Goal: Transaction & Acquisition: Subscribe to service/newsletter

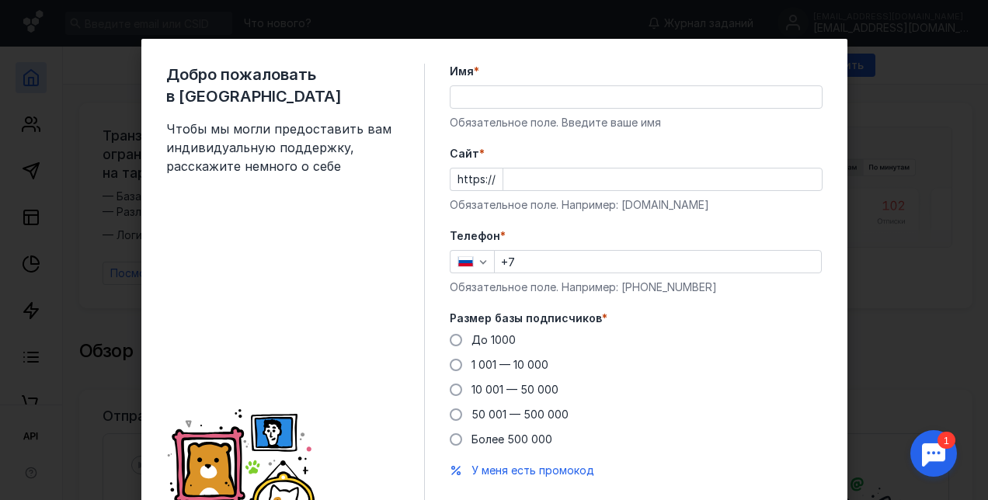
drag, startPoint x: 0, startPoint y: 0, endPoint x: 508, endPoint y: 99, distance: 517.2
click at [508, 99] on input "Имя *" at bounding box center [635, 97] width 371 height 22
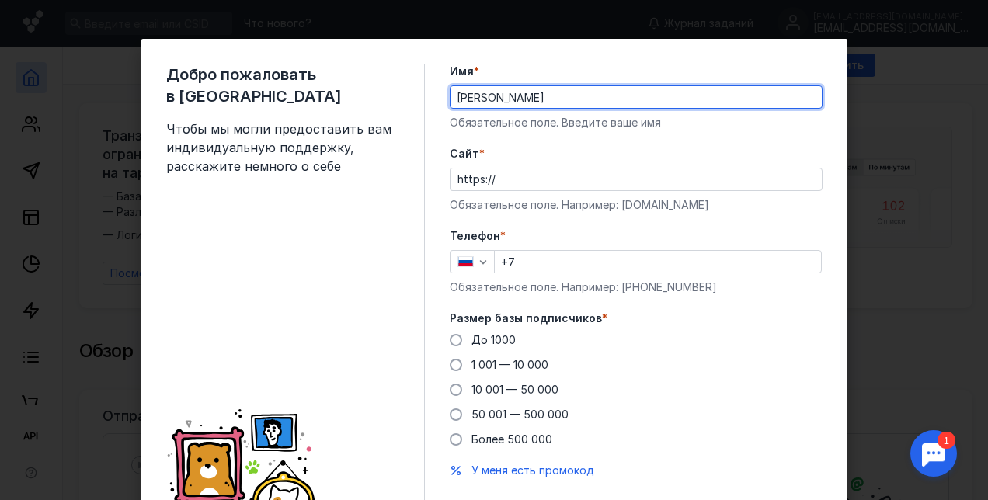
drag, startPoint x: 536, startPoint y: 100, endPoint x: 387, endPoint y: 96, distance: 148.3
click at [387, 96] on div "Добро пожаловать в Sendsay Чтобы мы могли предоставить вам индивидуальную подде…" at bounding box center [494, 297] width 706 height 517
type input "Eclipse Group"
click at [503, 182] on input "Cайт *" at bounding box center [662, 179] width 318 height 22
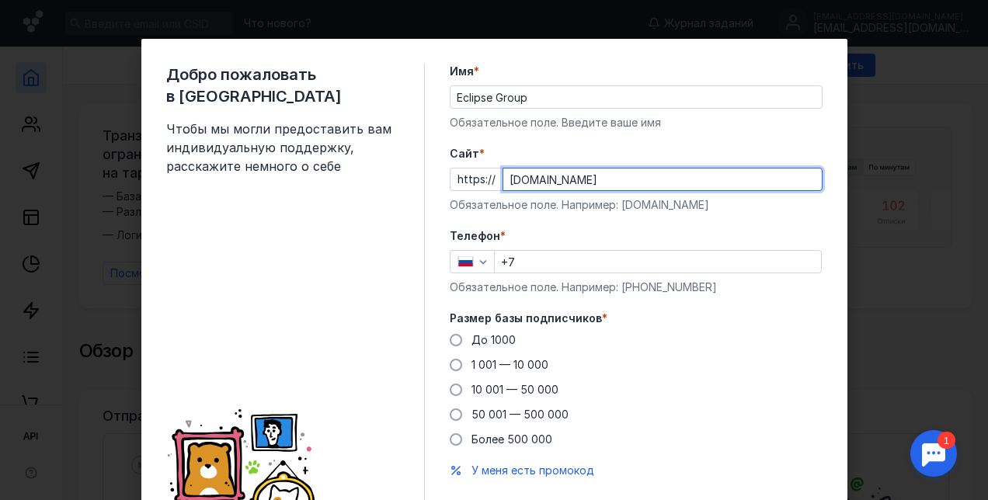
type input "[DOMAIN_NAME]"
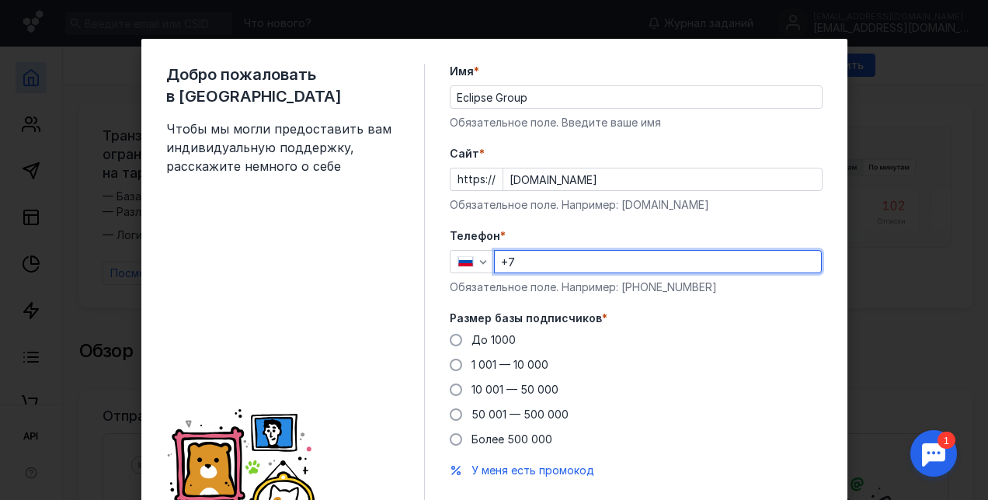
click at [558, 258] on input "+7" at bounding box center [658, 262] width 326 height 22
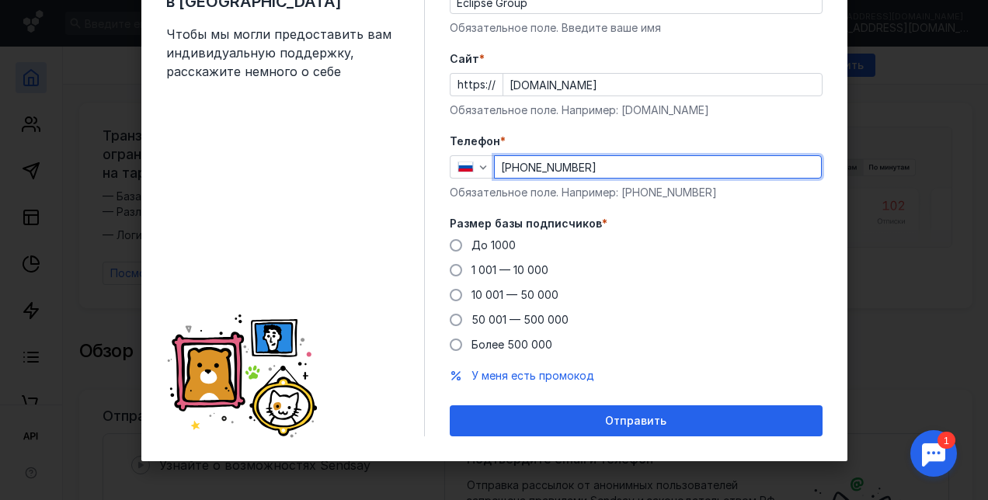
scroll to position [94, 0]
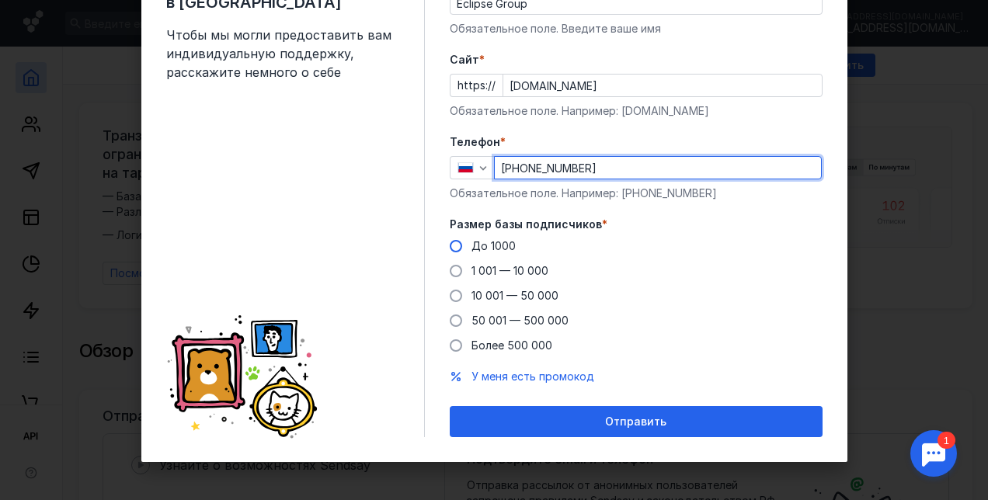
type input "[PHONE_NUMBER]"
click at [450, 241] on span at bounding box center [456, 246] width 12 height 12
click at [0, 0] on input "До 1000" at bounding box center [0, 0] width 0 height 0
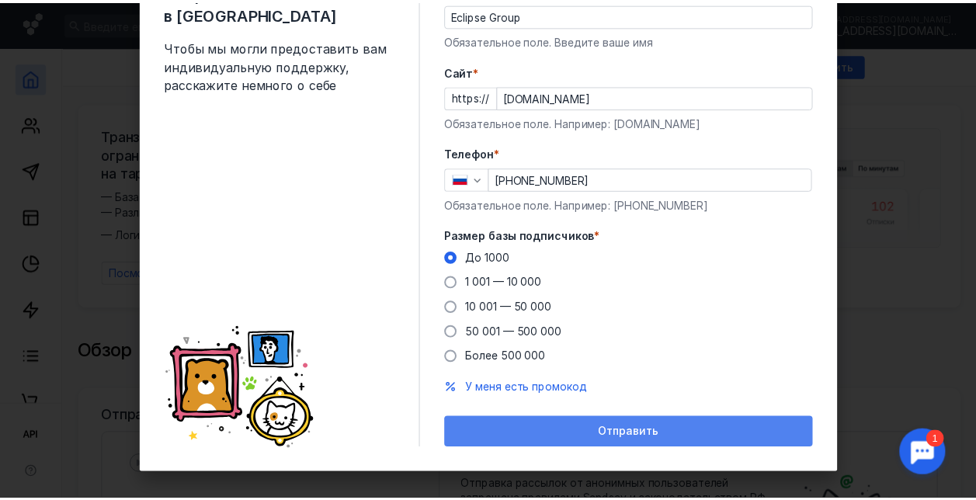
scroll to position [87, 0]
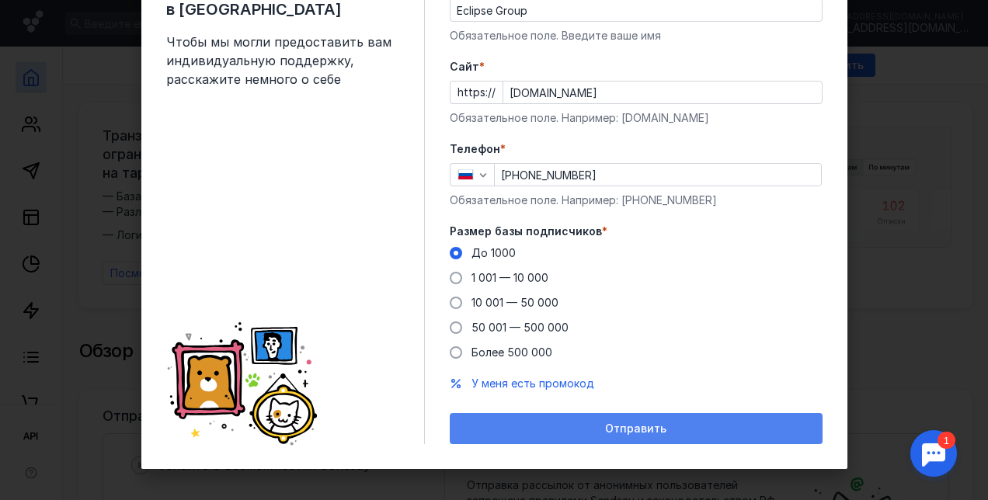
click at [588, 423] on div "Отправить" at bounding box center [635, 428] width 357 height 13
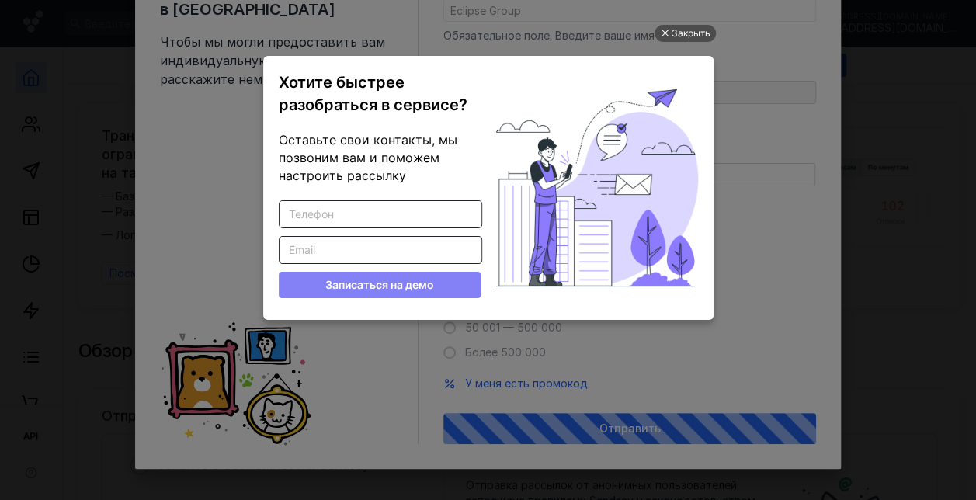
scroll to position [0, 0]
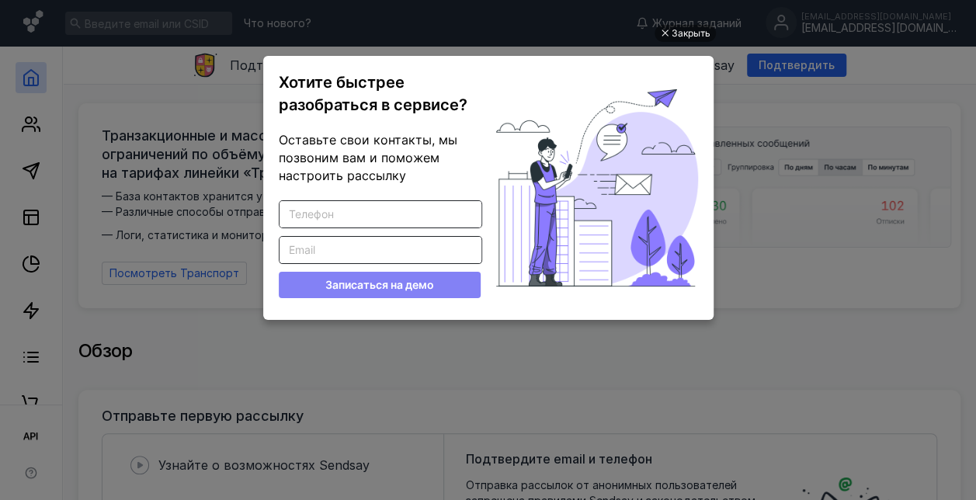
click at [384, 218] on input "Введите корректный телефон" at bounding box center [380, 214] width 202 height 26
type input "89037401317"
click at [389, 254] on input "Введите корректный Email" at bounding box center [380, 250] width 202 height 26
type input "[EMAIL_ADDRESS][DOMAIN_NAME]"
click at [363, 284] on button "Записаться на демо" at bounding box center [380, 285] width 202 height 26
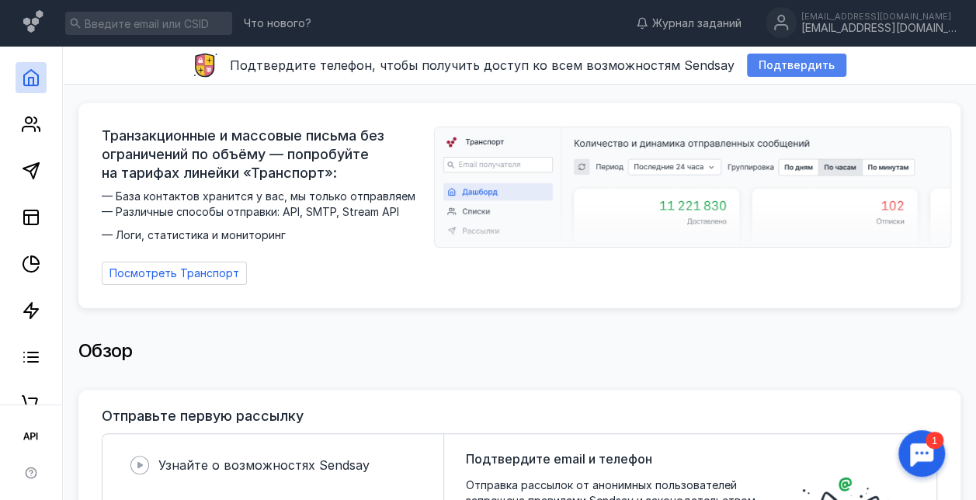
click at [767, 61] on span "Подтвердить" at bounding box center [797, 65] width 76 height 13
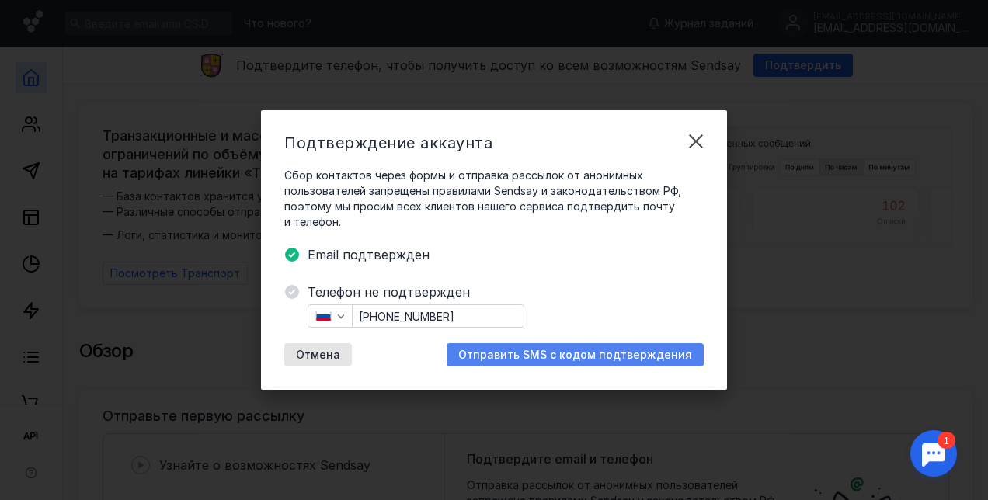
click at [547, 354] on span "Отправить SMS с кодом подтверждения" at bounding box center [575, 355] width 234 height 13
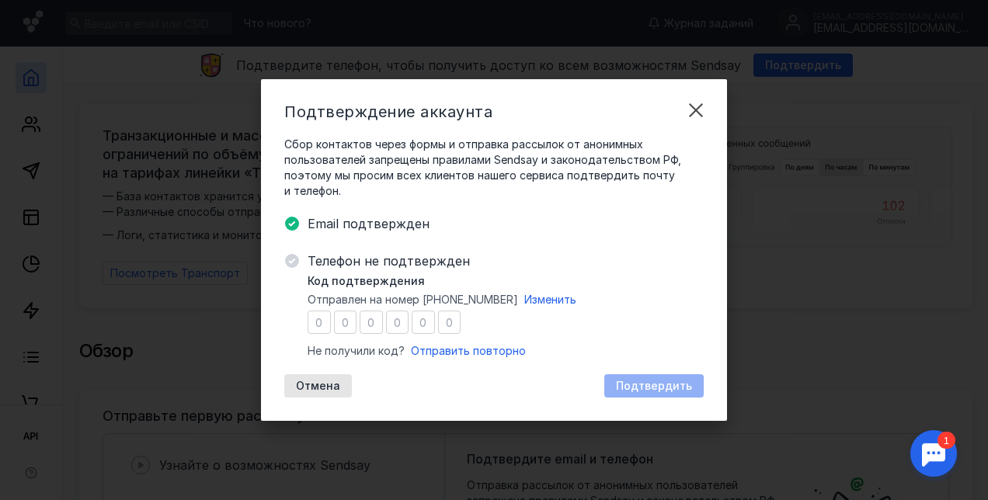
type input "4"
type input "9"
type input "4"
type input "6"
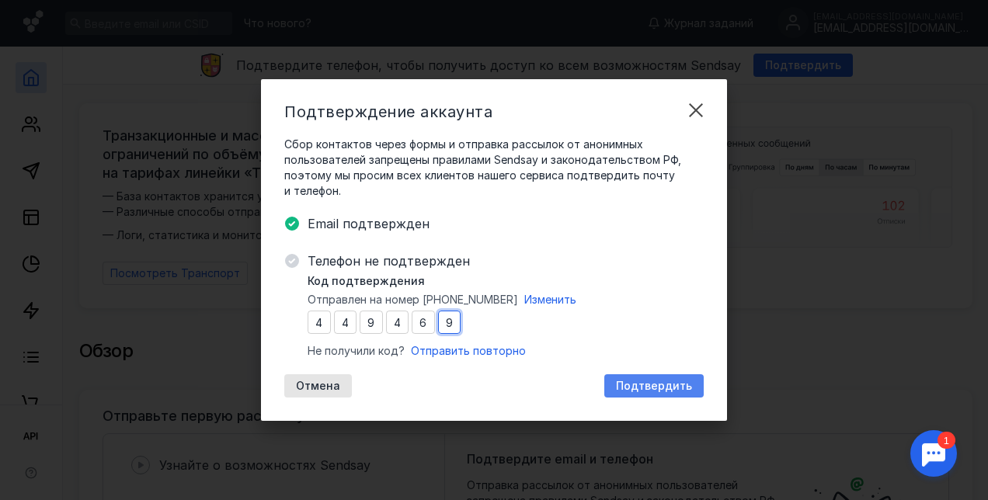
type input "9"
click at [683, 384] on span "Подтвердить" at bounding box center [654, 386] width 76 height 13
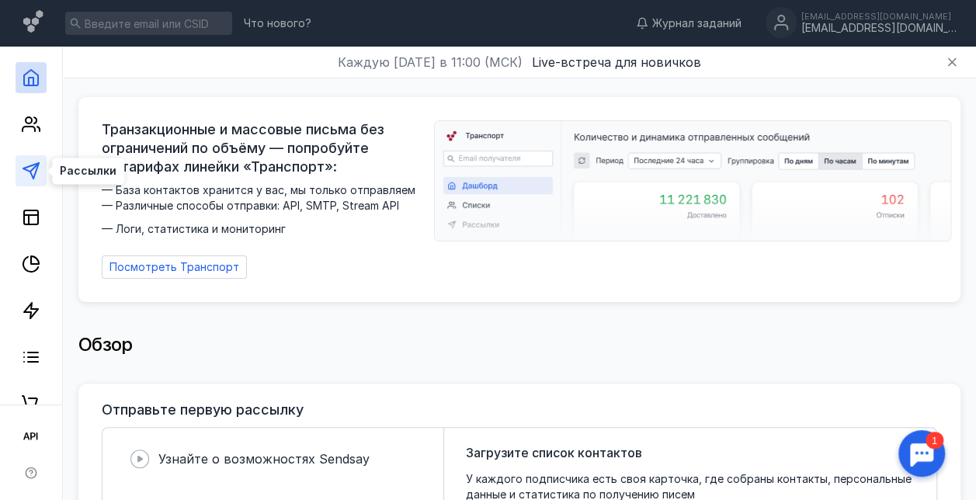
click at [30, 168] on icon at bounding box center [31, 170] width 19 height 19
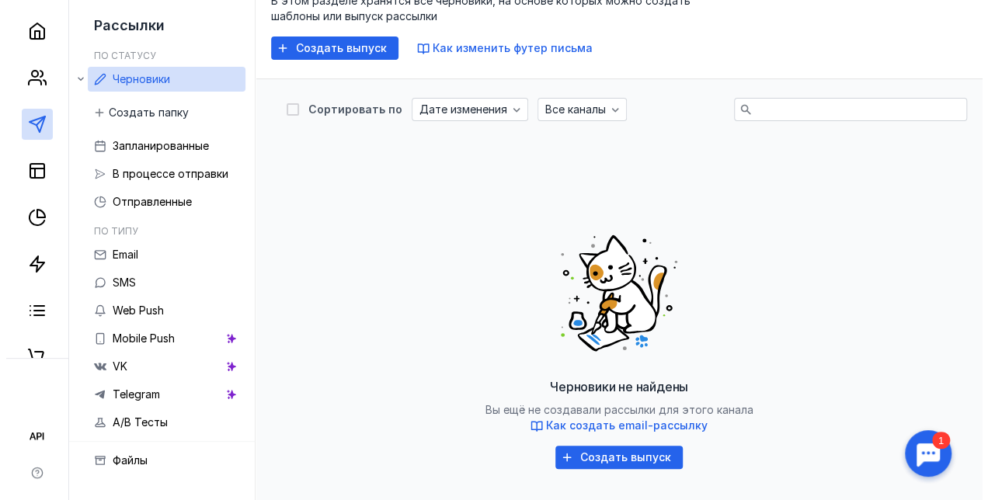
scroll to position [130, 0]
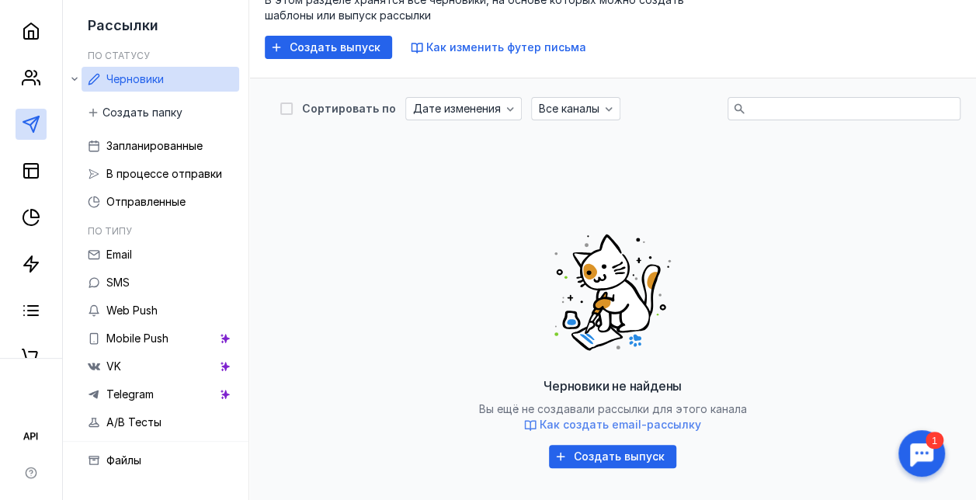
click at [630, 422] on span "Как создать email-рассылку" at bounding box center [620, 424] width 161 height 13
click at [321, 41] on span "Создать выпуск" at bounding box center [335, 47] width 91 height 13
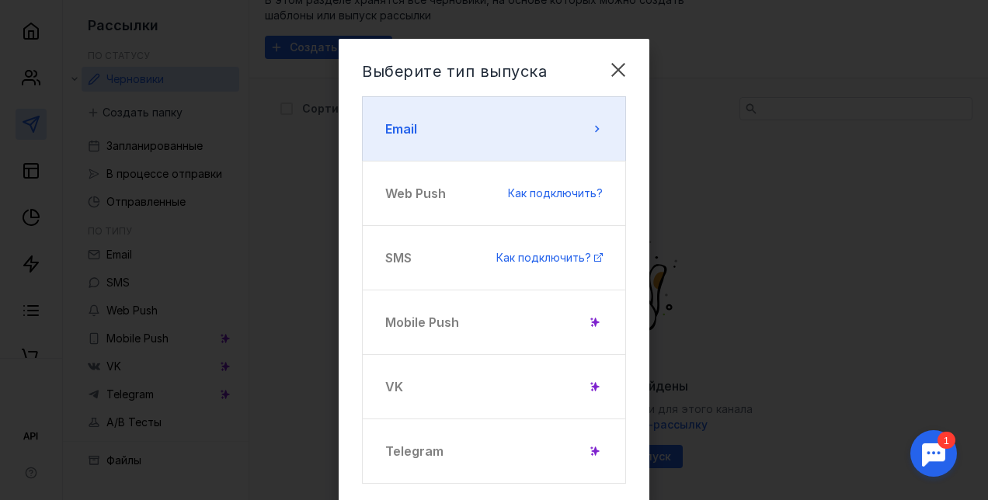
click at [590, 128] on icon at bounding box center [596, 129] width 12 height 12
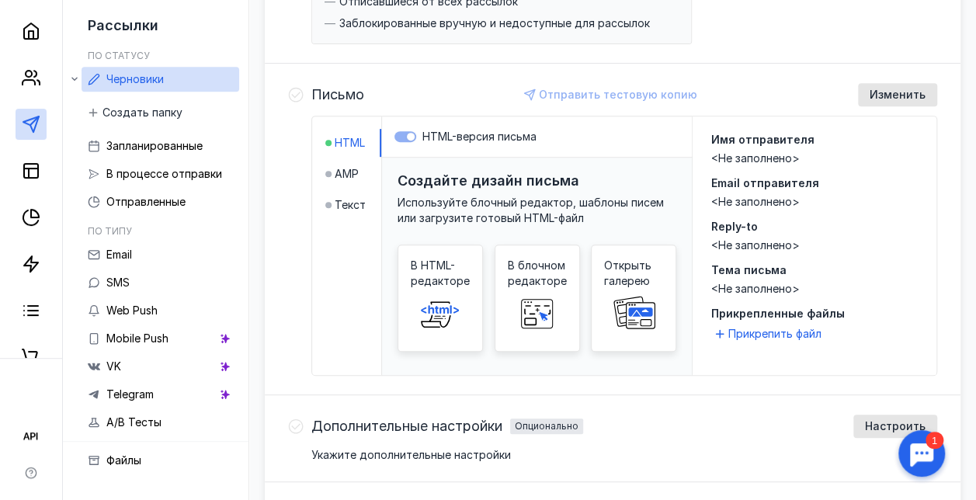
scroll to position [319, 0]
click at [365, 202] on span "Текст" at bounding box center [350, 204] width 31 height 16
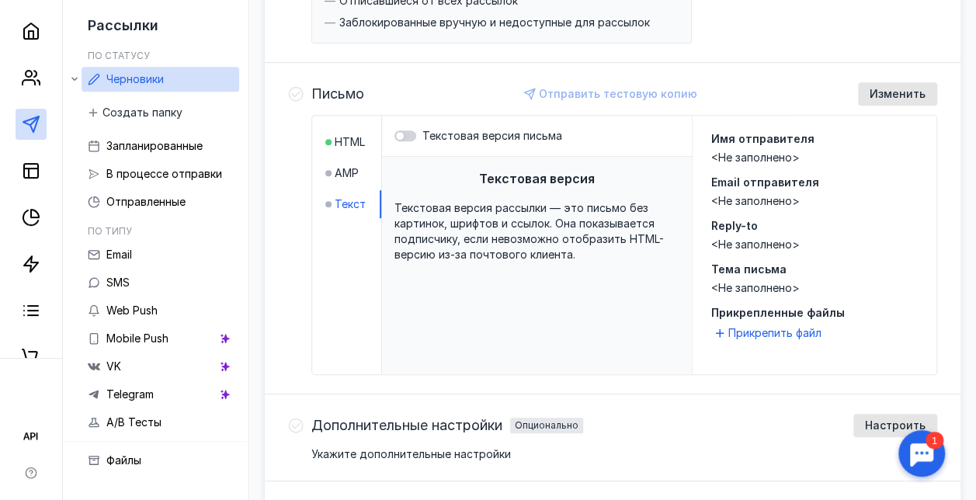
click at [481, 214] on div "Текстовая версия рассылки — это письмо без картинок, шрифтов и ссылок. Она пока…" at bounding box center [536, 231] width 285 height 62
click at [357, 165] on span "AMP" at bounding box center [347, 173] width 24 height 16
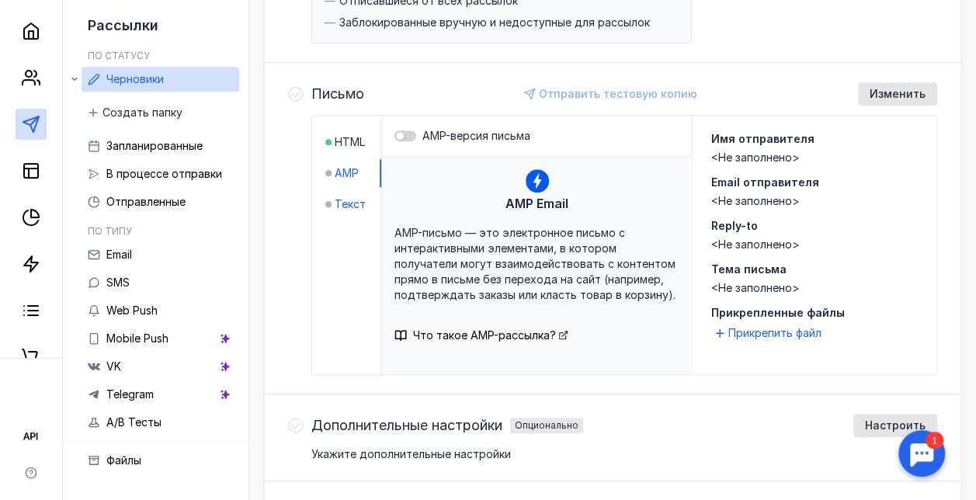
click at [363, 203] on span "Текст" at bounding box center [350, 204] width 31 height 16
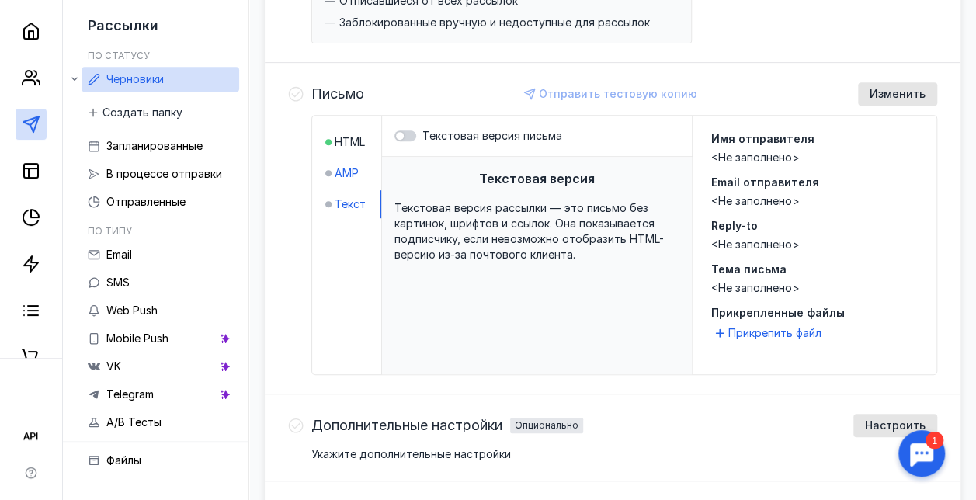
click at [357, 172] on span "AMP" at bounding box center [347, 173] width 24 height 16
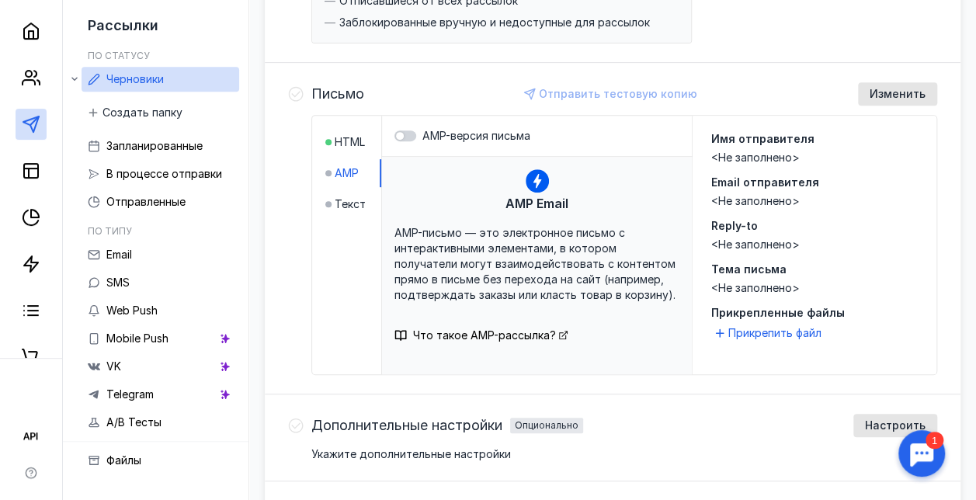
click at [773, 147] on div "Имя отправителя <Не заполнено> Email отправителя <Не заполнено> Reply-to <Не за…" at bounding box center [814, 213] width 207 height 165
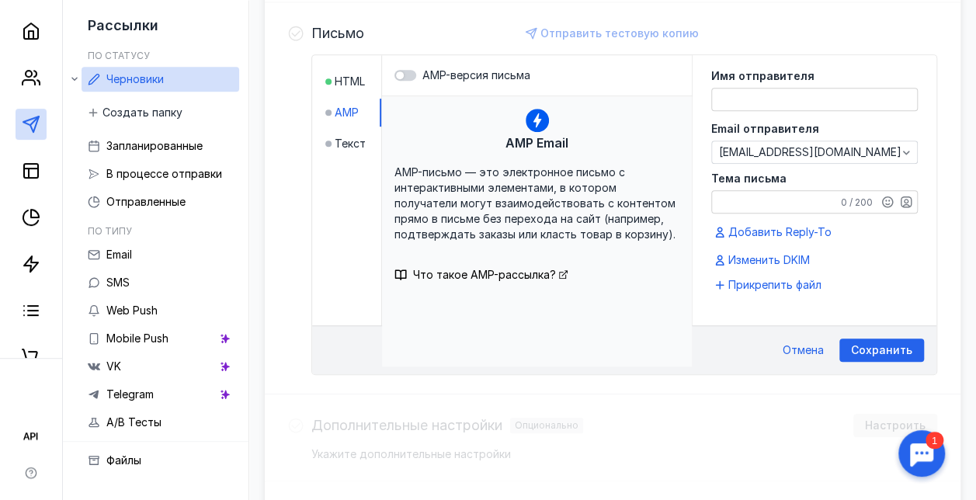
scroll to position [380, 0]
click at [752, 95] on textarea at bounding box center [814, 99] width 205 height 22
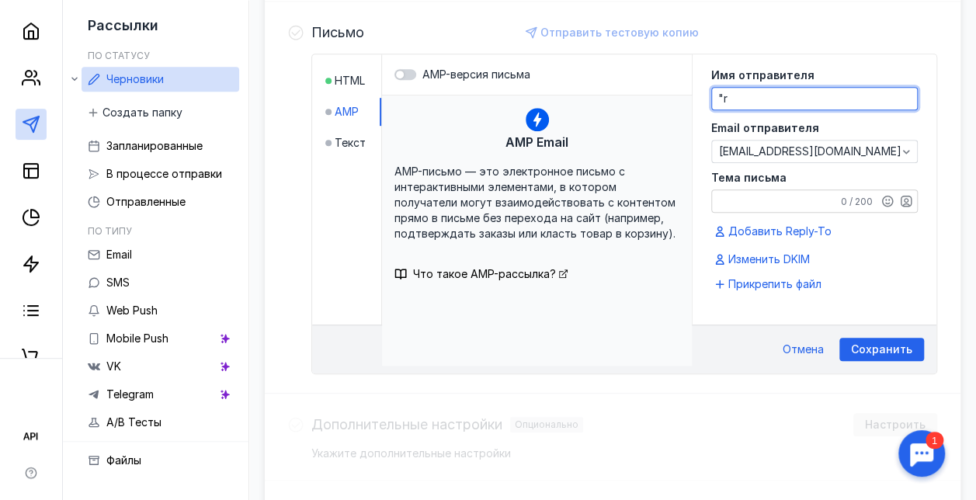
type textarea """
type textarea "У"
type textarea "Eclipse Group"
click at [741, 199] on textarea "Тема письма" at bounding box center [814, 201] width 205 height 22
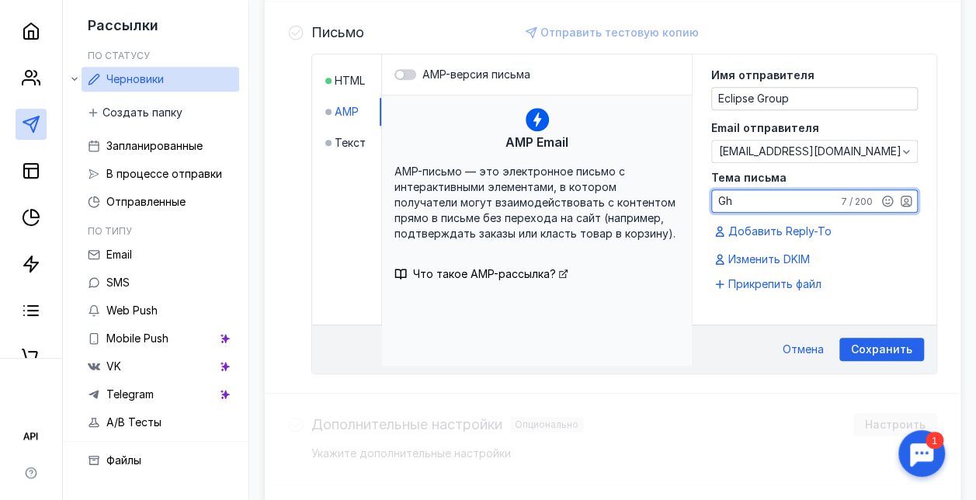
type textarea "G"
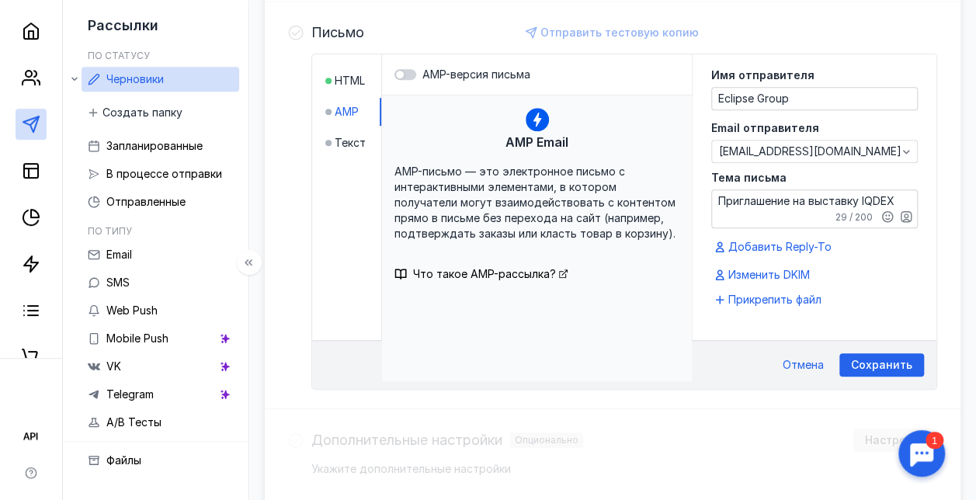
click at [82, 118] on div "Рассылки По статусу Черновики Создать папку Запланированные В процессе отправки…" at bounding box center [156, 250] width 186 height 500
click at [332, 135] on div at bounding box center [328, 143] width 6 height 16
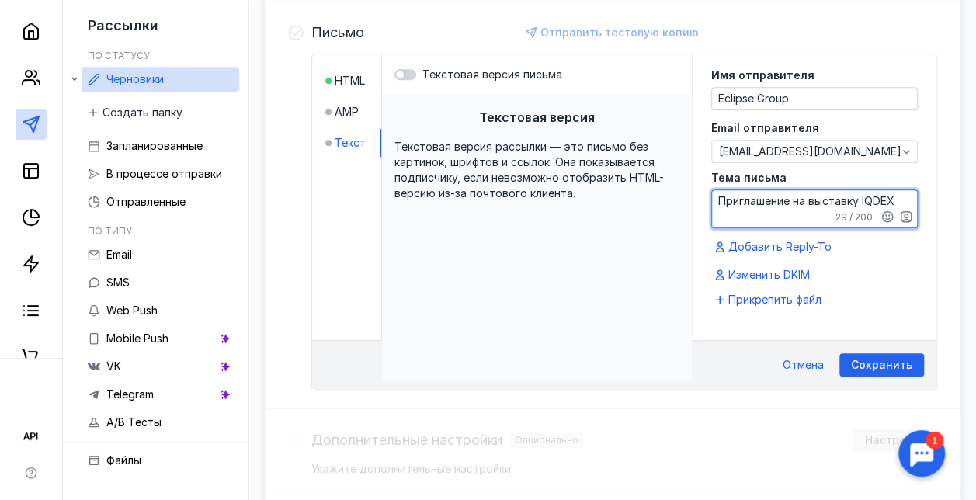
click at [908, 194] on textarea "Приглашение на выставку IQDEX" at bounding box center [814, 208] width 205 height 37
type textarea "Приглашение на выставку IQDEX 2026"
click at [778, 292] on span "Прикрепить файл" at bounding box center [774, 300] width 93 height 16
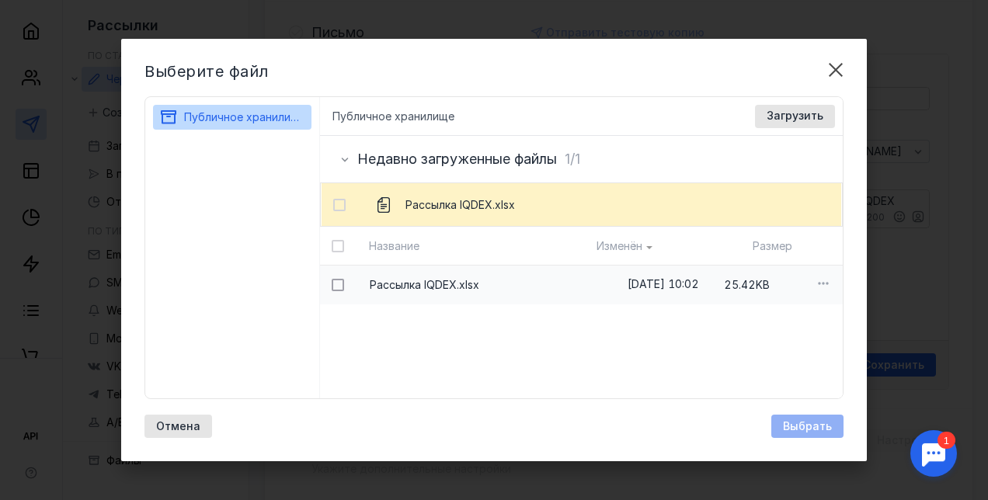
click at [340, 287] on icon at bounding box center [337, 284] width 11 height 11
click at [340, 287] on input "checkbox" at bounding box center [337, 282] width 10 height 10
checkbox input "true"
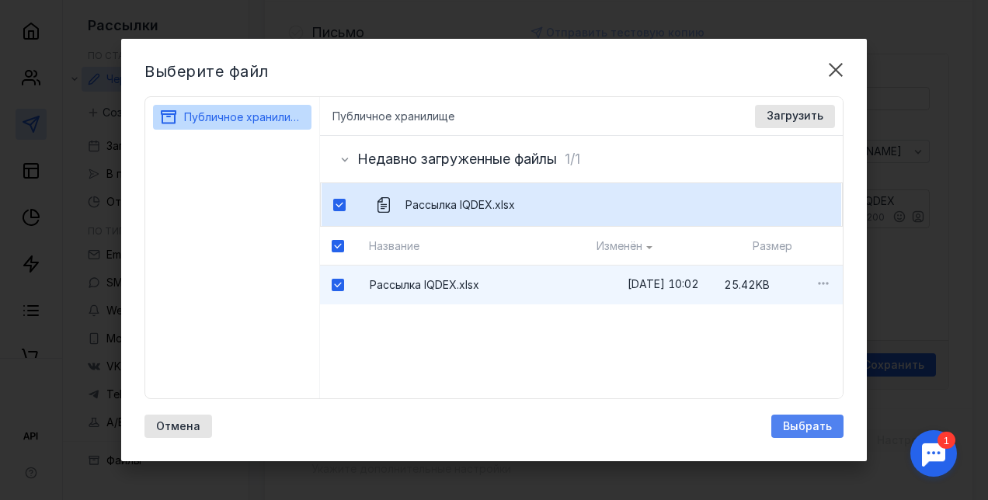
click at [818, 421] on span "Выбрать" at bounding box center [807, 426] width 49 height 13
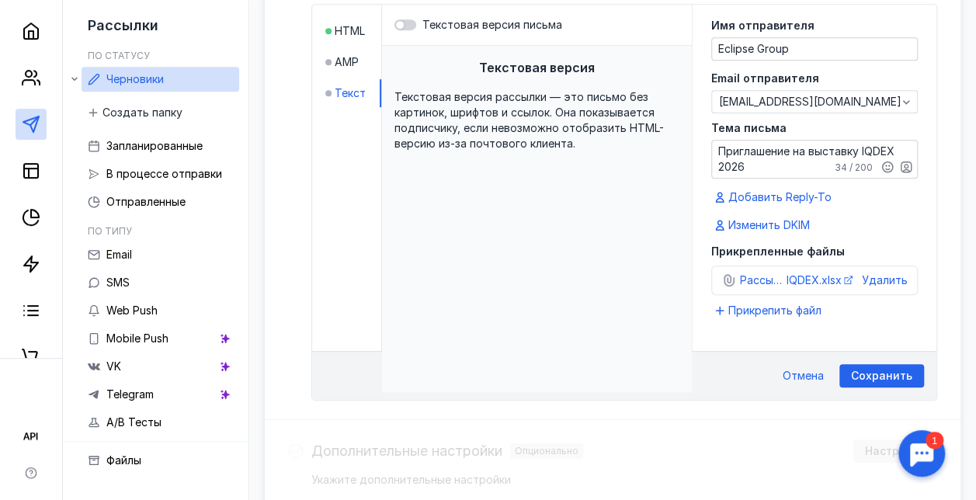
scroll to position [432, 0]
click at [443, 123] on span "Текстовая версия рассылки — это письмо без картинок, шрифтов и ссылок. Она пока…" at bounding box center [528, 119] width 269 height 60
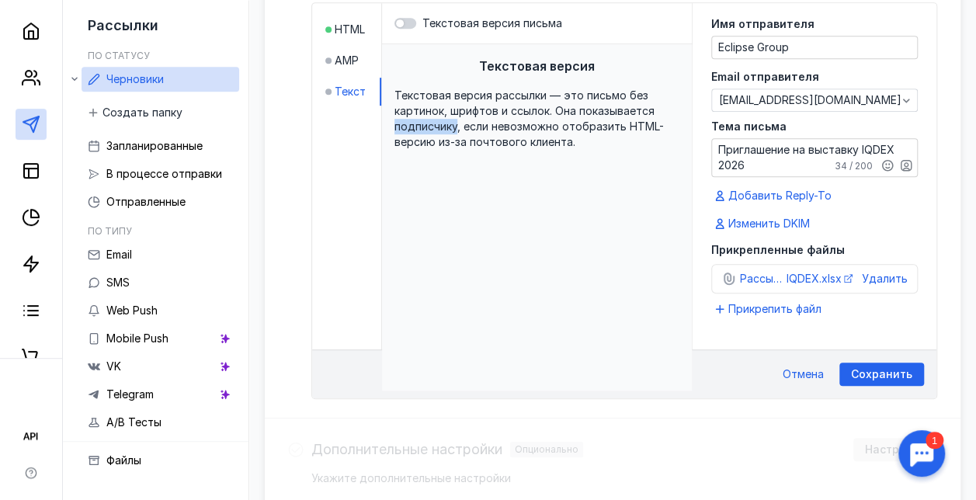
click at [443, 123] on span "Текстовая версия рассылки — это письмо без картинок, шрифтов и ссылок. Она пока…" at bounding box center [528, 119] width 269 height 60
drag, startPoint x: 443, startPoint y: 123, endPoint x: 509, endPoint y: 245, distance: 138.9
click at [509, 245] on div "Текстовая версия Текстовая версия рассылки — это письмо без картинок, шрифтов и…" at bounding box center [537, 217] width 310 height 346
drag, startPoint x: 509, startPoint y: 245, endPoint x: 429, endPoint y: 156, distance: 119.3
click at [429, 156] on div "Текстовая версия Текстовая версия рассылки — это письмо без картинок, шрифтов и…" at bounding box center [537, 217] width 310 height 346
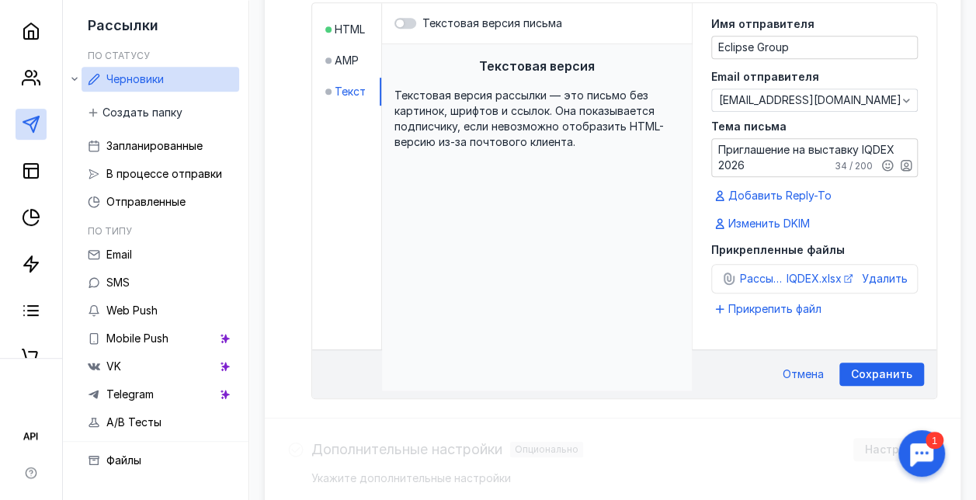
scroll to position [415, 0]
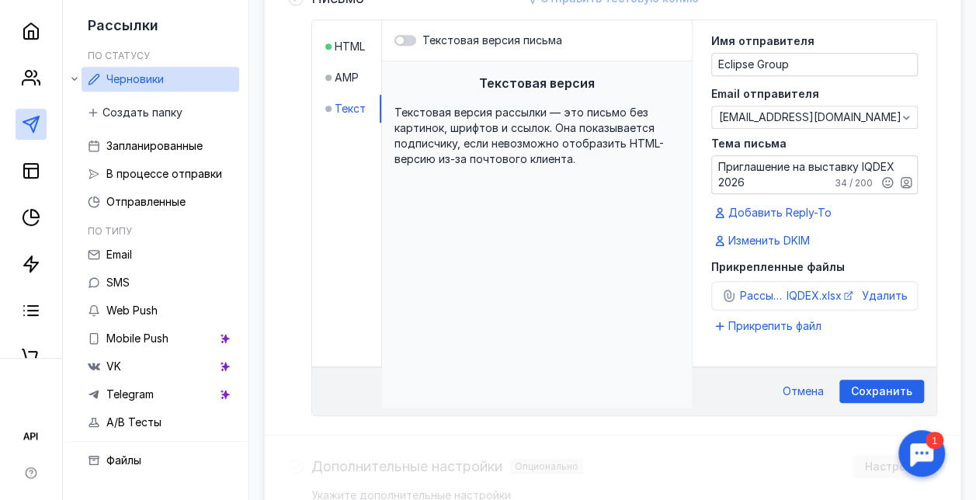
click at [494, 123] on span "Текстовая версия рассылки — это письмо без картинок, шрифтов и ссылок. Она пока…" at bounding box center [528, 136] width 269 height 60
drag, startPoint x: 494, startPoint y: 123, endPoint x: 575, endPoint y: 225, distance: 131.0
click at [575, 225] on div "Текстовая версия Текстовая версия рассылки — это письмо без картинок, шрифтов и…" at bounding box center [537, 234] width 310 height 346
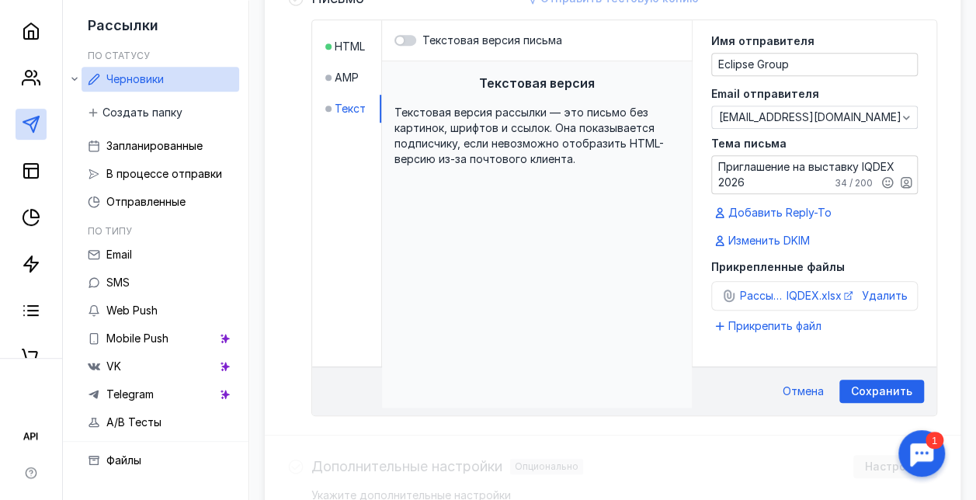
click at [359, 106] on span "Текст" at bounding box center [350, 109] width 31 height 16
click at [332, 102] on div at bounding box center [328, 109] width 6 height 16
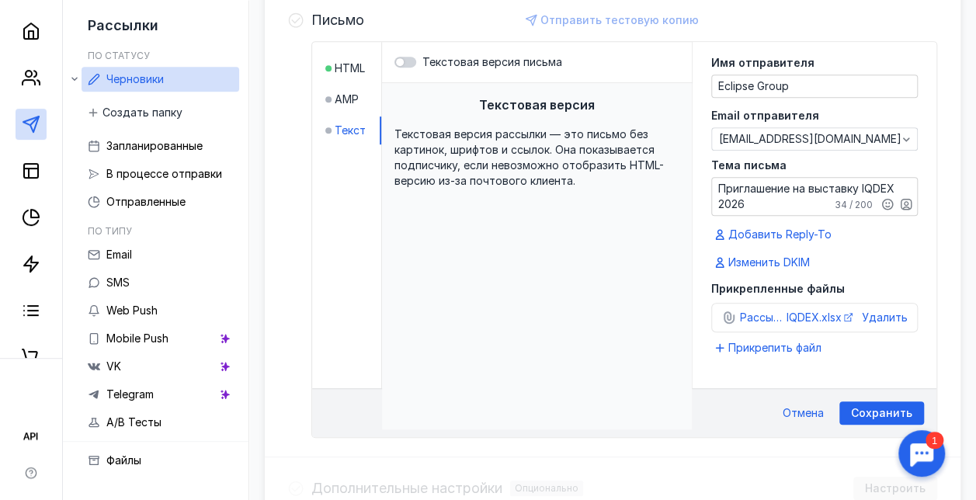
scroll to position [393, 0]
click at [416, 61] on div at bounding box center [405, 62] width 22 height 11
click at [394, 62] on input "Текстовая версия письма" at bounding box center [394, 62] width 0 height 0
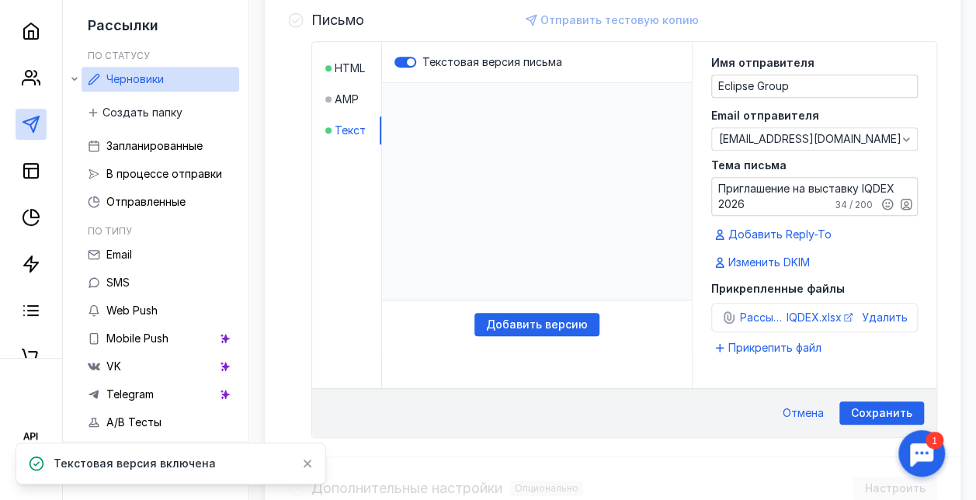
click at [464, 105] on p "​" at bounding box center [537, 191] width 310 height 217
click at [435, 98] on p "​" at bounding box center [537, 191] width 310 height 217
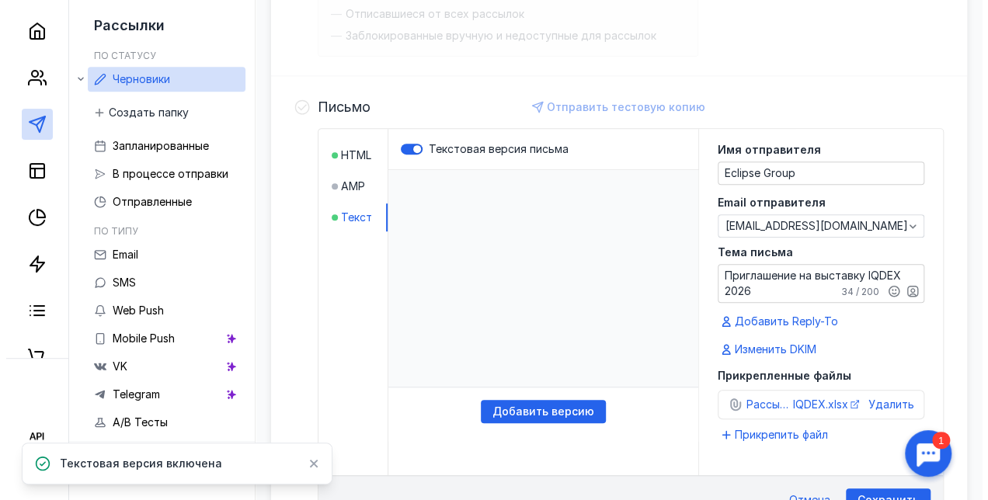
scroll to position [306, 0]
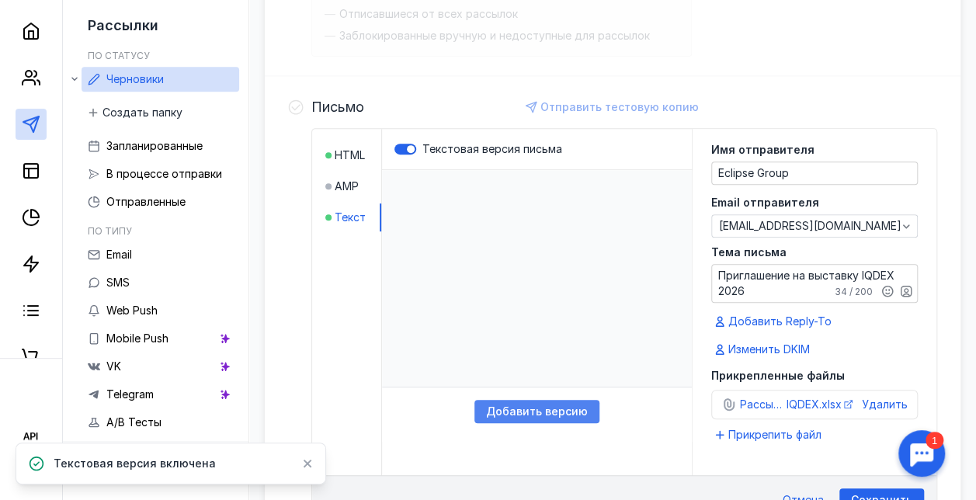
click at [532, 405] on span "Добавить версию" at bounding box center [537, 411] width 102 height 13
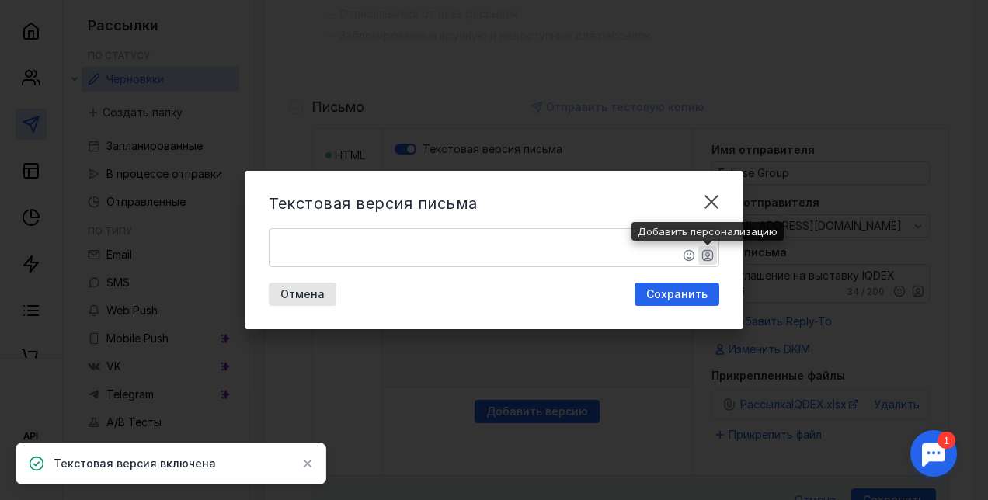
click at [707, 259] on icon "button" at bounding box center [707, 255] width 12 height 12
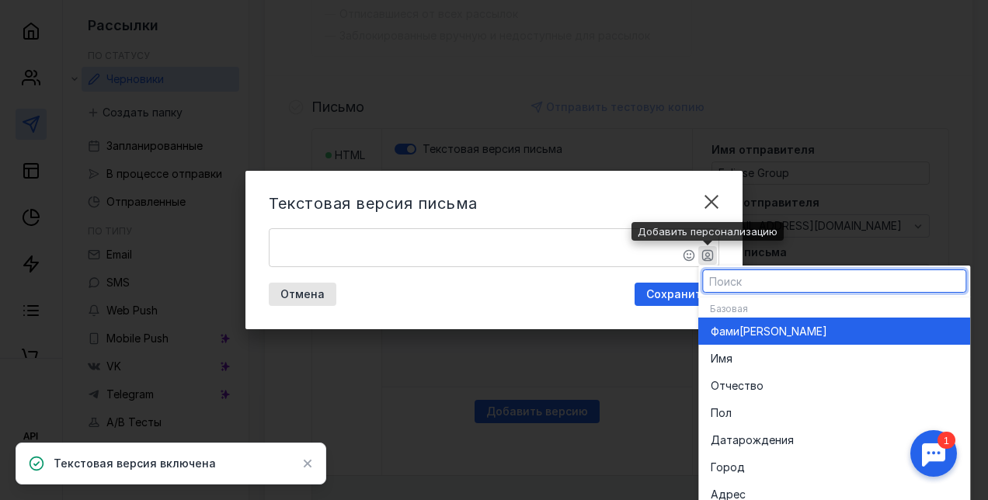
click at [707, 259] on icon "button" at bounding box center [707, 255] width 12 height 12
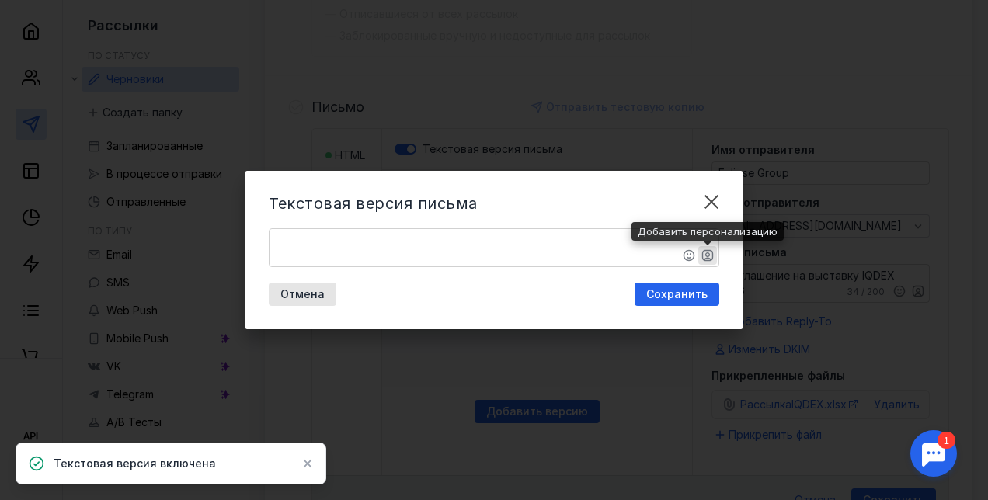
click at [711, 260] on icon "button" at bounding box center [707, 255] width 12 height 12
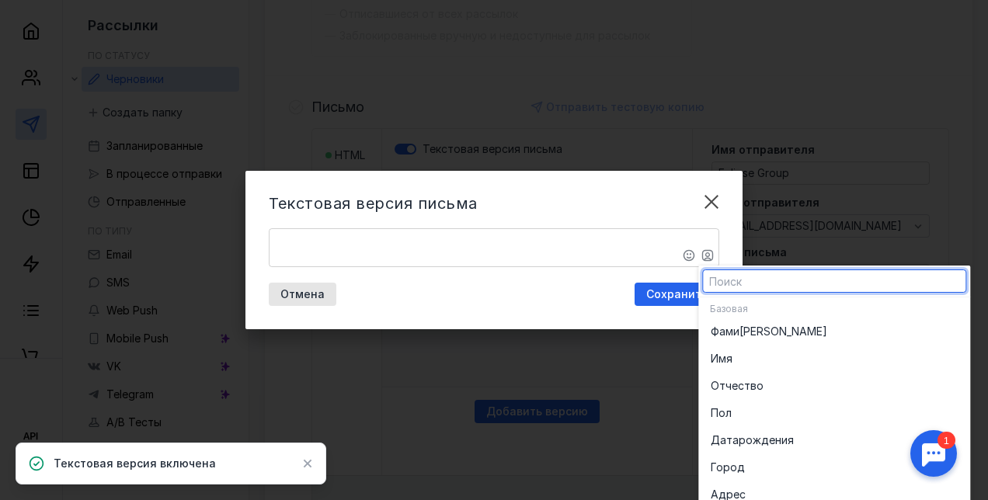
click at [529, 299] on div "Отмена Сохранить" at bounding box center [494, 294] width 450 height 23
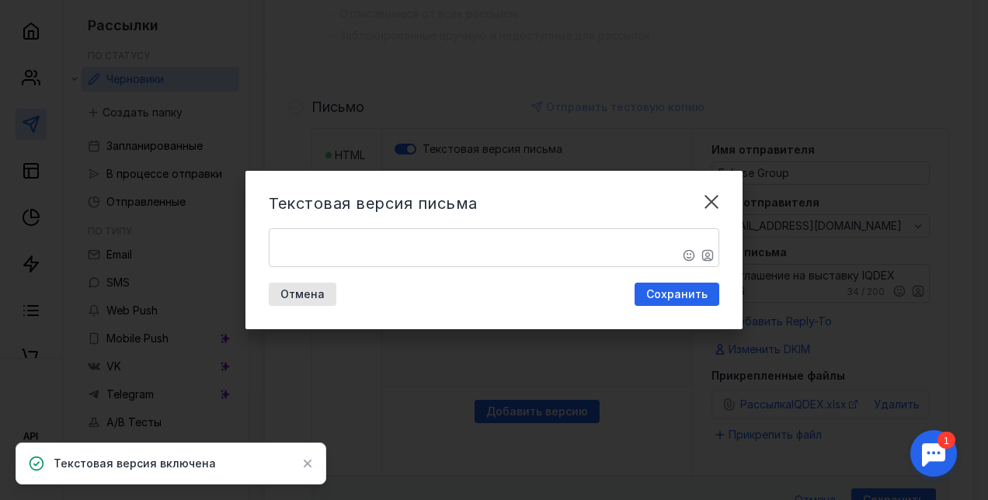
click at [376, 249] on textarea "​" at bounding box center [493, 247] width 449 height 37
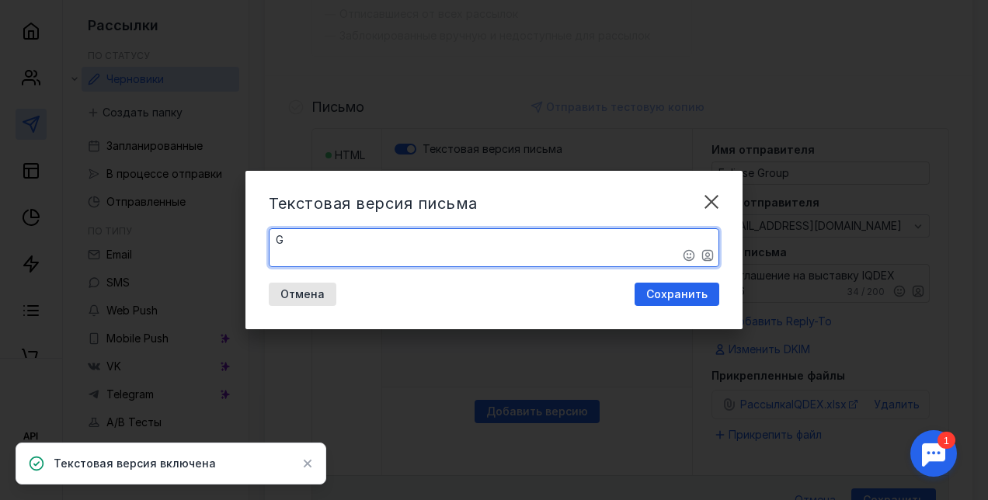
type textarea "​"
click at [555, 238] on textarea "Приглашаем вашу организацию принять участие в выставке IQDEX" at bounding box center [493, 247] width 449 height 37
click at [550, 243] on textarea "Приглашаем вашу организацию принять участие в выставке IQDEX" at bounding box center [493, 247] width 449 height 37
click at [339, 251] on textarea "Приглашаем вашу организацию принять участие в международной выставке IQDEX" at bounding box center [493, 247] width 449 height 37
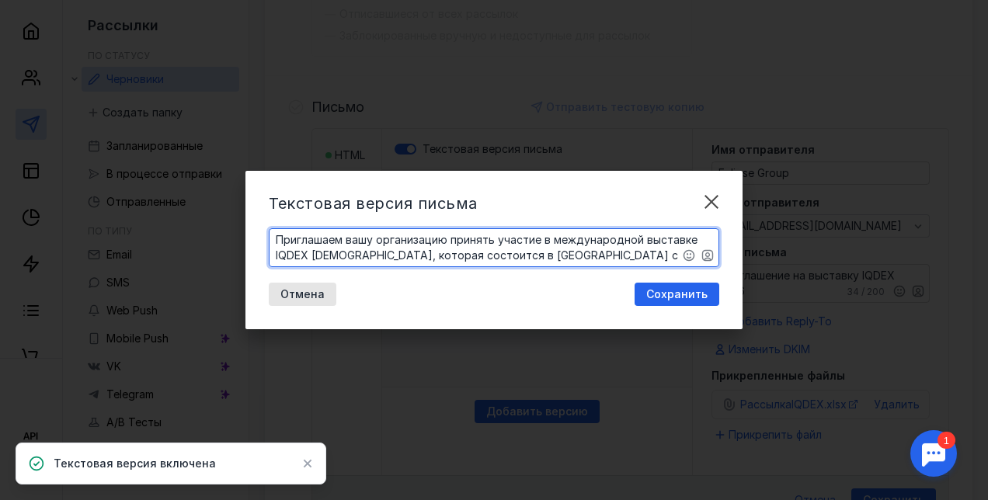
type textarea "Приглашаем вашу организацию принять участие в международной выставке IQDEX [DEM…"
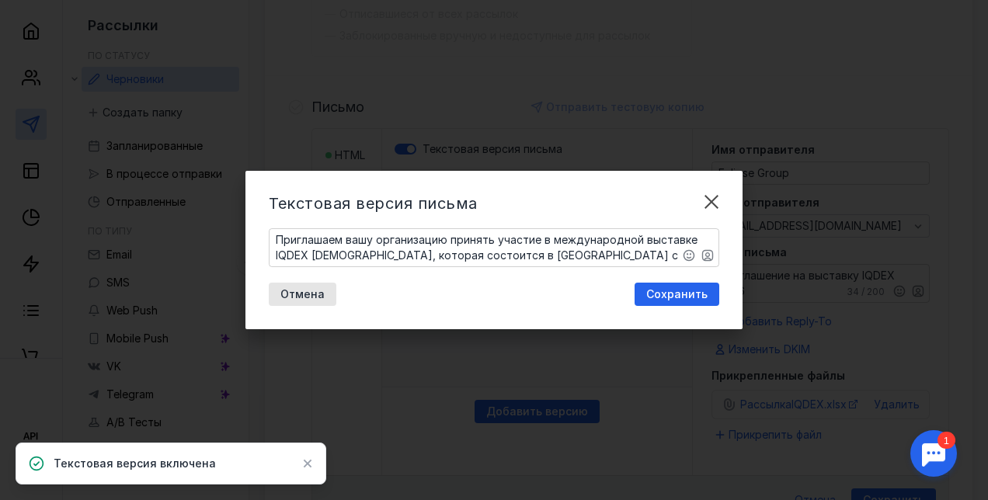
click at [59, 164] on div "Текстовая версия письма [PERSON_NAME] организацию принять участие в международн…" at bounding box center [494, 250] width 988 height 500
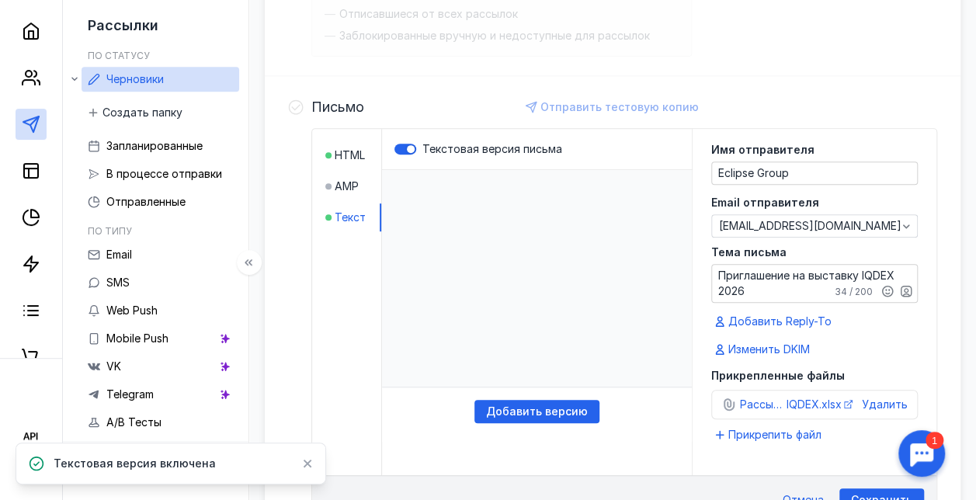
click at [196, 465] on span "Текстовая версия включена" at bounding box center [135, 464] width 162 height 16
click at [477, 208] on p "​" at bounding box center [537, 278] width 310 height 217
click at [99, 467] on span "Текстовая версия включена" at bounding box center [135, 464] width 162 height 16
click at [33, 464] on icon at bounding box center [37, 464] width 16 height 16
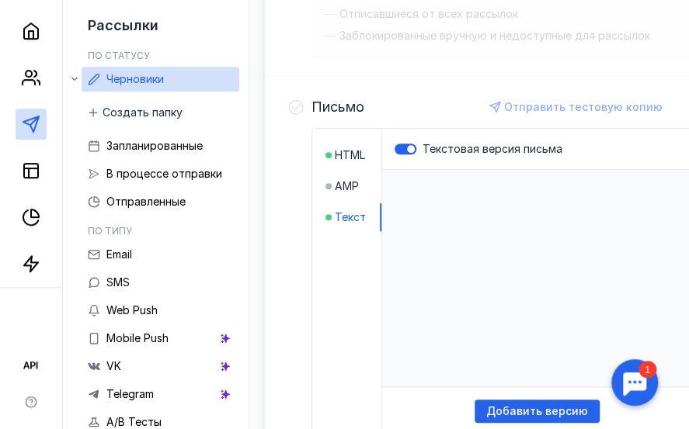
click at [446, 212] on p "​" at bounding box center [537, 278] width 310 height 217
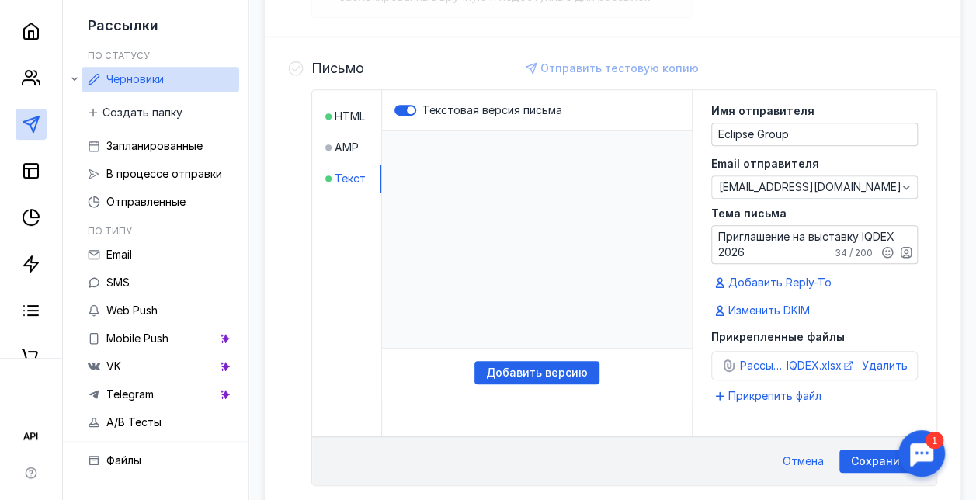
scroll to position [342, 0]
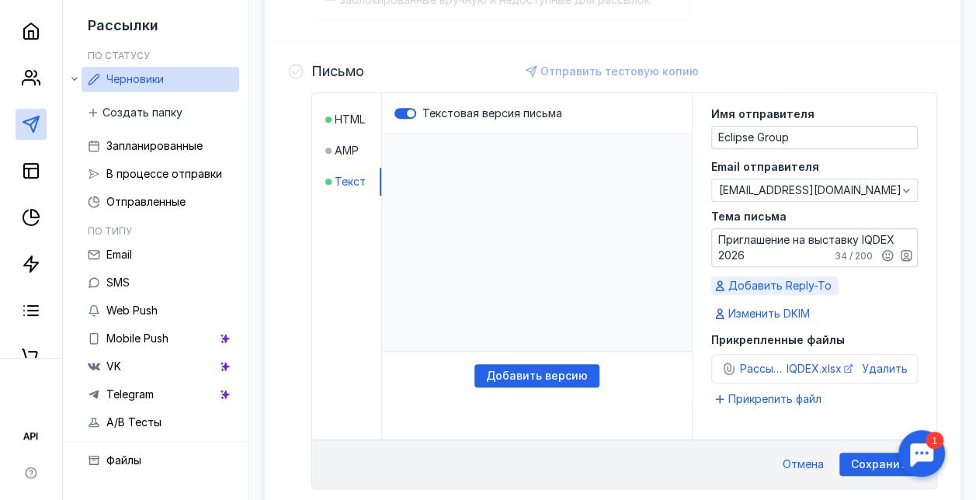
click at [759, 287] on span "Добавить Reply-To" at bounding box center [779, 286] width 103 height 16
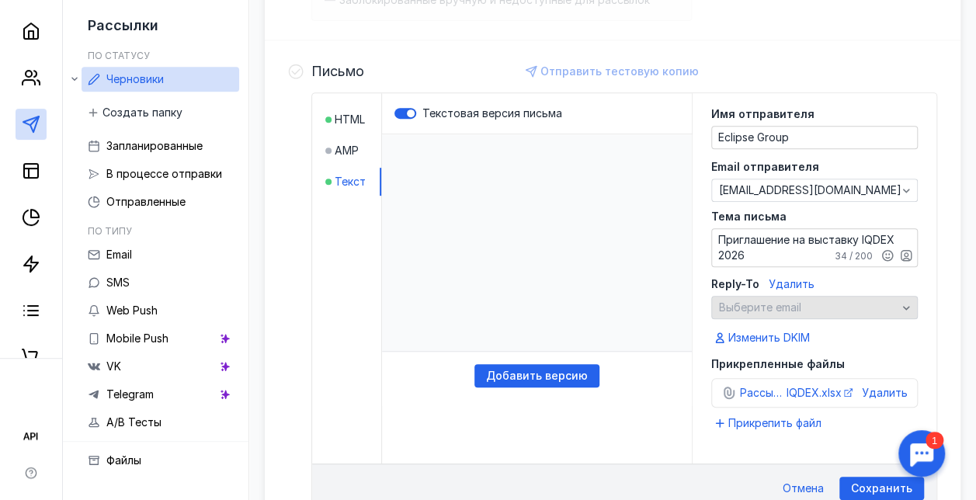
click at [755, 300] on span "Выберите email" at bounding box center [760, 306] width 82 height 13
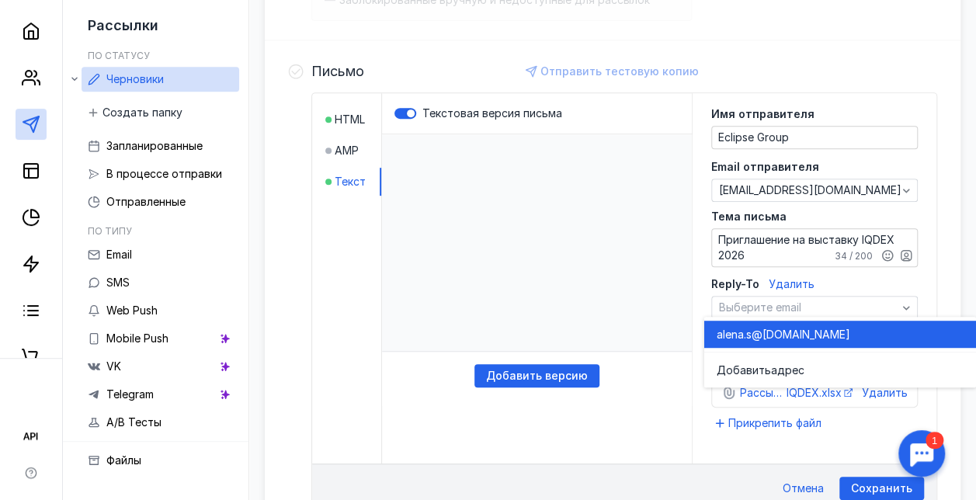
click at [775, 334] on span "[DOMAIN_NAME]" at bounding box center [806, 335] width 88 height 16
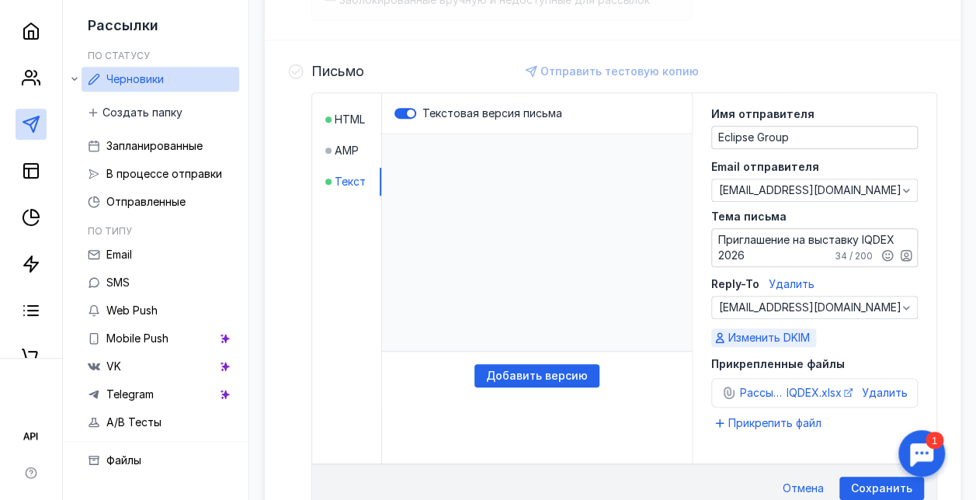
click at [770, 338] on span "Изменить DKIM" at bounding box center [769, 338] width 82 height 16
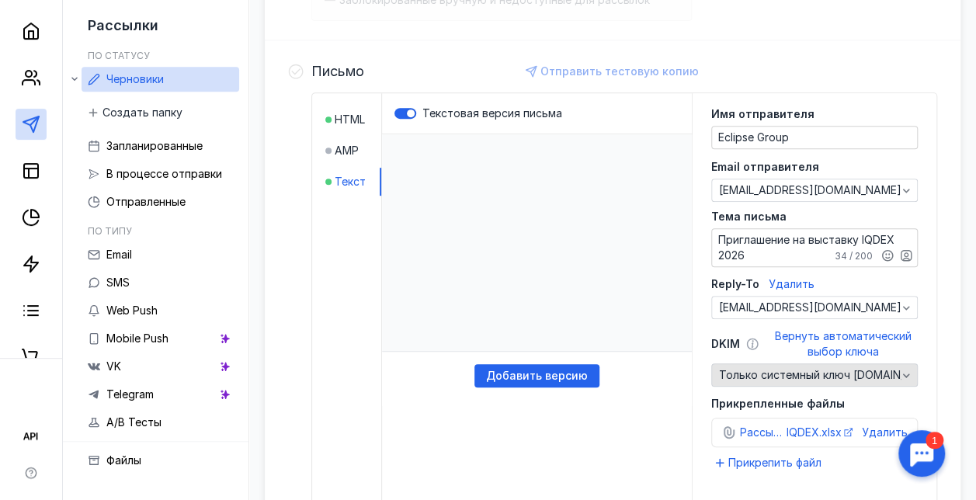
click at [913, 373] on div "button" at bounding box center [906, 375] width 16 height 16
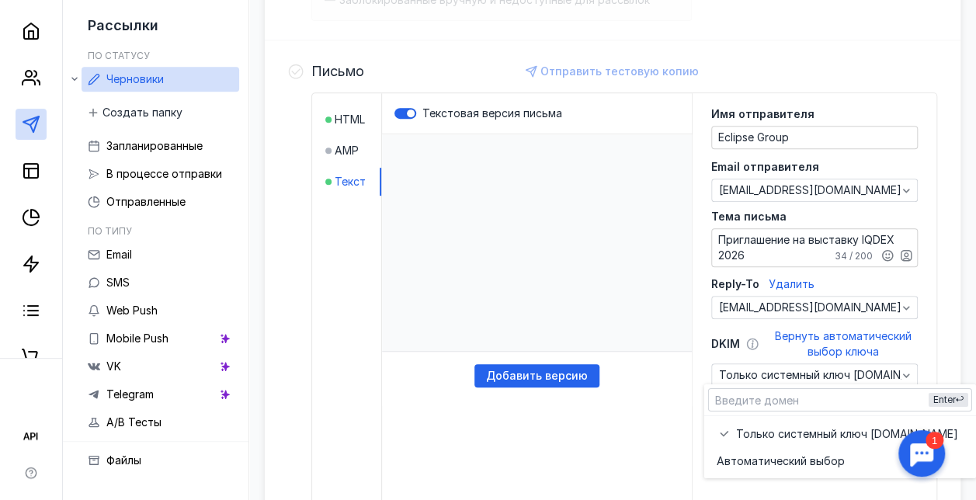
click at [913, 352] on button "Вернуть автоматический выбор ключа" at bounding box center [843, 343] width 150 height 31
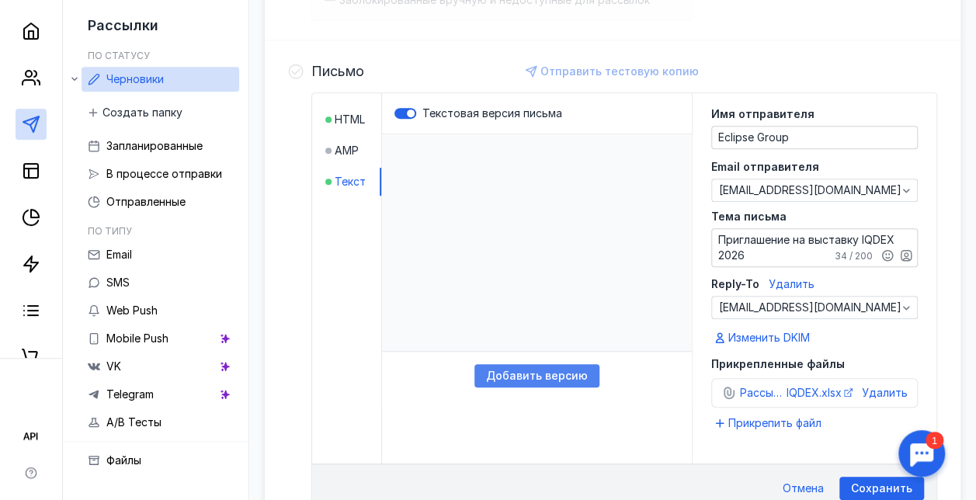
click at [558, 377] on span "Добавить версию" at bounding box center [537, 376] width 102 height 13
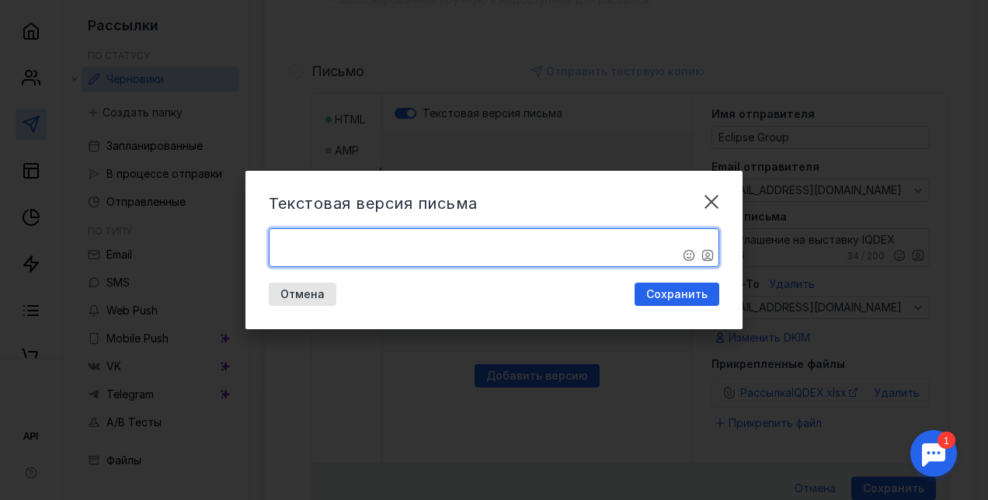
click at [357, 248] on textarea "​" at bounding box center [493, 247] width 449 height 37
paste textarea "технологий обороны и безопасности"
click at [273, 240] on textarea "​технологий обороны и безопасности" at bounding box center [493, 247] width 449 height 37
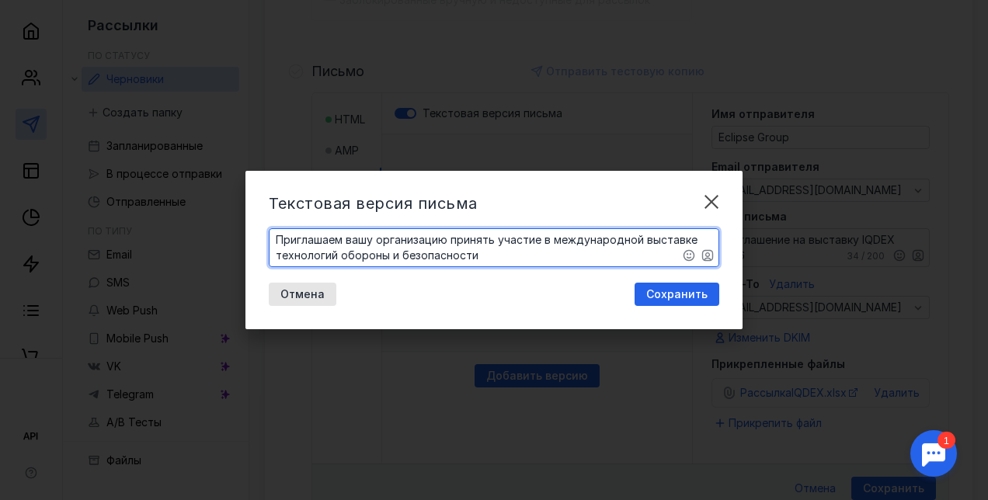
click at [507, 260] on textarea "Приглашаем вашу организацию принять участие в международной выставке​технологий…" at bounding box center [493, 247] width 449 height 37
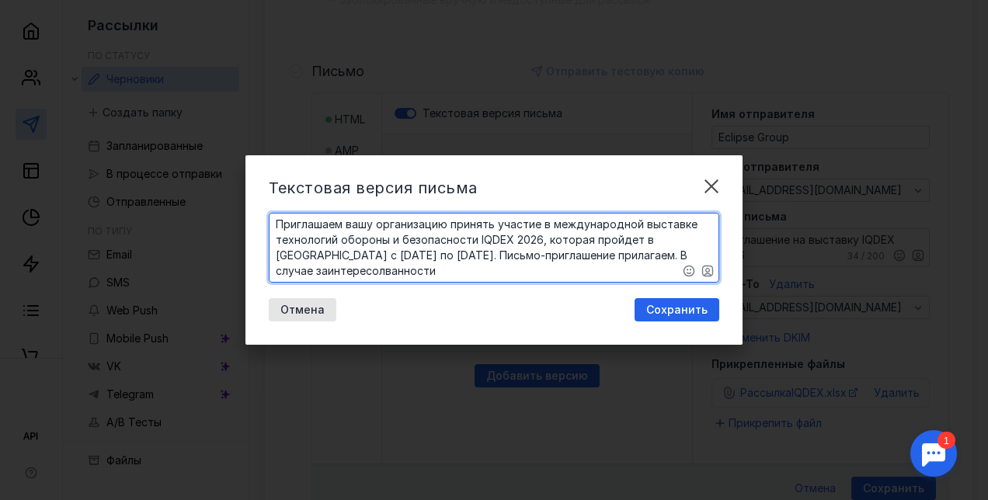
click at [341, 273] on textarea "Приглашаем вашу организацию принять участие в международной выставке​технологий…" at bounding box center [493, 248] width 449 height 68
click at [393, 273] on textarea "Приглашаем вашу организацию принять участие в международной выставке​технологий…" at bounding box center [493, 248] width 449 height 68
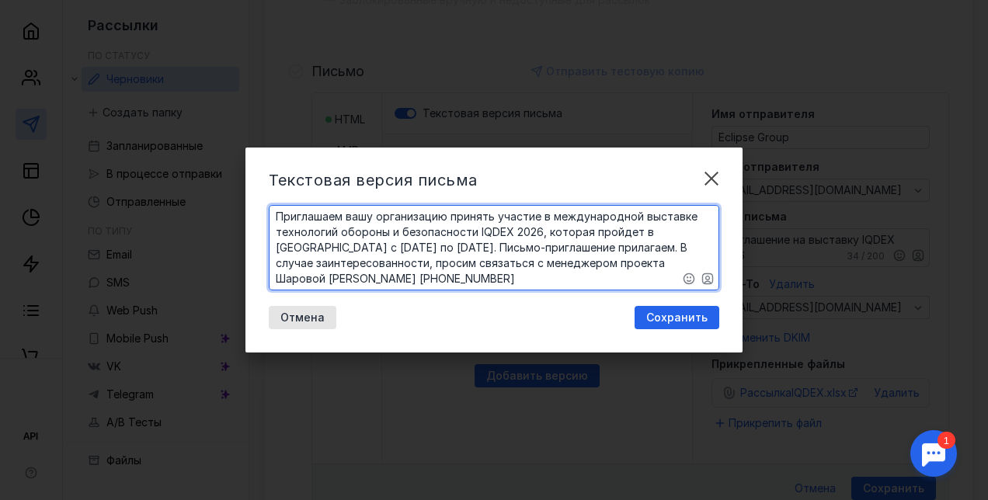
click at [398, 282] on textarea "Приглашаем вашу организацию принять участие в международной выставке​технологий…" at bounding box center [493, 248] width 449 height 84
click at [292, 283] on textarea "Приглашаем вашу организацию принять участие в международной выставке​технологий…" at bounding box center [493, 248] width 449 height 84
click at [295, 279] on textarea "Приглашаем вашу организацию принять участие в международной выставке​технологий…" at bounding box center [493, 248] width 449 height 84
drag, startPoint x: 295, startPoint y: 279, endPoint x: 561, endPoint y: 278, distance: 265.5
click at [561, 278] on textarea "Приглашаем вашу организацию принять участие в международной выставке​технологий…" at bounding box center [493, 248] width 449 height 84
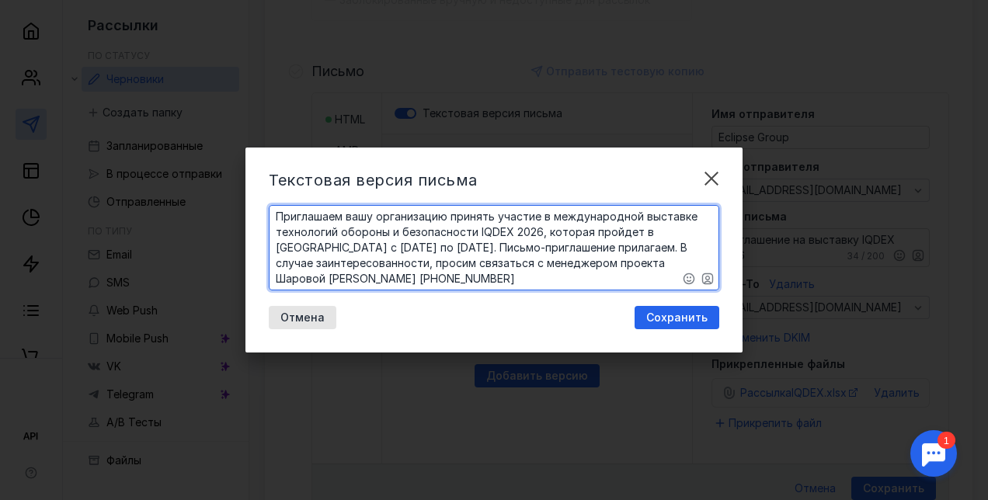
click at [304, 277] on textarea "Приглашаем вашу организацию принять участие в международной выставке​технологий…" at bounding box center [493, 248] width 449 height 84
click at [686, 264] on textarea "Приглашаем вашу организацию принять участие в международной выставке​технологий…" at bounding box center [493, 248] width 449 height 84
click at [504, 281] on textarea "Приглашаем вашу организацию принять участие в международной выставке​технологий…" at bounding box center [493, 248] width 449 height 84
click at [391, 278] on textarea "Приглашаем вашу организацию принять участие в международной выставке​технологий…" at bounding box center [493, 248] width 449 height 84
click at [521, 283] on textarea "Приглашаем вашу организацию принять участие в международной выставке​технологий…" at bounding box center [493, 248] width 449 height 84
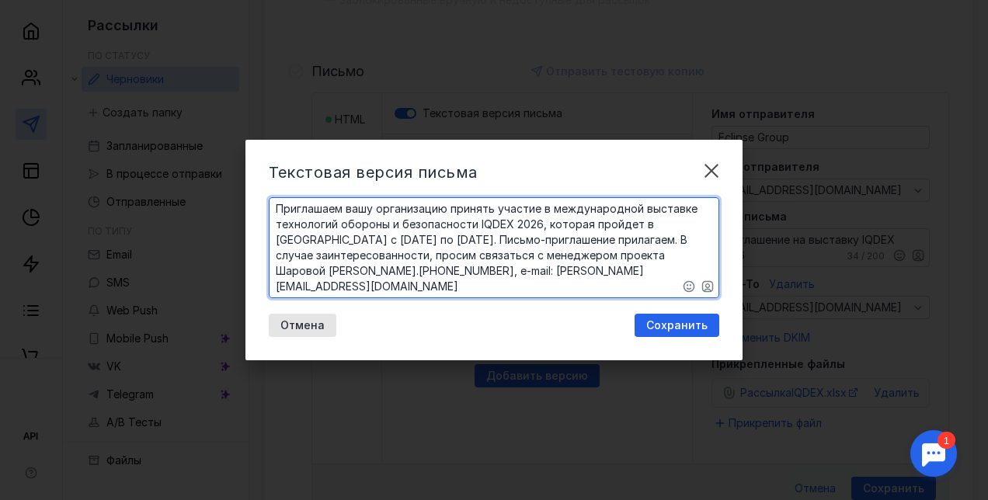
type textarea "Приглашаем вашу организацию принять участие в международной выставке​технологий…"
drag, startPoint x: 679, startPoint y: 271, endPoint x: 382, endPoint y: 331, distance: 302.5
click at [382, 331] on div "Отмена Сохранить" at bounding box center [494, 325] width 450 height 23
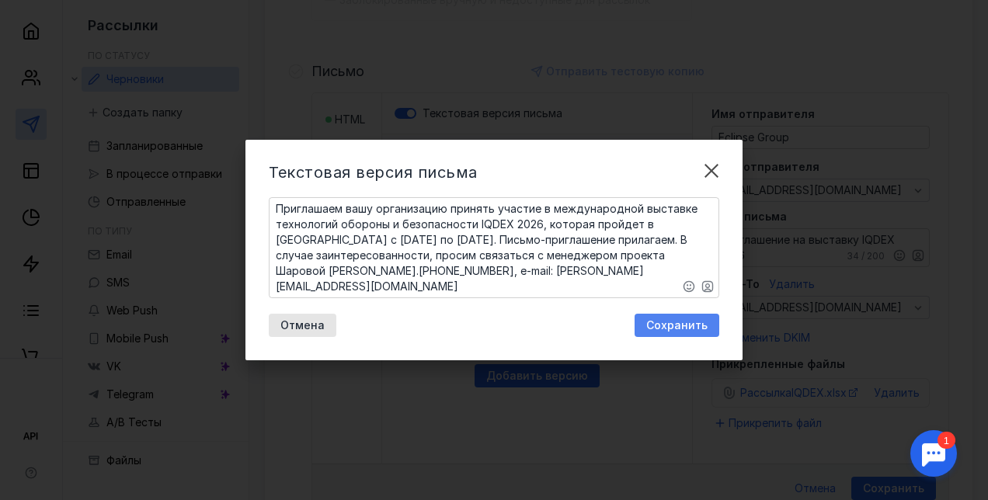
click at [674, 321] on span "Сохранить" at bounding box center [676, 325] width 61 height 13
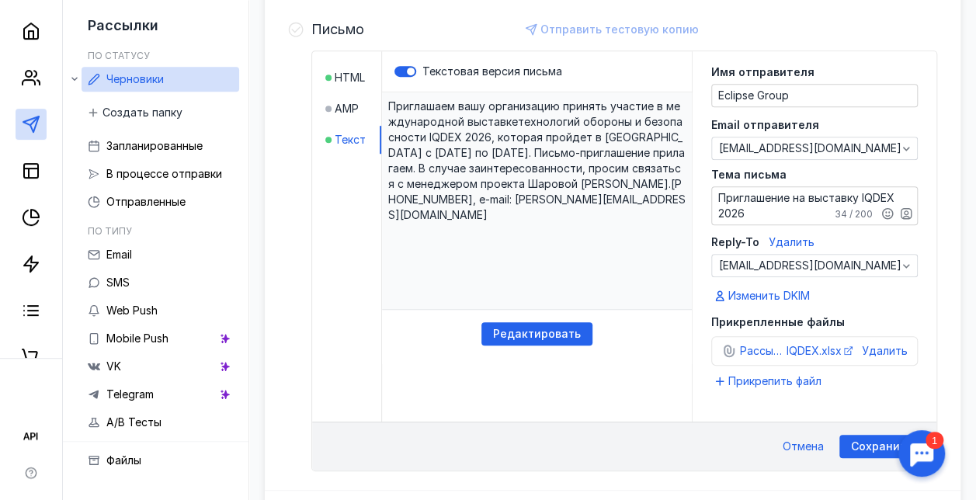
scroll to position [383, 0]
click at [573, 333] on span "Редактировать" at bounding box center [537, 334] width 88 height 13
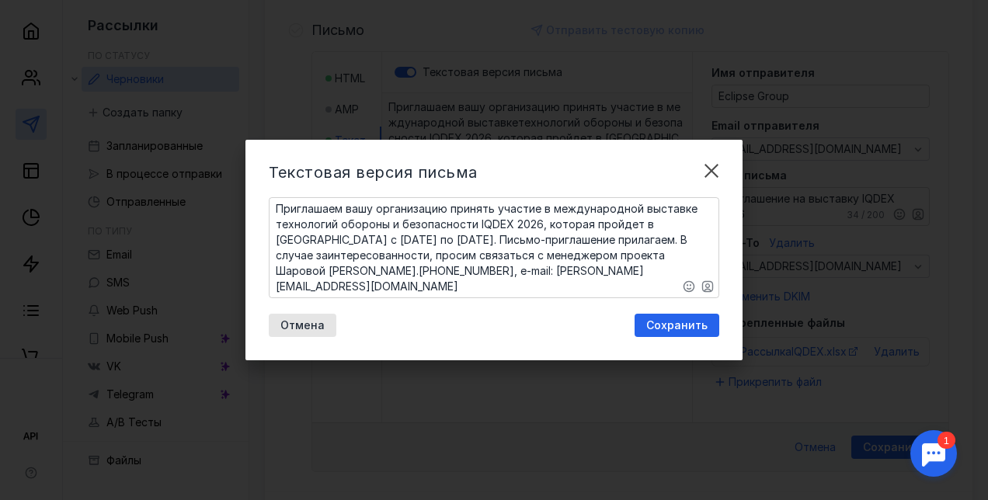
click at [554, 208] on textarea "Приглашаем вашу организацию принять участие в международной выставке​технологий…" at bounding box center [493, 247] width 449 height 99
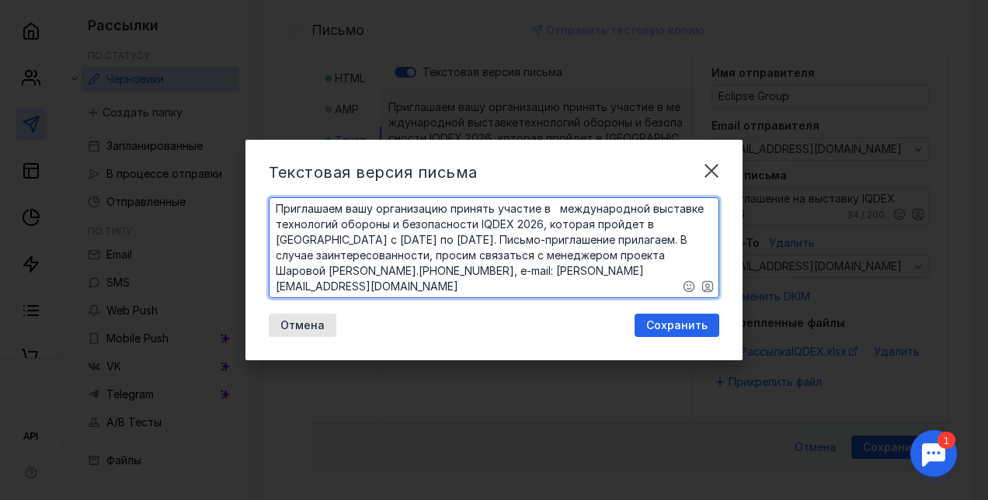
drag, startPoint x: 696, startPoint y: 213, endPoint x: 679, endPoint y: 206, distance: 19.2
click at [679, 206] on textarea "Приглашаем вашу организацию принять участие в международной выставке​технологий…" at bounding box center [493, 247] width 449 height 99
click at [699, 210] on textarea "Приглашаем вашу организацию принять участие в международной выставке​технологий…" at bounding box center [493, 247] width 449 height 99
type textarea "Приглашаем вашу организацию принять участие в международной выставке​ технологи…"
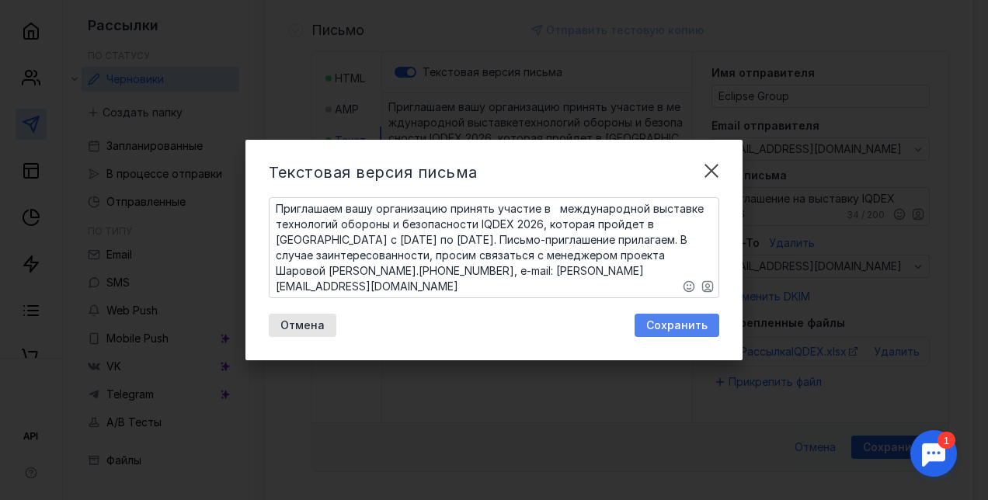
click at [652, 327] on span "Сохранить" at bounding box center [676, 325] width 61 height 13
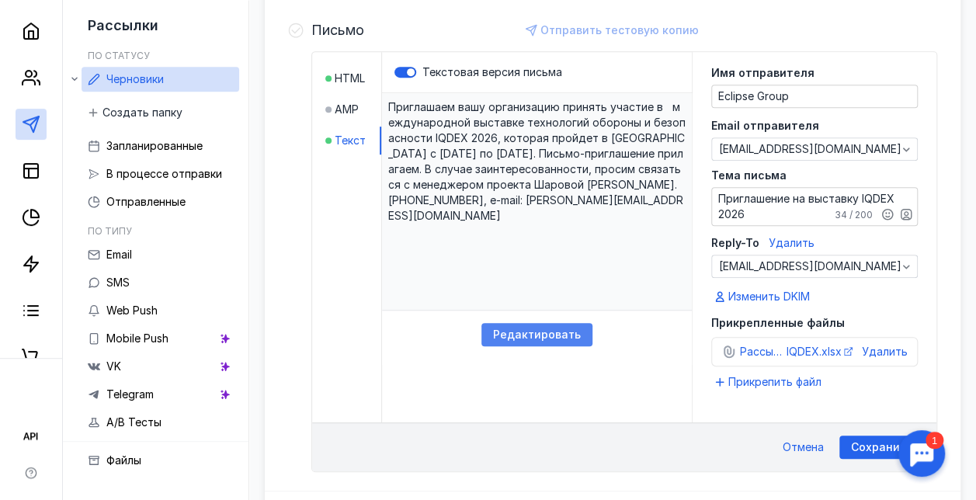
click at [570, 330] on span "Редактировать" at bounding box center [537, 334] width 88 height 13
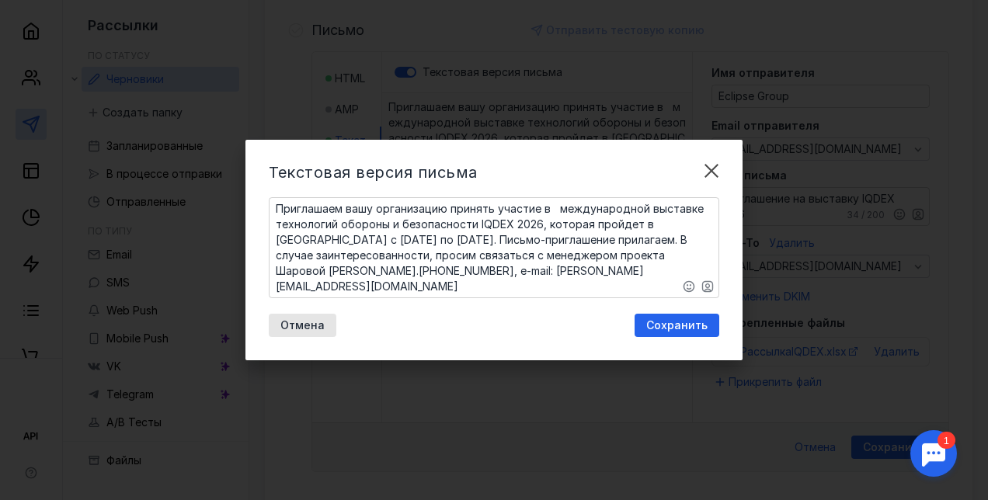
click at [559, 207] on textarea "Приглашаем вашу организацию принять участие в международной выставке​ технологи…" at bounding box center [493, 247] width 449 height 99
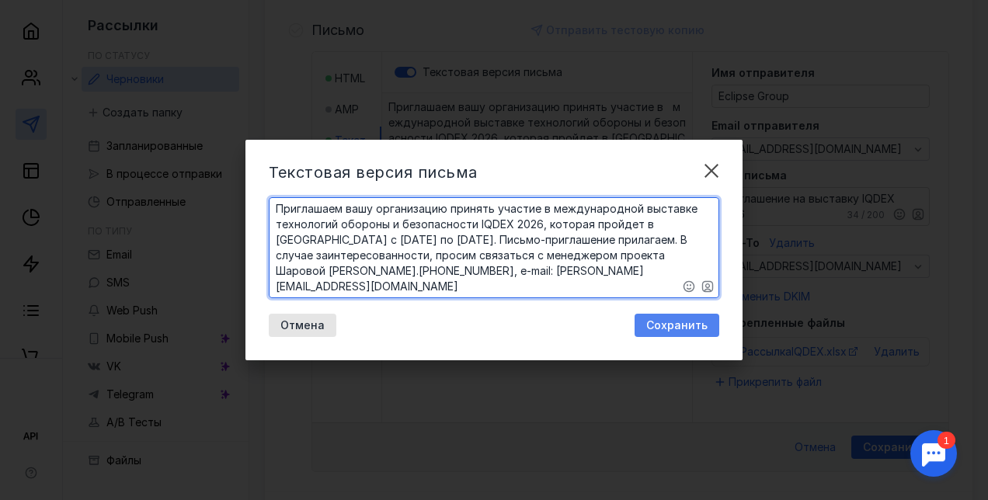
type textarea "Приглашаем вашу организацию принять участие в международной выставке​ технологи…"
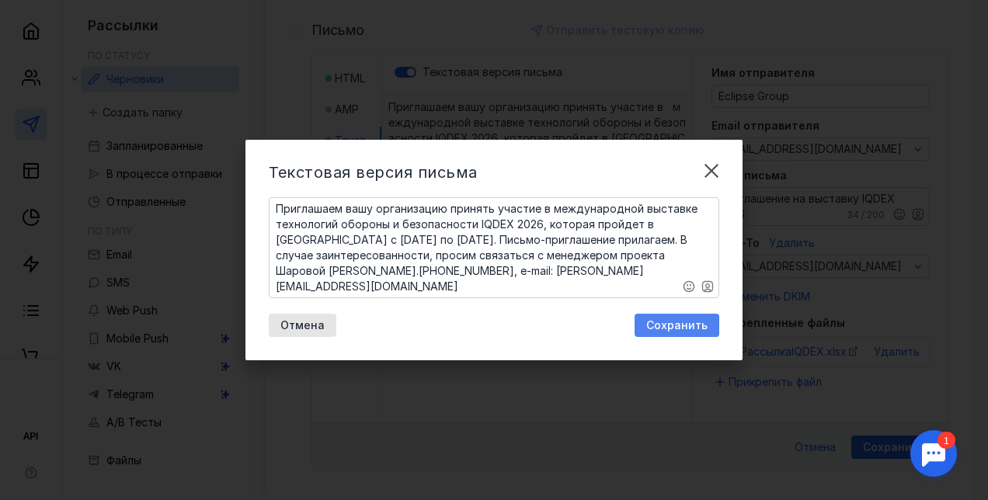
click at [665, 327] on span "Сохранить" at bounding box center [676, 325] width 61 height 13
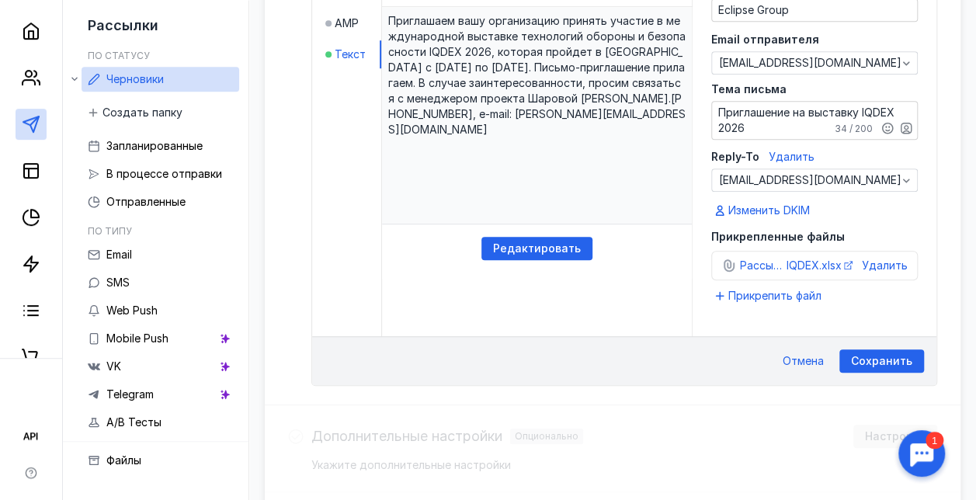
scroll to position [483, 0]
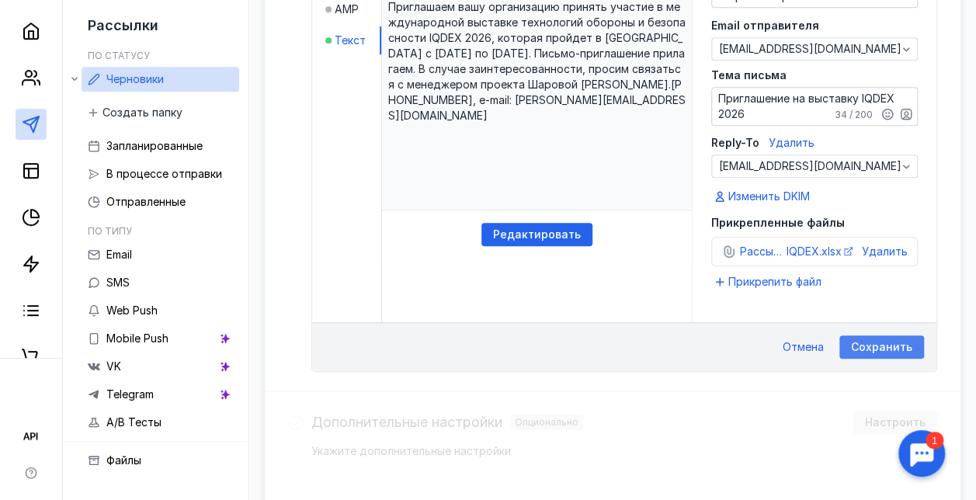
click at [880, 343] on span "Сохранить" at bounding box center [881, 347] width 61 height 13
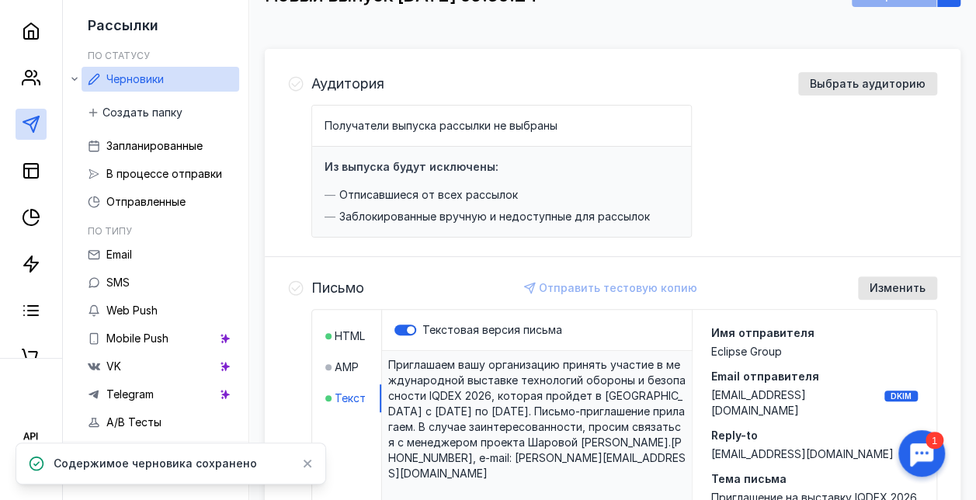
scroll to position [127, 0]
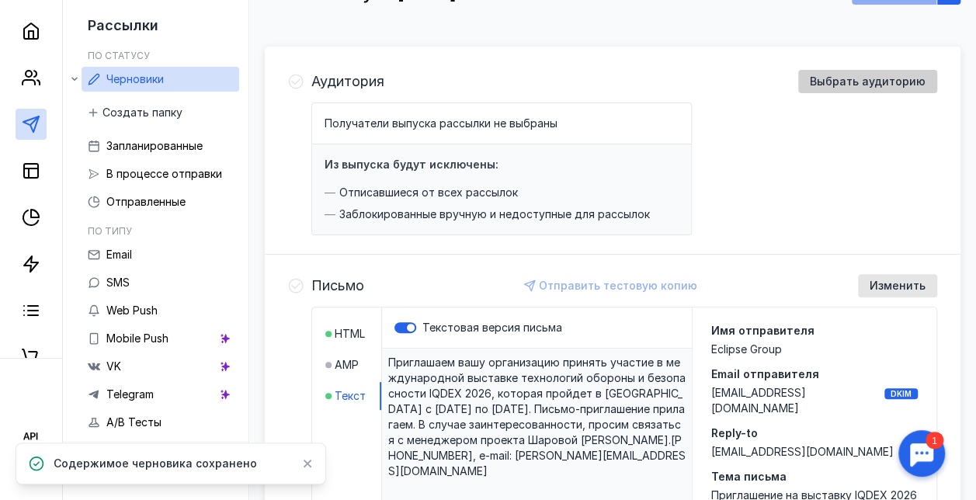
click at [849, 73] on div "Выбрать аудиторию" at bounding box center [867, 81] width 139 height 23
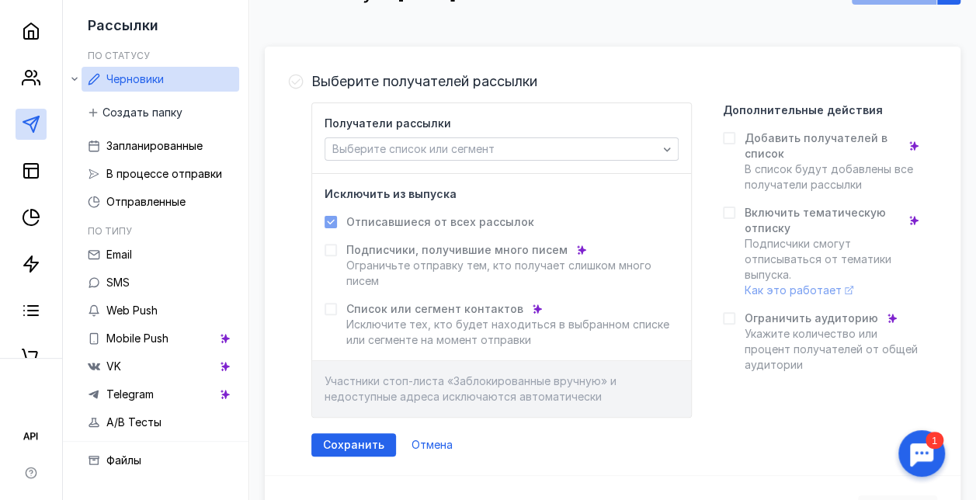
click at [734, 135] on icon at bounding box center [729, 138] width 11 height 11
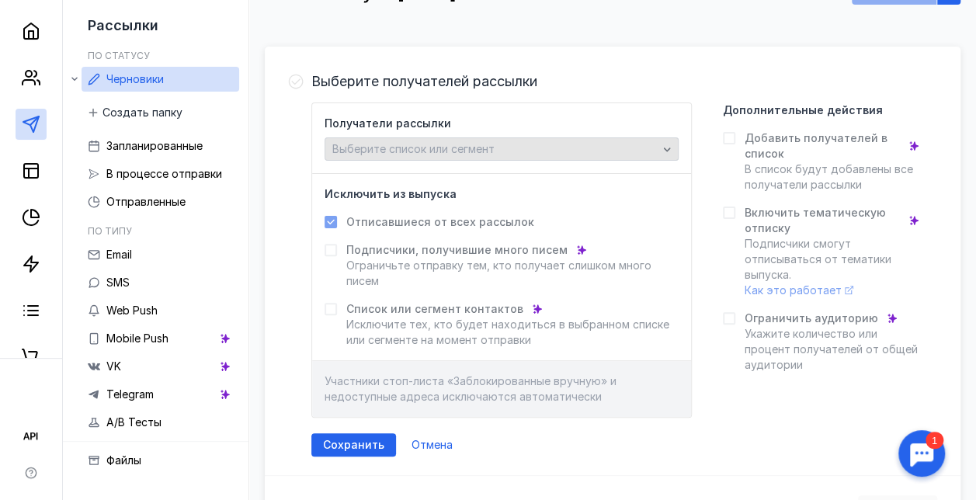
click at [673, 149] on icon "button" at bounding box center [667, 149] width 12 height 12
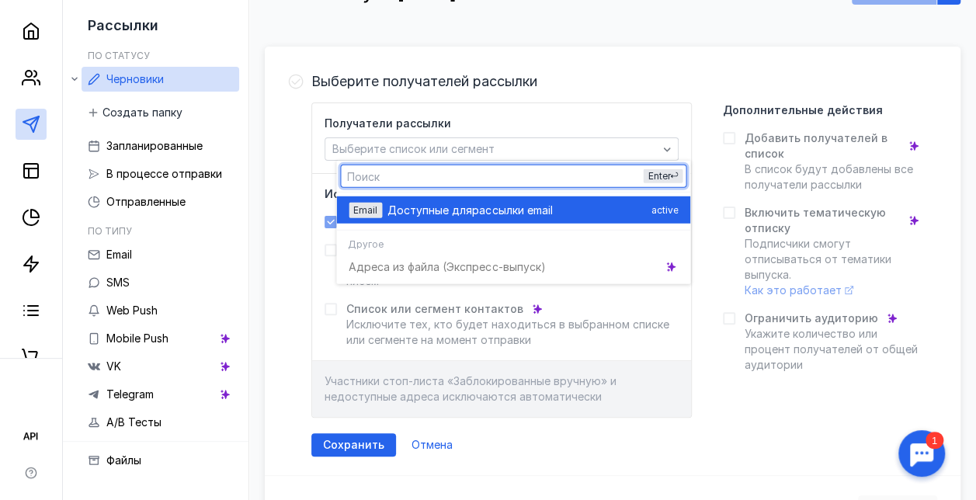
click at [429, 207] on span "Доступные для" at bounding box center [429, 210] width 85 height 16
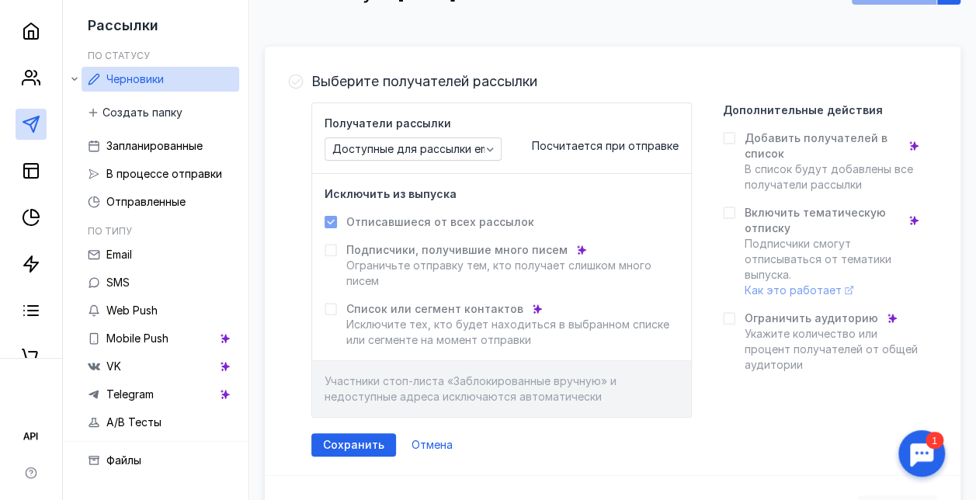
click at [734, 135] on icon at bounding box center [729, 138] width 11 height 11
click at [496, 148] on icon "button" at bounding box center [490, 149] width 12 height 12
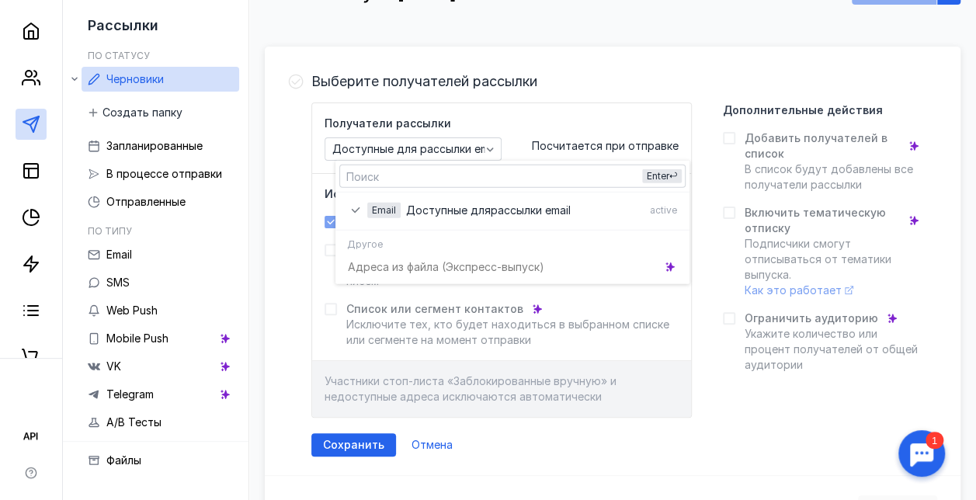
click at [362, 269] on div "Адреса из файла (Э кспресс-выпуск)" at bounding box center [512, 266] width 354 height 27
click at [669, 267] on icon "grid" at bounding box center [670, 266] width 9 height 9
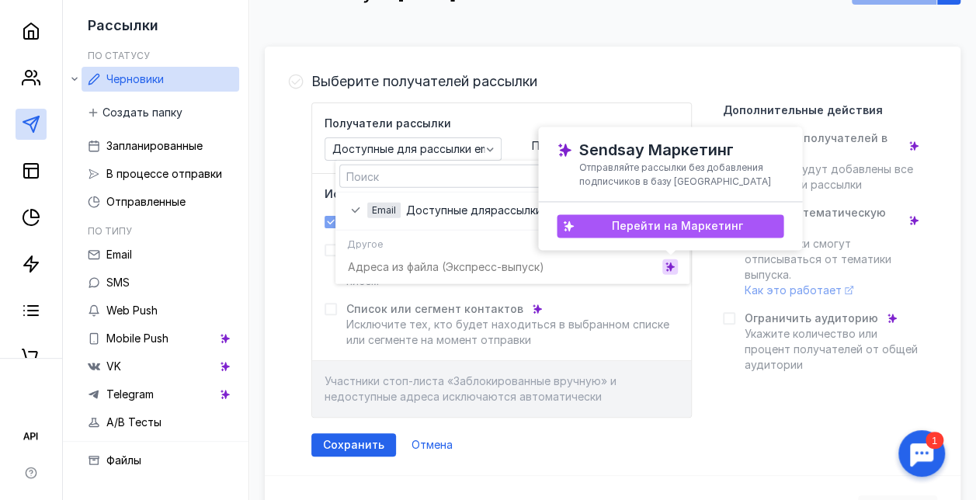
click at [655, 226] on span "Перейти на Маркетинг" at bounding box center [676, 226] width 131 height 13
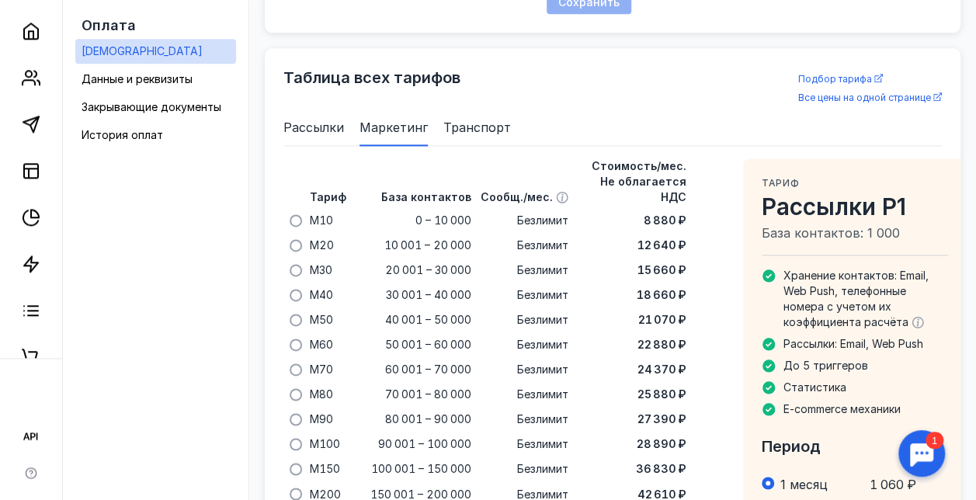
scroll to position [985, 0]
click at [325, 145] on li "Рассылки" at bounding box center [313, 126] width 61 height 37
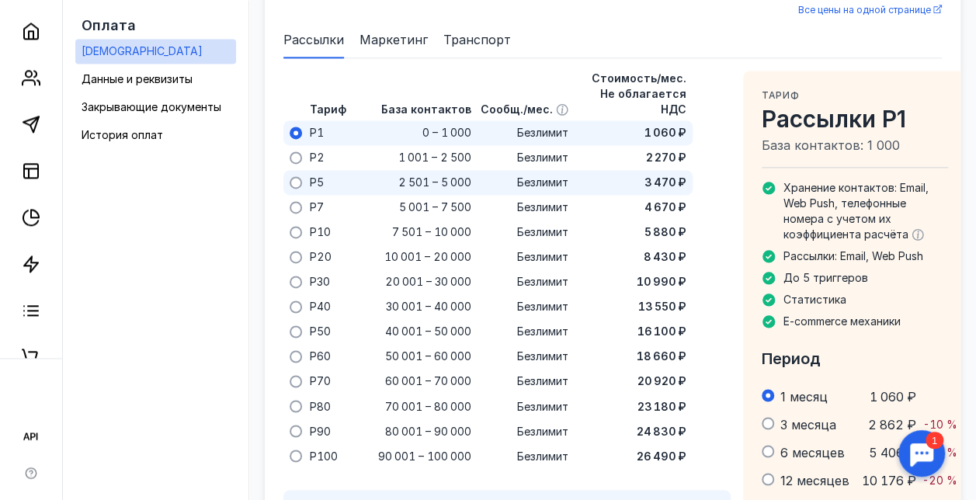
scroll to position [1073, 0]
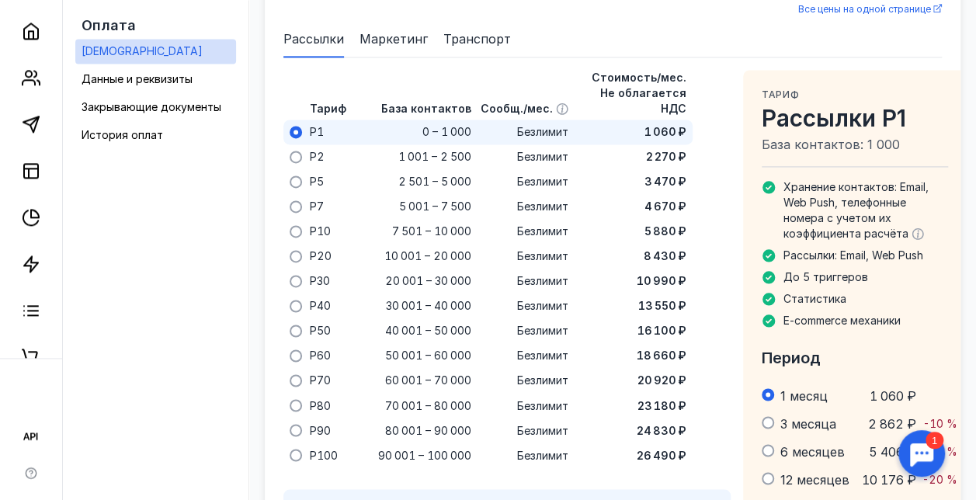
click at [394, 48] on span "Маркетинг" at bounding box center [393, 39] width 68 height 19
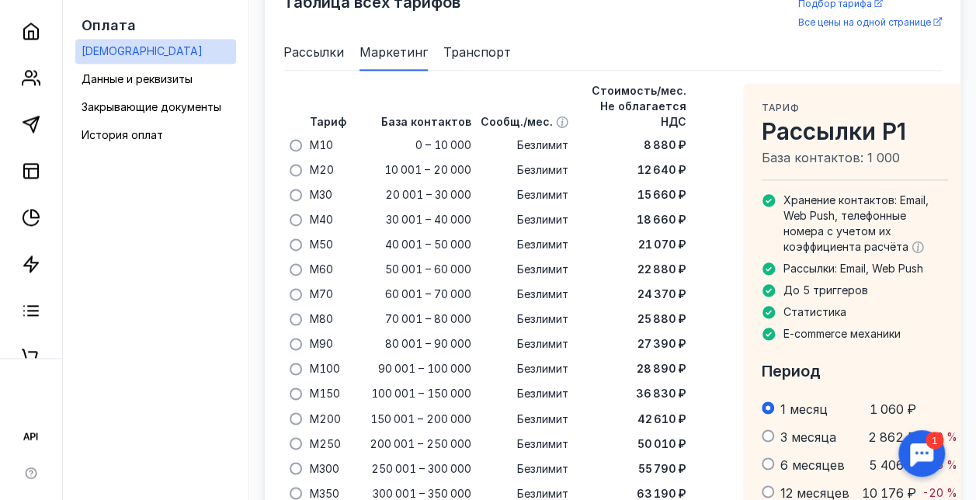
scroll to position [1057, 0]
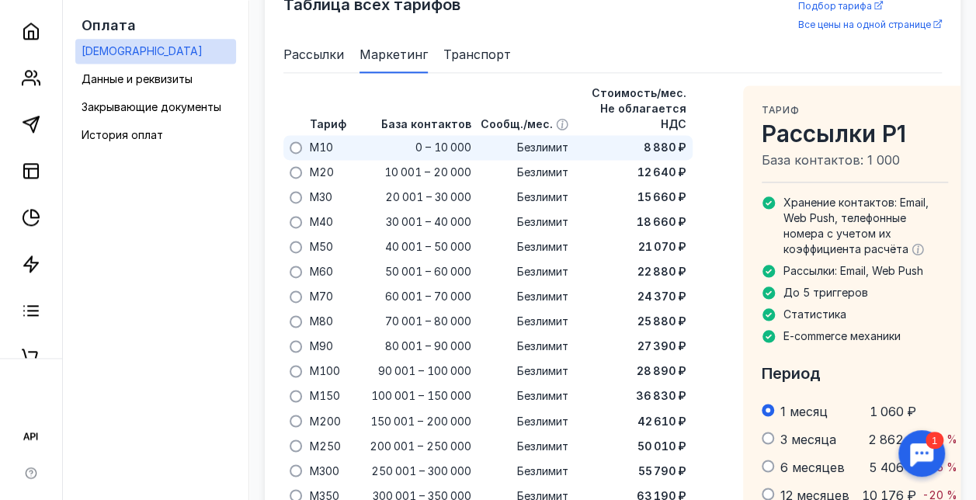
click at [302, 154] on label at bounding box center [296, 147] width 12 height 12
click at [0, 0] on input "radio" at bounding box center [0, 0] width 0 height 0
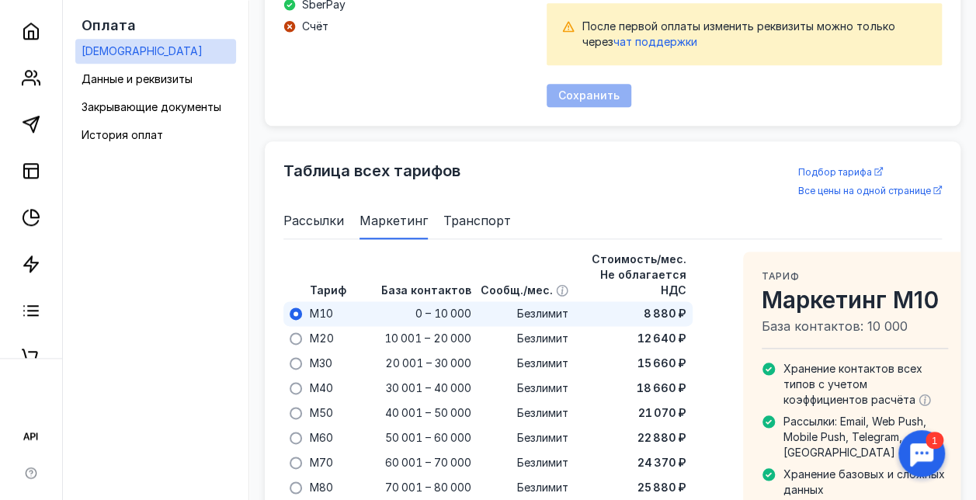
scroll to position [892, 0]
click at [314, 229] on span "Рассылки" at bounding box center [313, 219] width 61 height 19
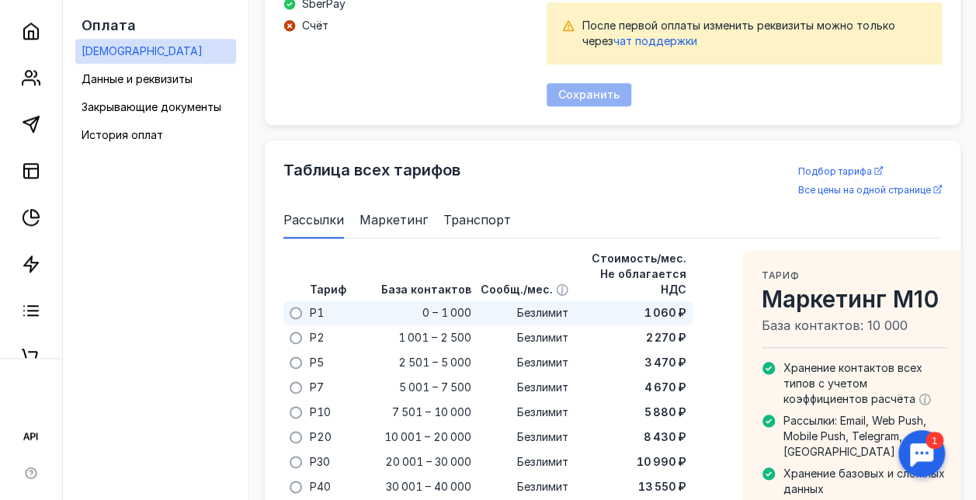
click at [302, 319] on span at bounding box center [296, 313] width 12 height 12
click at [0, 0] on input "radio" at bounding box center [0, 0] width 0 height 0
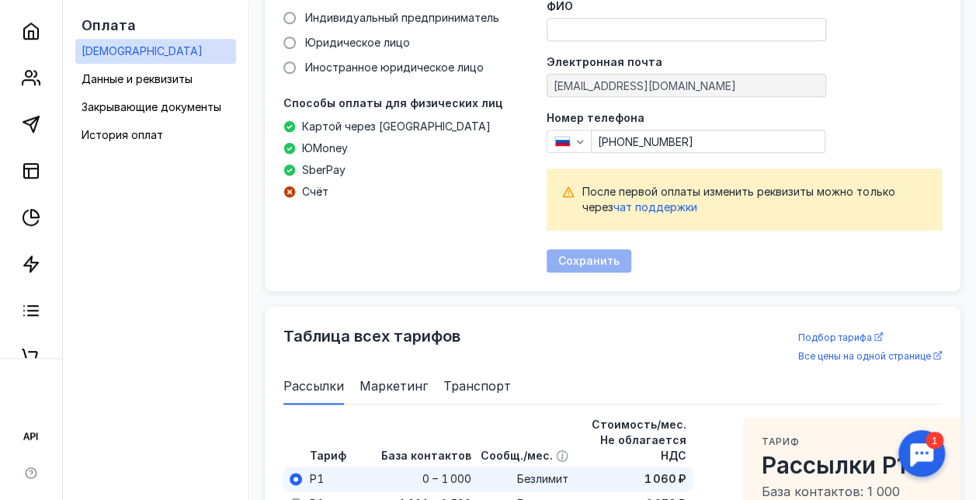
scroll to position [815, 0]
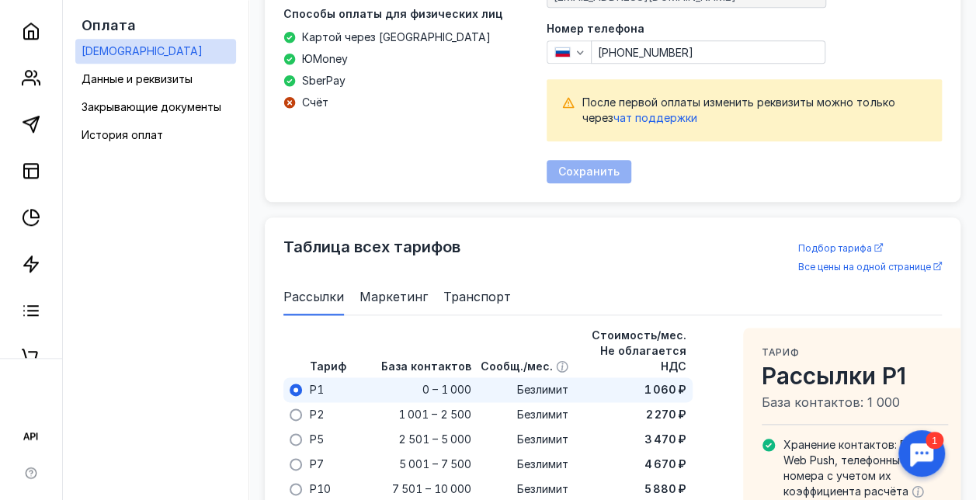
click at [302, 396] on span at bounding box center [296, 390] width 12 height 12
click at [0, 0] on input "radio" at bounding box center [0, 0] width 0 height 0
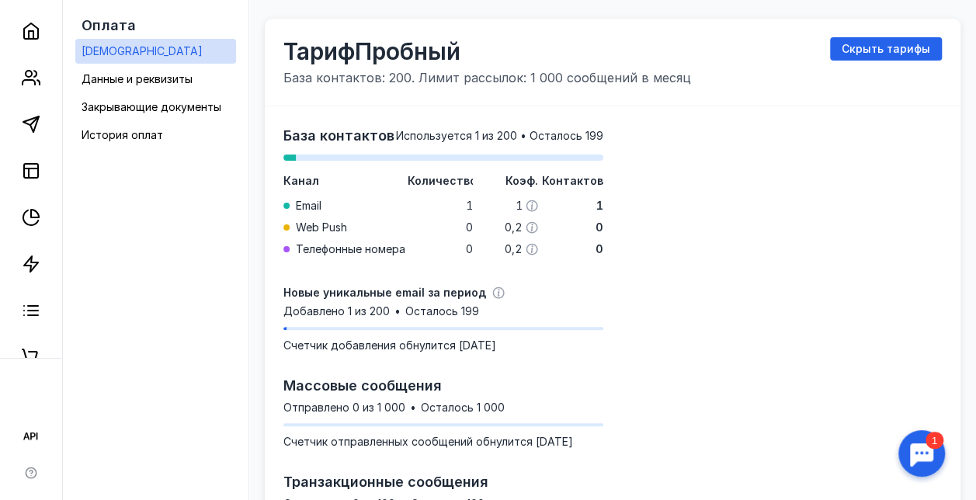
scroll to position [0, 0]
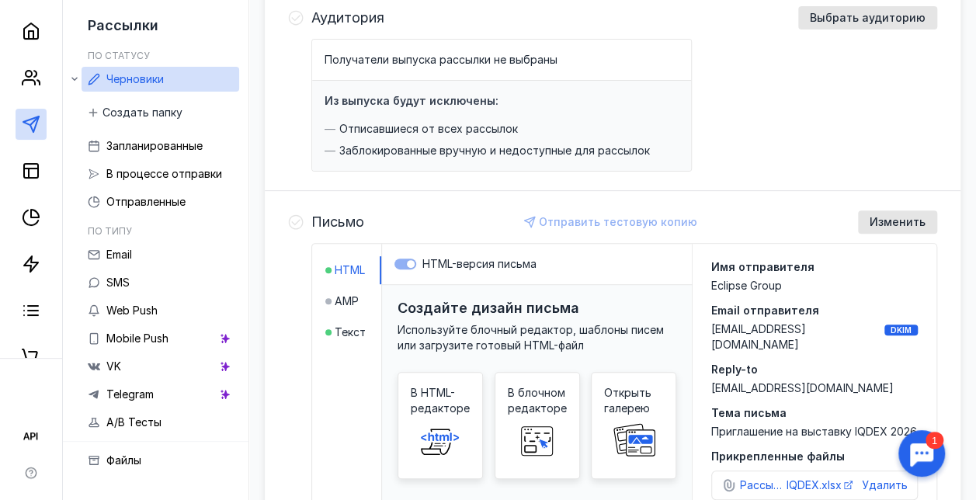
scroll to position [188, 0]
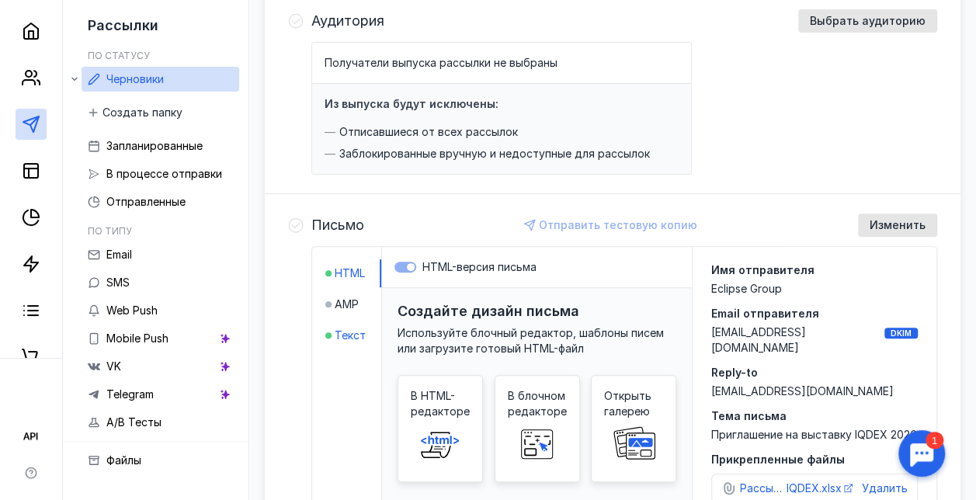
click at [362, 331] on span "Текст" at bounding box center [350, 336] width 31 height 16
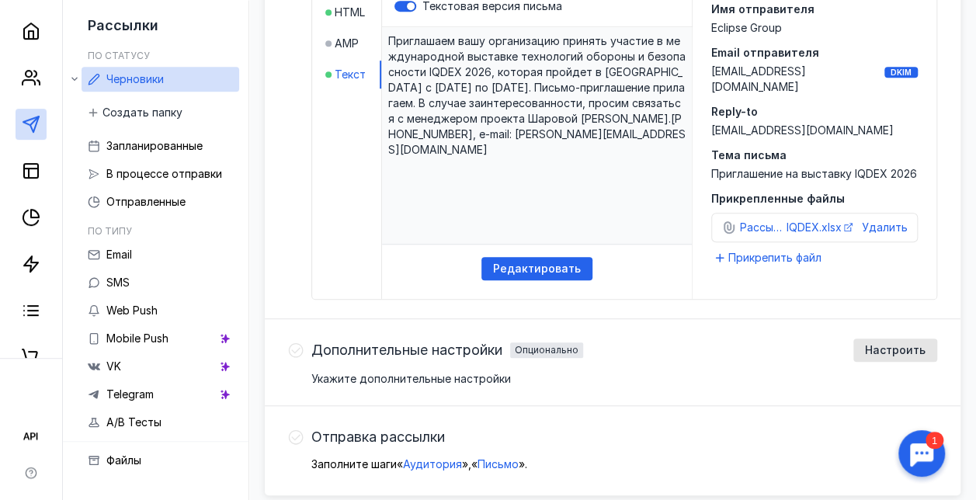
scroll to position [446, 0]
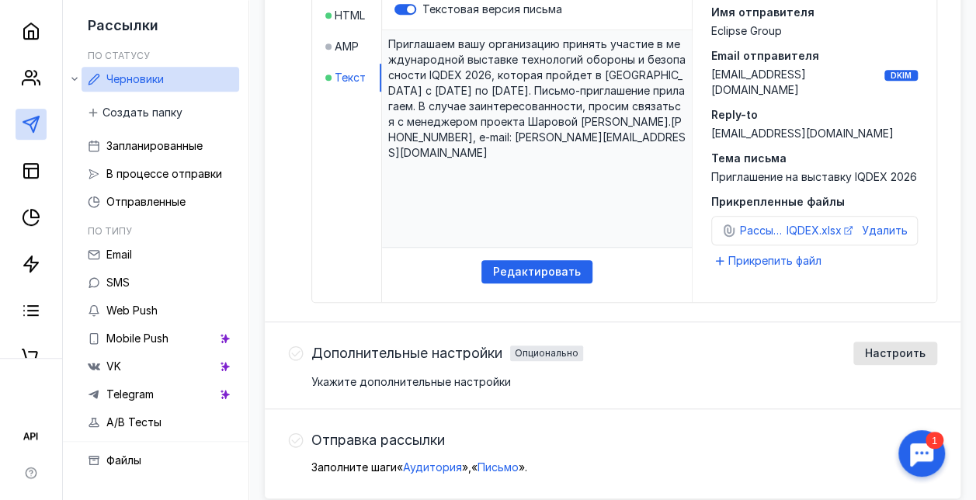
click at [304, 441] on icon at bounding box center [296, 440] width 16 height 16
click at [304, 348] on icon at bounding box center [296, 353] width 16 height 16
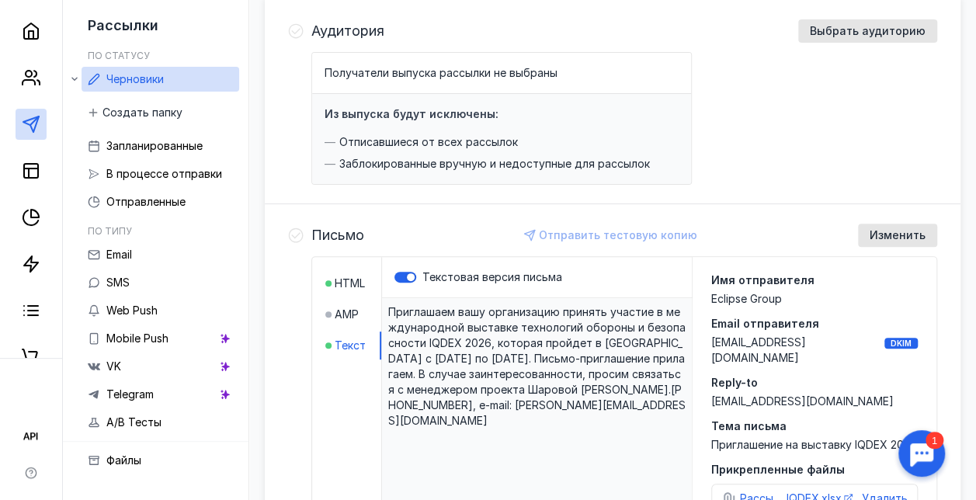
scroll to position [179, 0]
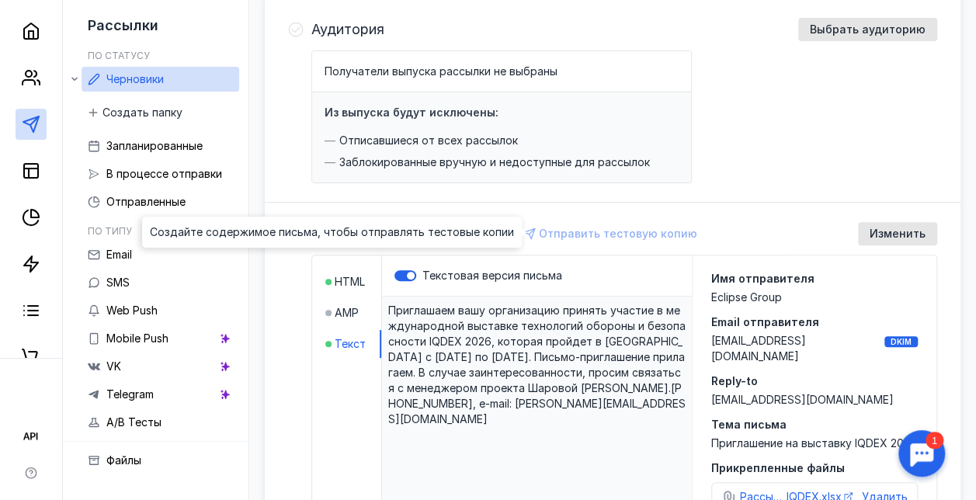
click at [598, 232] on div "Отправить тестовую копию" at bounding box center [611, 233] width 187 height 23
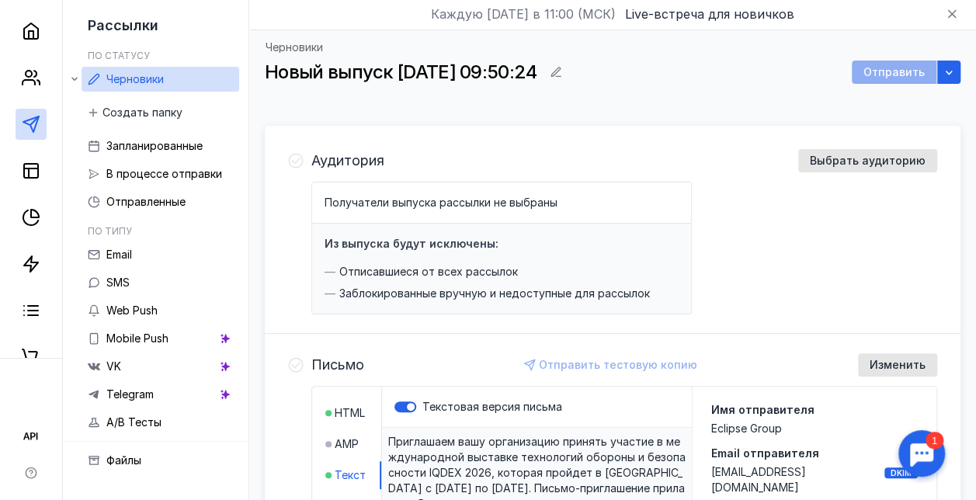
scroll to position [42, 0]
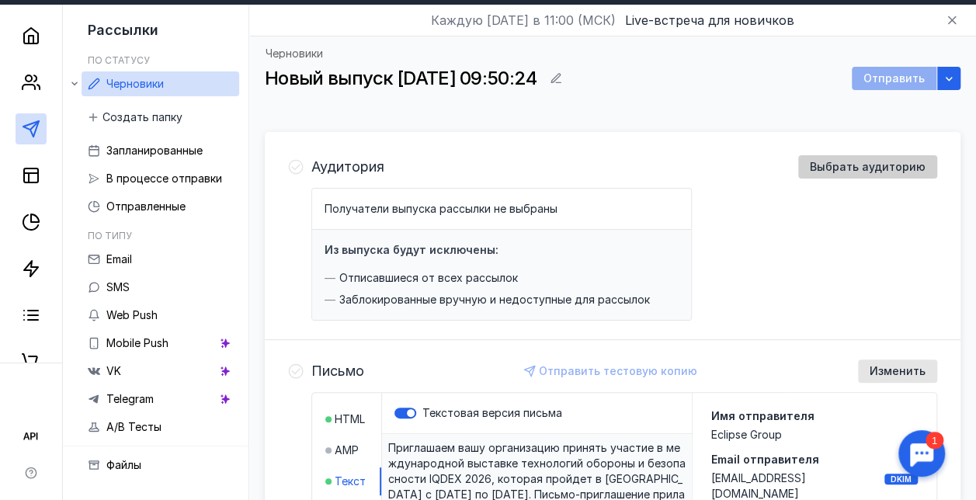
click at [831, 161] on span "Выбрать аудиторию" at bounding box center [868, 167] width 116 height 13
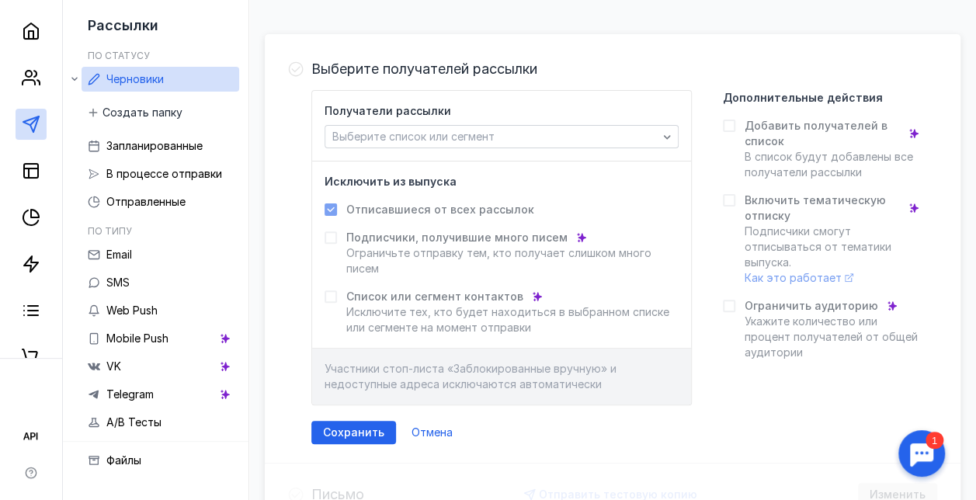
scroll to position [165, 0]
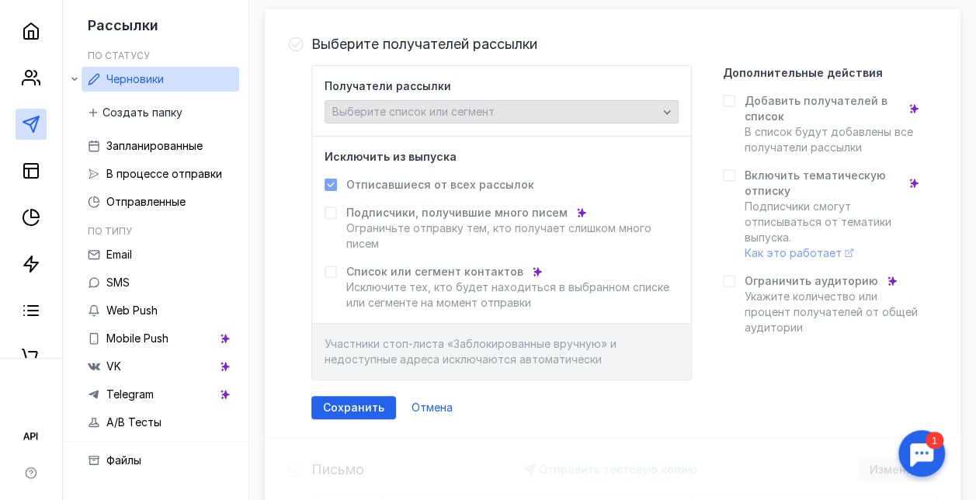
click at [673, 109] on icon "button" at bounding box center [667, 112] width 12 height 12
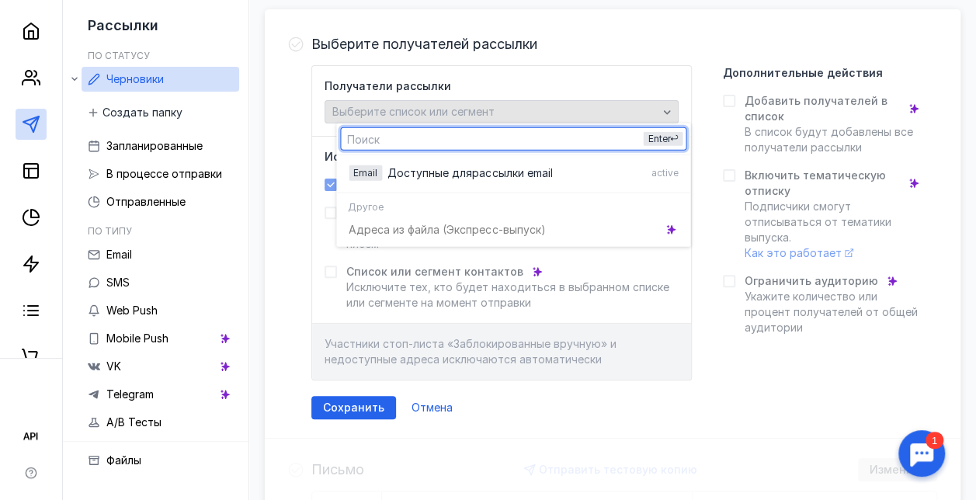
click at [673, 109] on icon "button" at bounding box center [667, 112] width 12 height 12
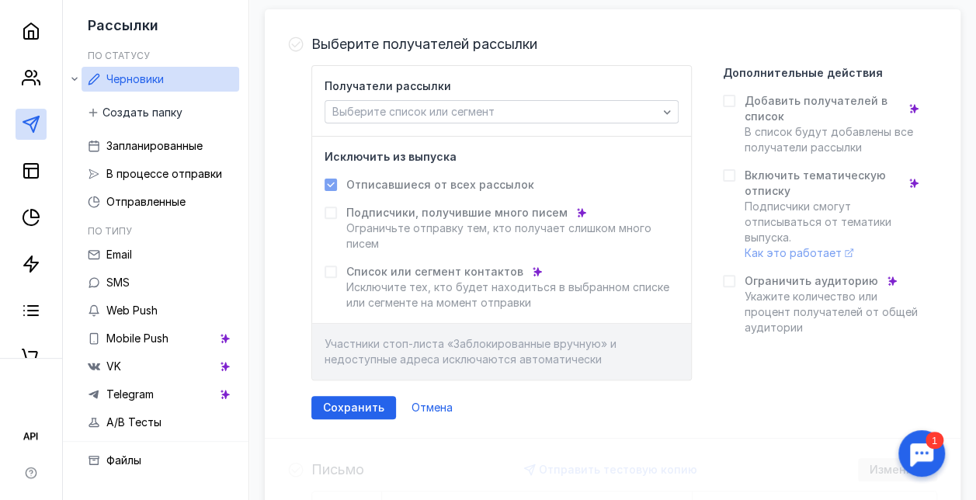
click at [336, 183] on icon at bounding box center [330, 184] width 11 height 11
click at [436, 113] on span "Выберите список или сегмент" at bounding box center [413, 111] width 162 height 13
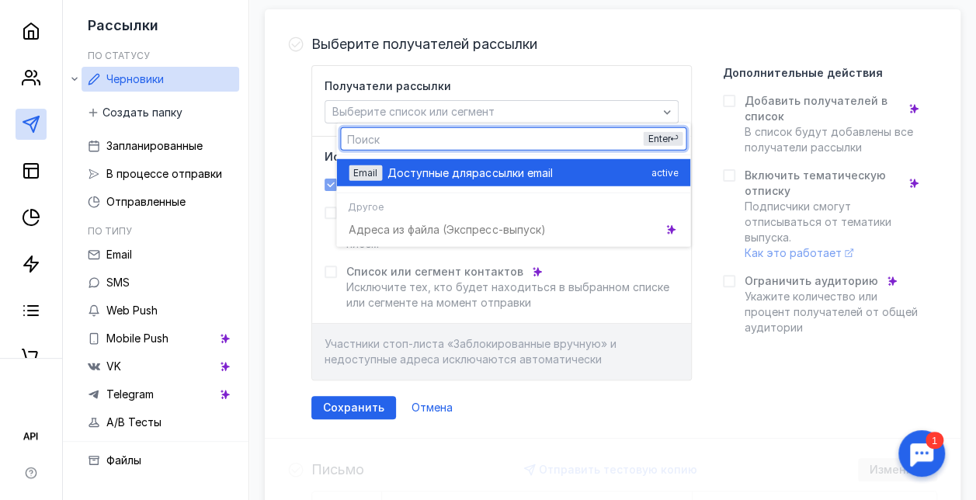
click at [455, 162] on div "Email Доступные для рассылки email active" at bounding box center [513, 172] width 329 height 27
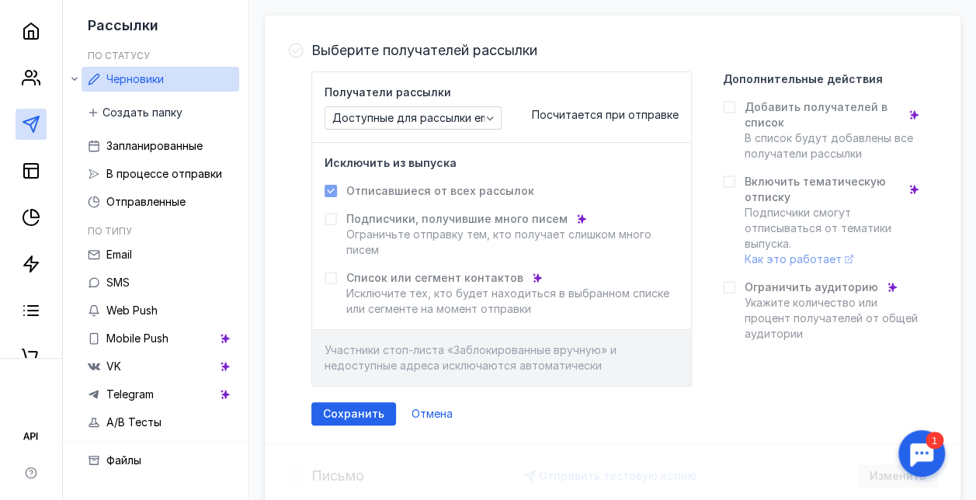
scroll to position [158, 0]
click at [734, 103] on icon at bounding box center [729, 107] width 11 height 11
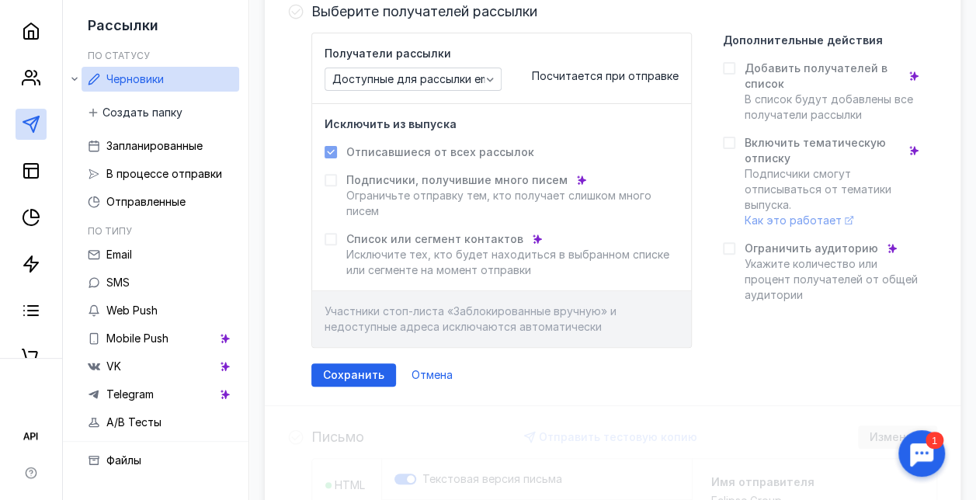
scroll to position [198, 0]
click at [496, 76] on icon "button" at bounding box center [490, 78] width 12 height 12
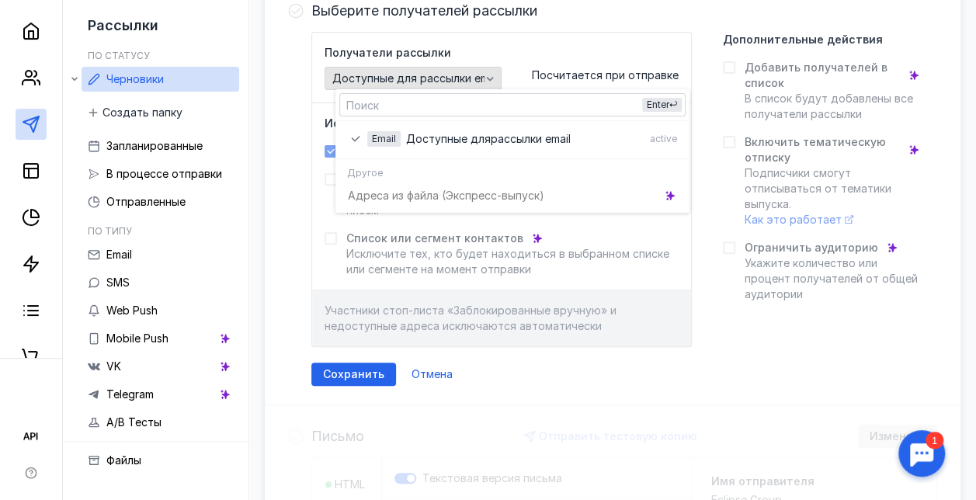
click at [498, 79] on div "button" at bounding box center [490, 79] width 16 height 16
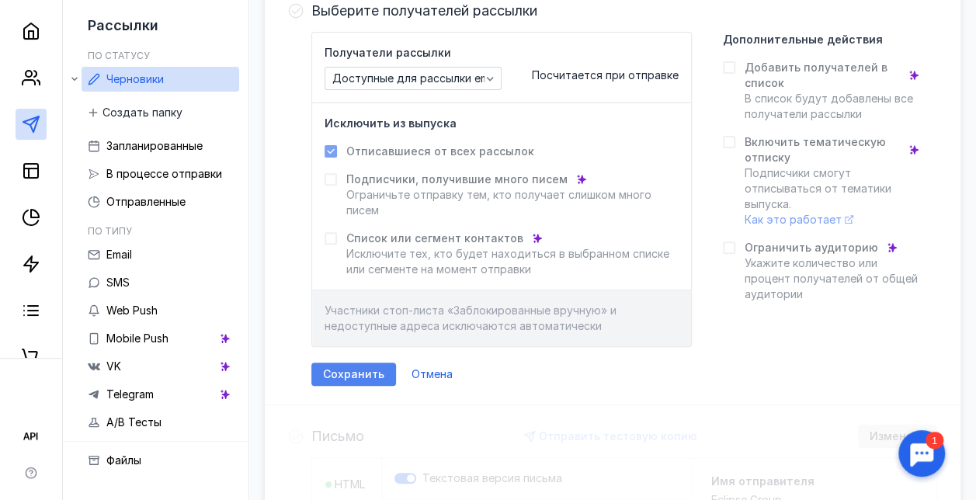
click at [359, 374] on span "Сохранить" at bounding box center [353, 374] width 61 height 13
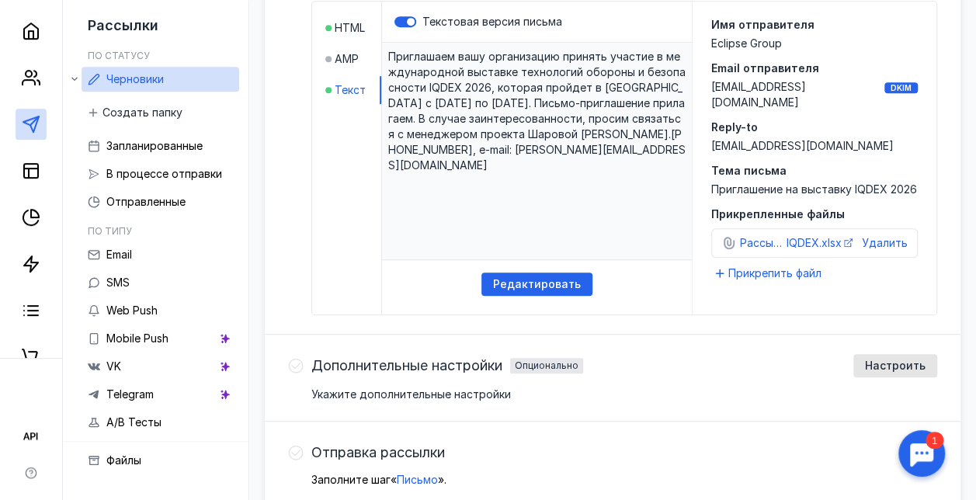
scroll to position [447, 0]
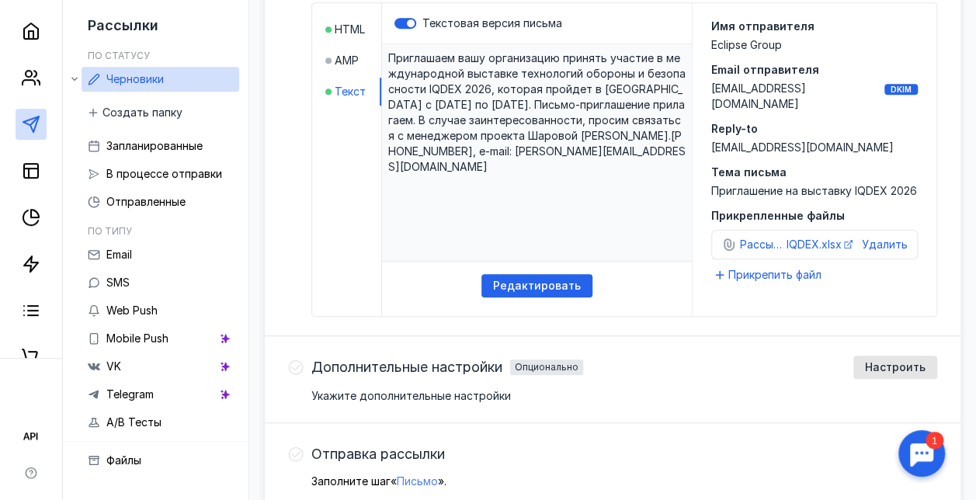
click at [436, 474] on span "Письмо" at bounding box center [417, 480] width 41 height 13
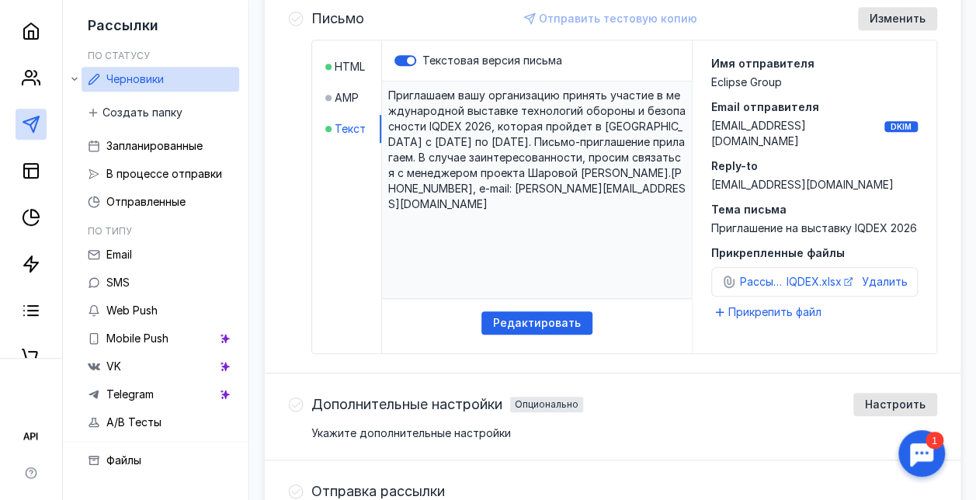
click at [436, 474] on div "Аудитория Изменить Сегмент Доступные для рассылки email Посчитается при отправк…" at bounding box center [613, 157] width 696 height 786
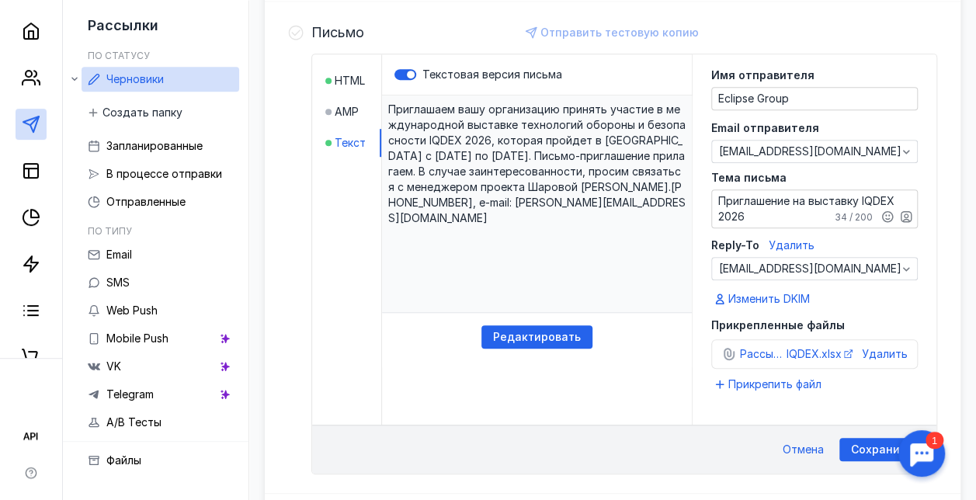
scroll to position [396, 0]
click at [870, 443] on span "Сохранить" at bounding box center [881, 449] width 61 height 13
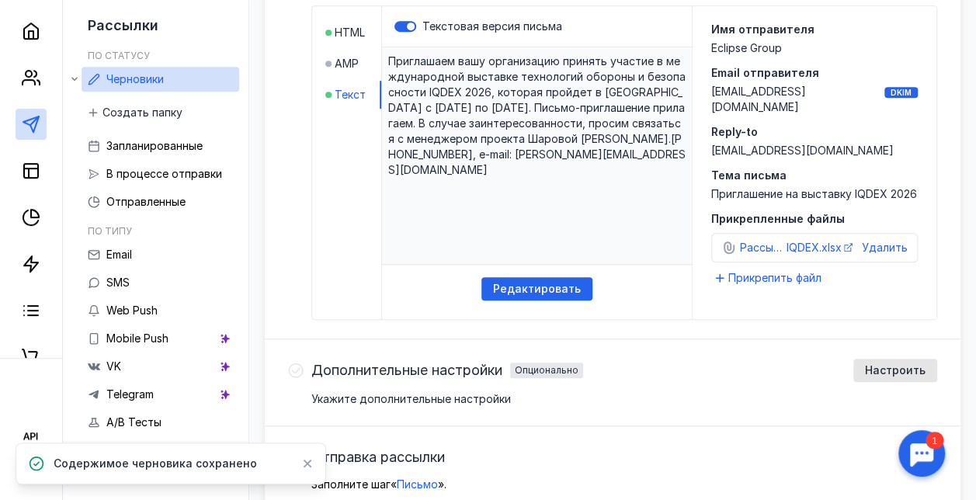
scroll to position [441, 0]
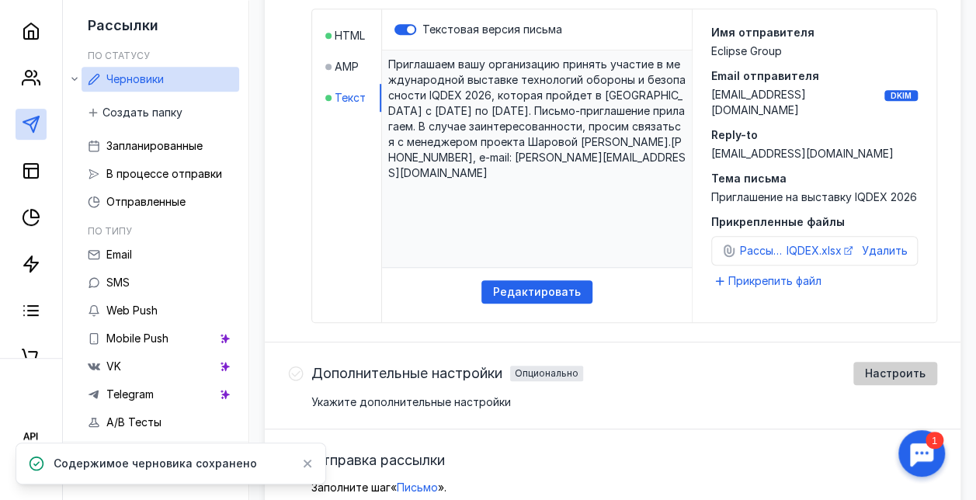
click at [877, 374] on span "Настроить" at bounding box center [895, 373] width 61 height 13
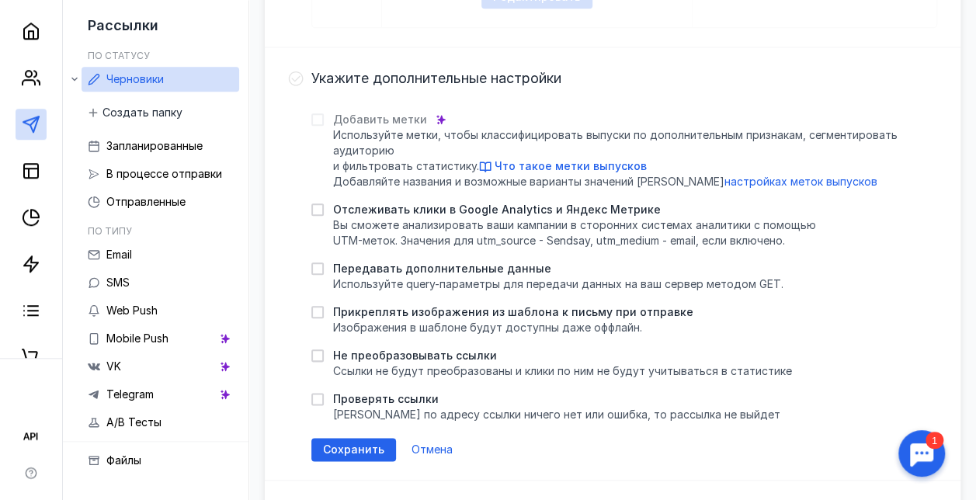
scroll to position [736, 0]
click at [436, 449] on span "Отмена" at bounding box center [431, 449] width 41 height 13
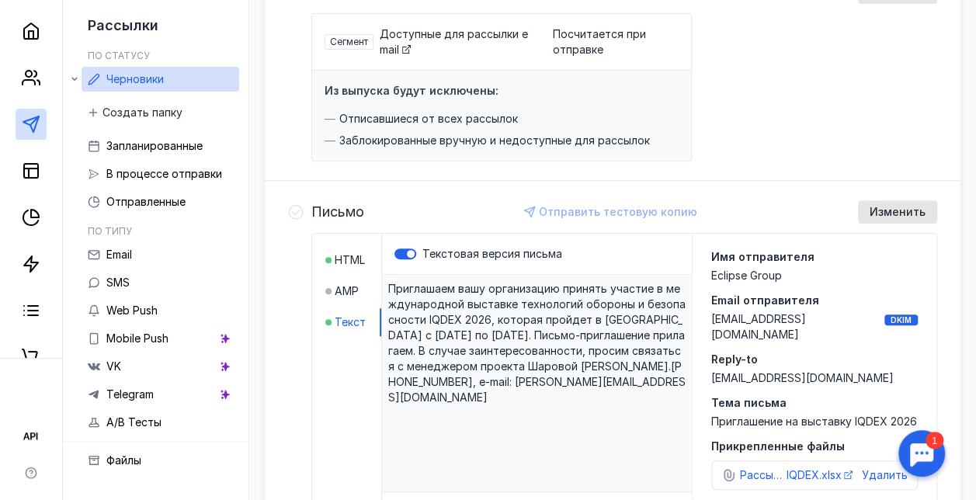
scroll to position [216, 0]
click at [898, 217] on span "Изменить" at bounding box center [898, 213] width 56 height 13
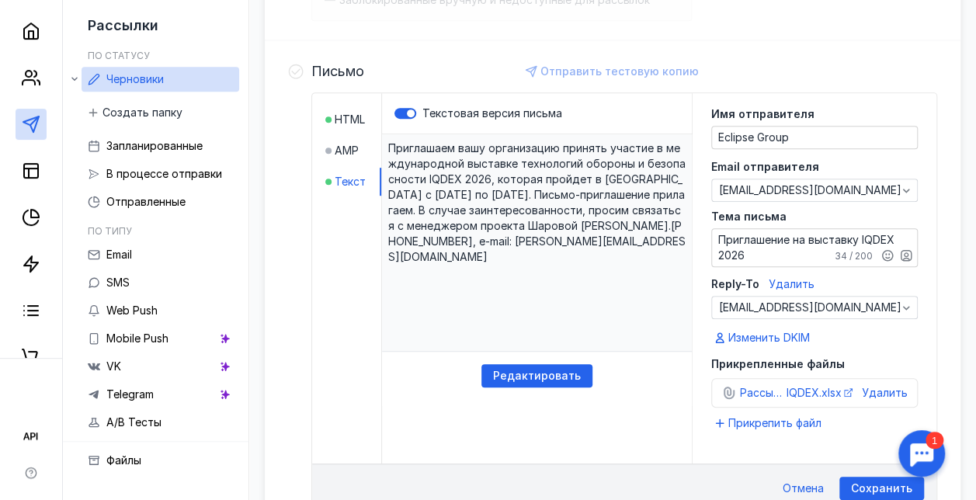
scroll to position [359, 0]
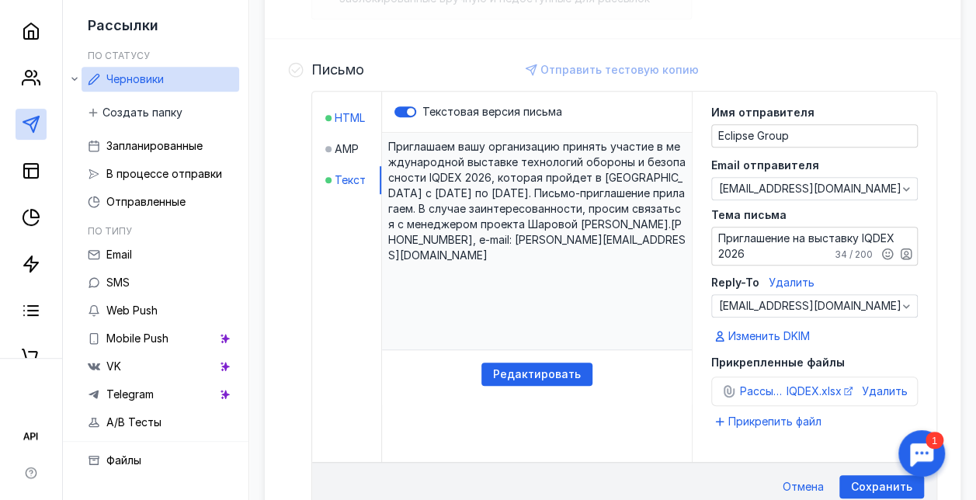
click at [332, 113] on div at bounding box center [328, 118] width 6 height 16
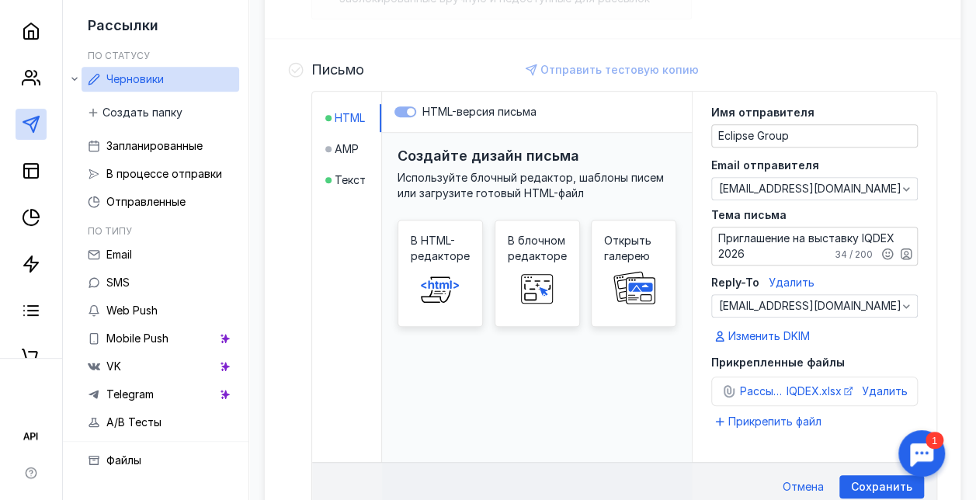
click at [332, 113] on div at bounding box center [328, 118] width 6 height 16
click at [332, 146] on div at bounding box center [328, 149] width 6 height 6
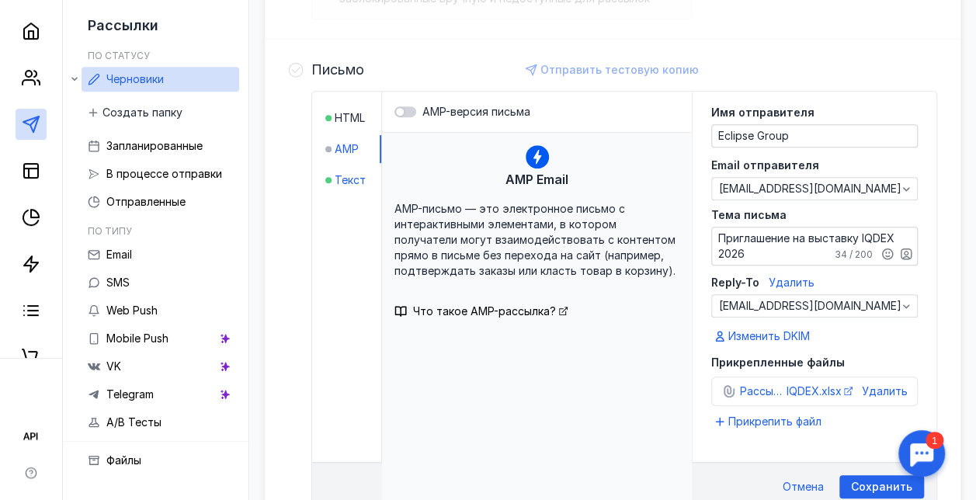
click at [332, 172] on div at bounding box center [328, 180] width 6 height 16
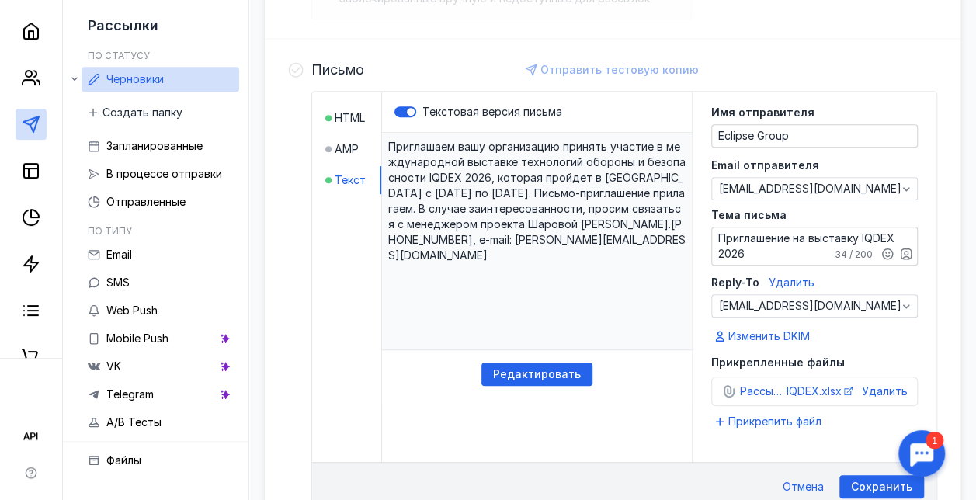
click at [795, 281] on span "Удалить" at bounding box center [792, 282] width 46 height 13
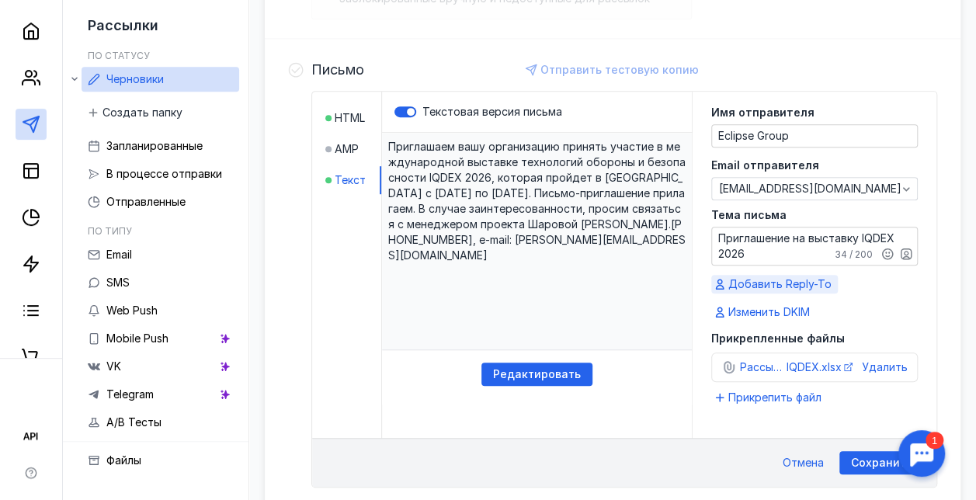
click at [821, 282] on span "Добавить Reply-To" at bounding box center [779, 284] width 103 height 16
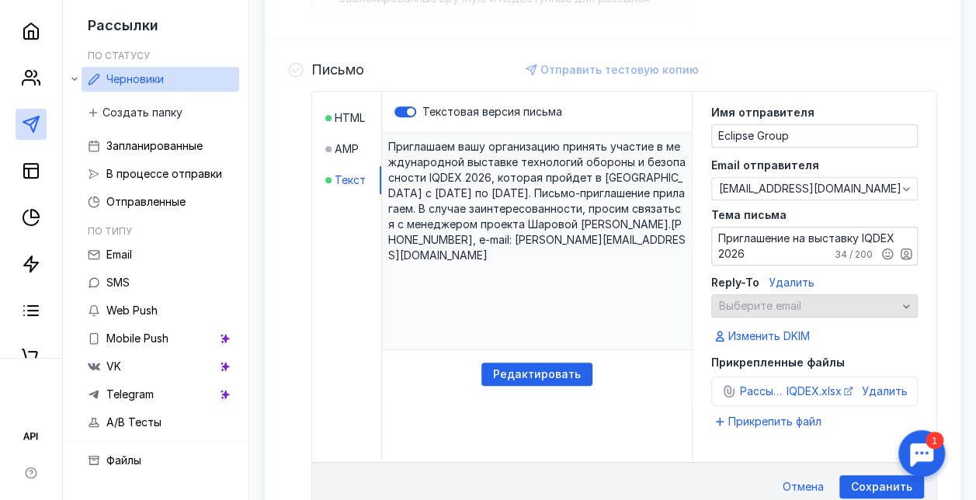
click at [904, 307] on icon "button" at bounding box center [906, 306] width 12 height 12
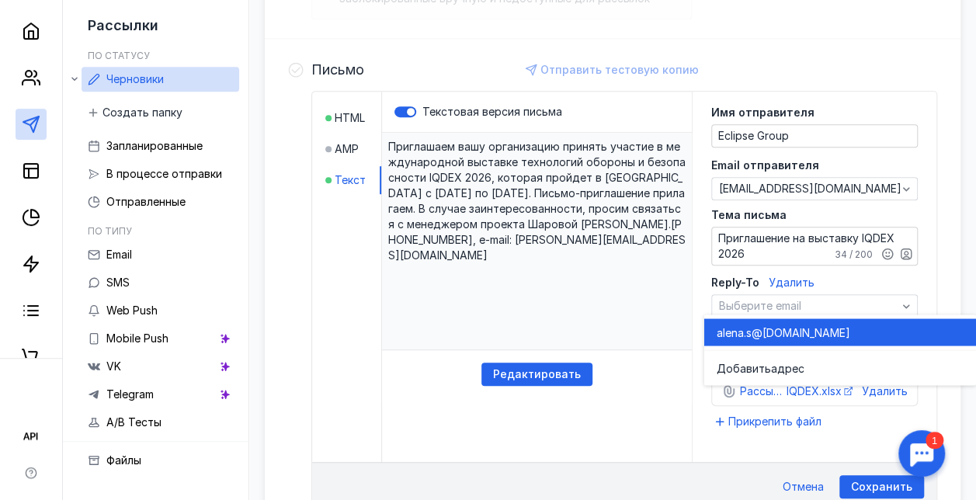
click at [837, 329] on span "[DOMAIN_NAME]" at bounding box center [806, 333] width 88 height 16
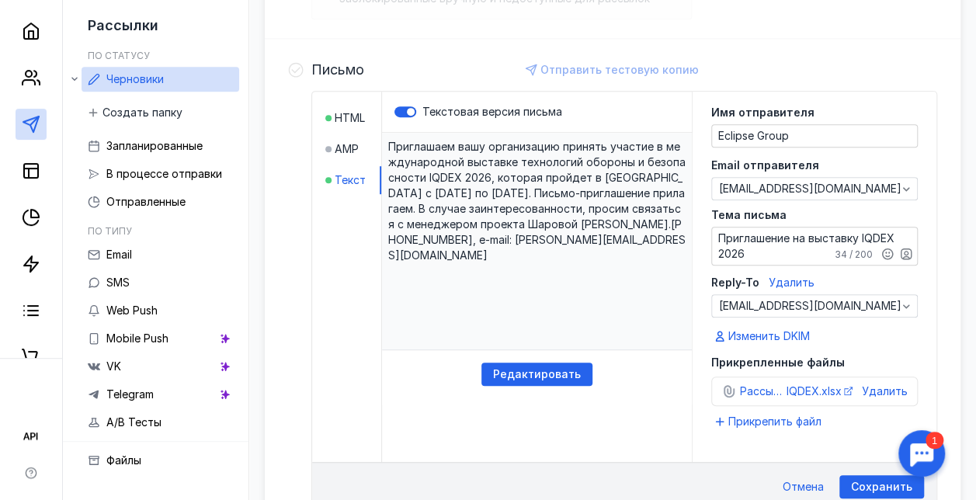
click at [803, 279] on span "Удалить" at bounding box center [792, 282] width 46 height 13
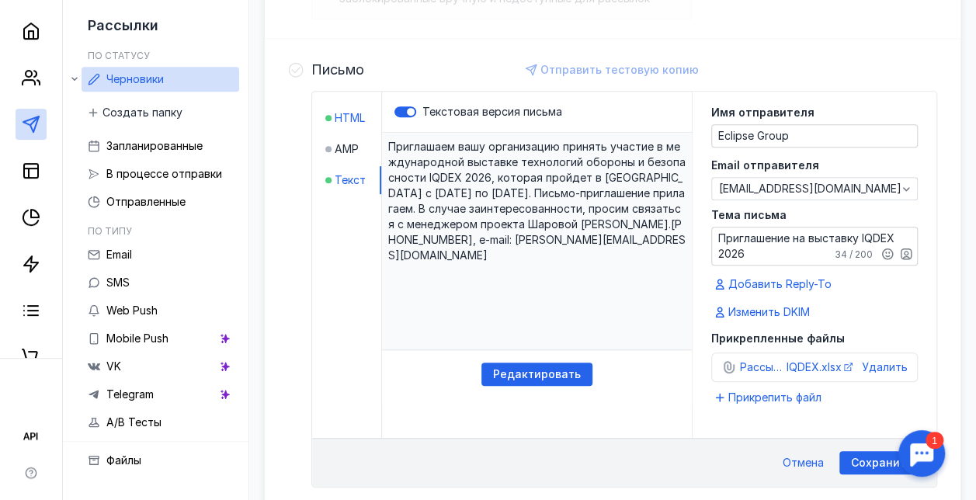
click at [332, 115] on div at bounding box center [328, 118] width 6 height 6
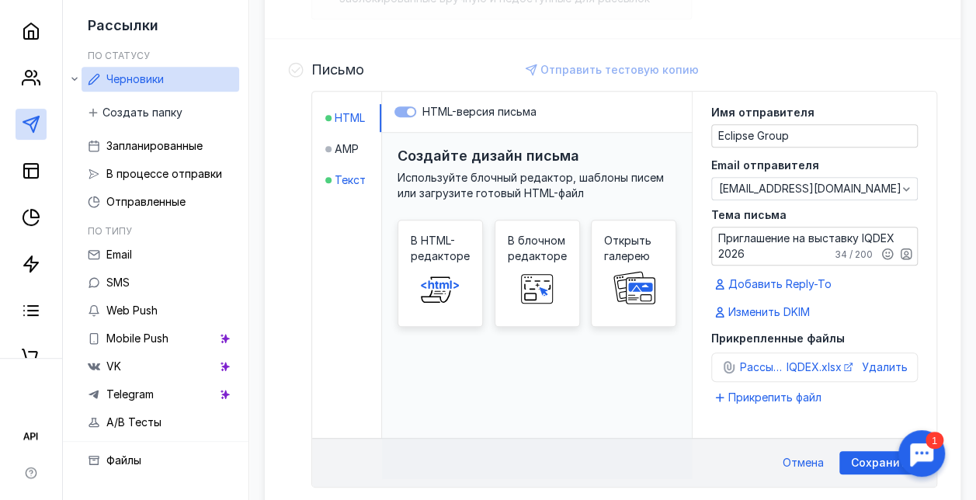
click at [332, 182] on div at bounding box center [328, 180] width 6 height 16
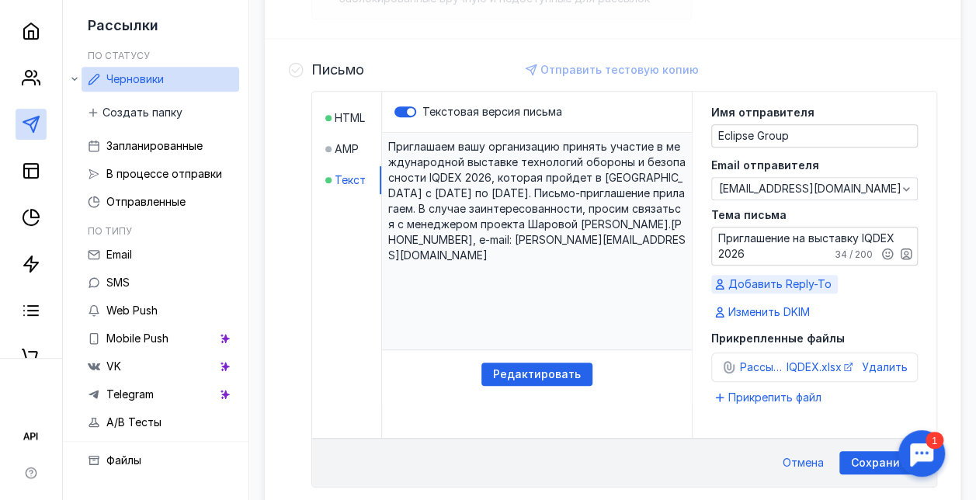
click at [807, 276] on span "Добавить Reply-To" at bounding box center [779, 284] width 103 height 16
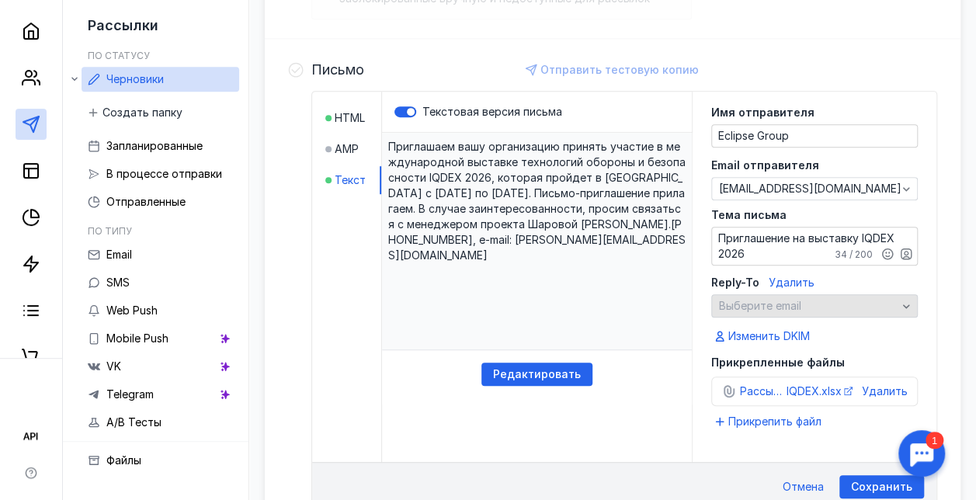
click at [779, 304] on span "Выберите email" at bounding box center [760, 305] width 82 height 13
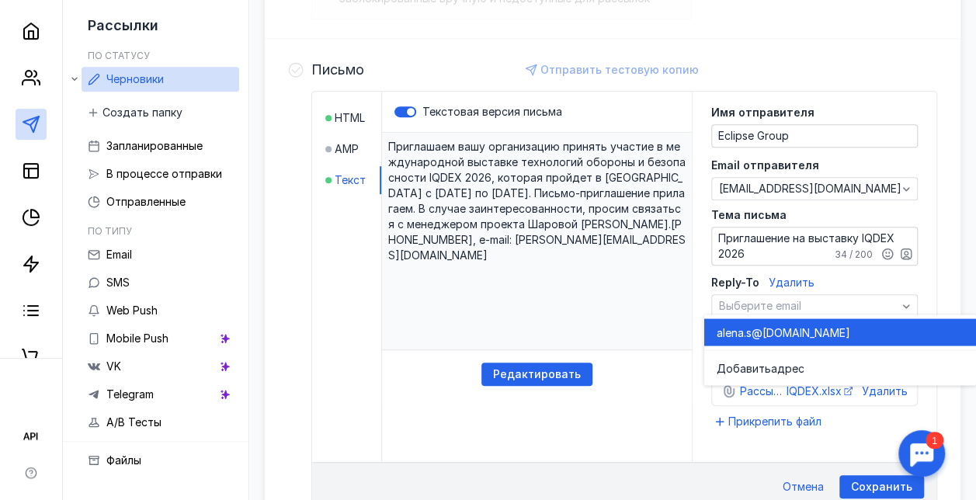
click at [787, 332] on span "[DOMAIN_NAME]" at bounding box center [806, 333] width 88 height 16
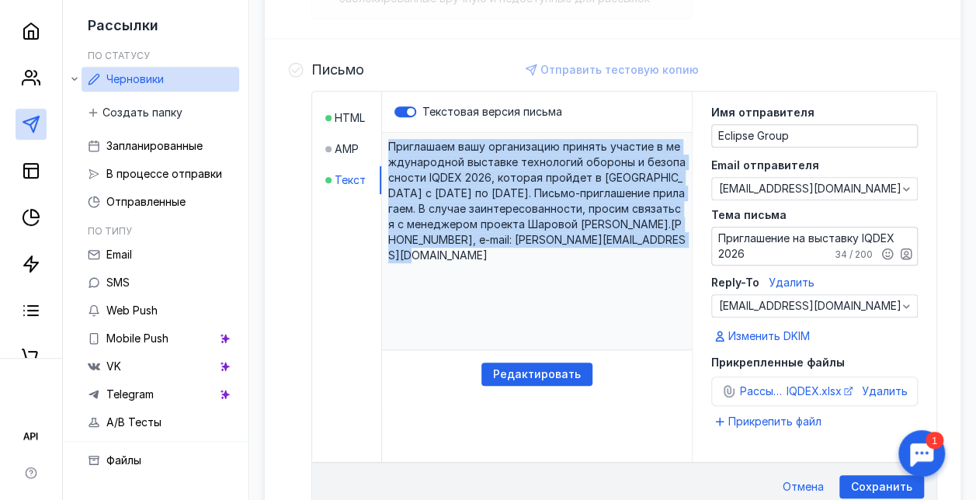
drag, startPoint x: 649, startPoint y: 240, endPoint x: 397, endPoint y: 131, distance: 274.7
click at [397, 133] on p "Приглашаем вашу организацию принять участие в международной выставке​ технологи…" at bounding box center [537, 241] width 310 height 217
drag, startPoint x: 397, startPoint y: 131, endPoint x: 477, endPoint y: 183, distance: 95.4
copy p "Приглашаем вашу организацию принять участие в международной выставке​ технологи…"
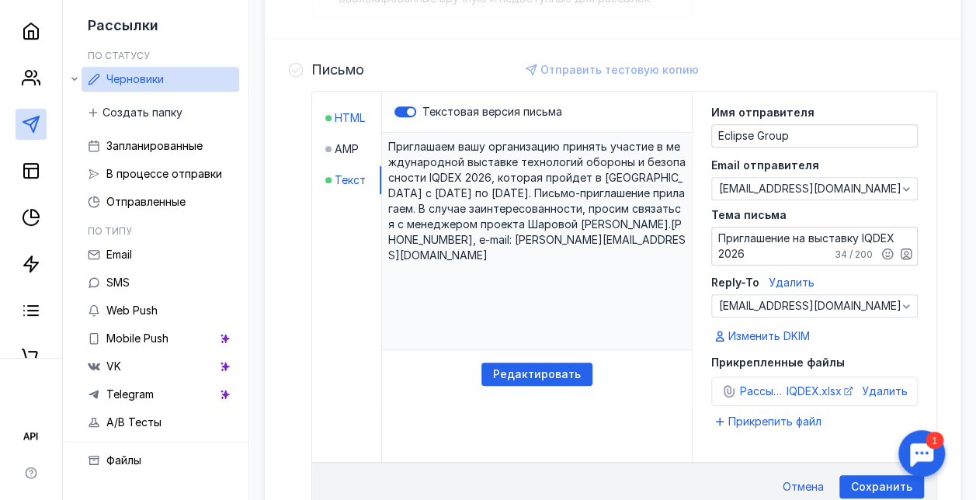
click at [354, 116] on span "HTML" at bounding box center [350, 118] width 30 height 16
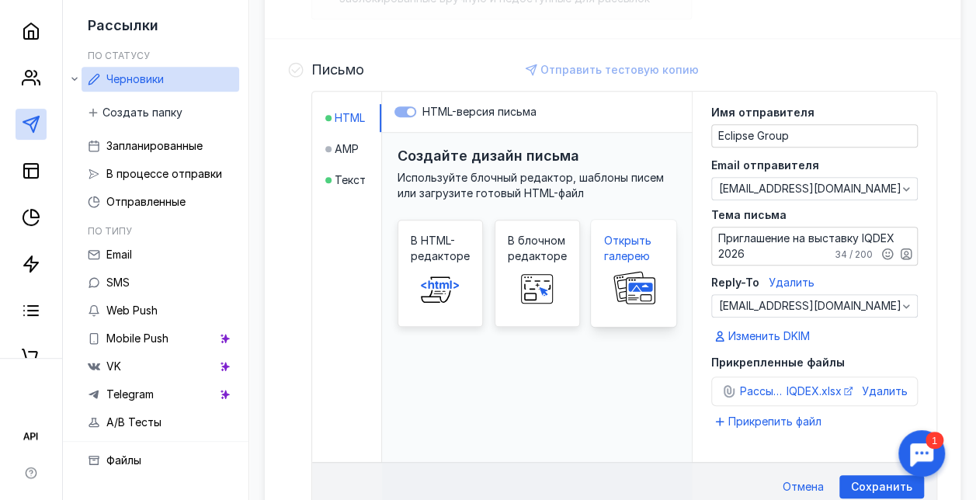
click at [653, 244] on span "Открыть галерею" at bounding box center [633, 248] width 59 height 31
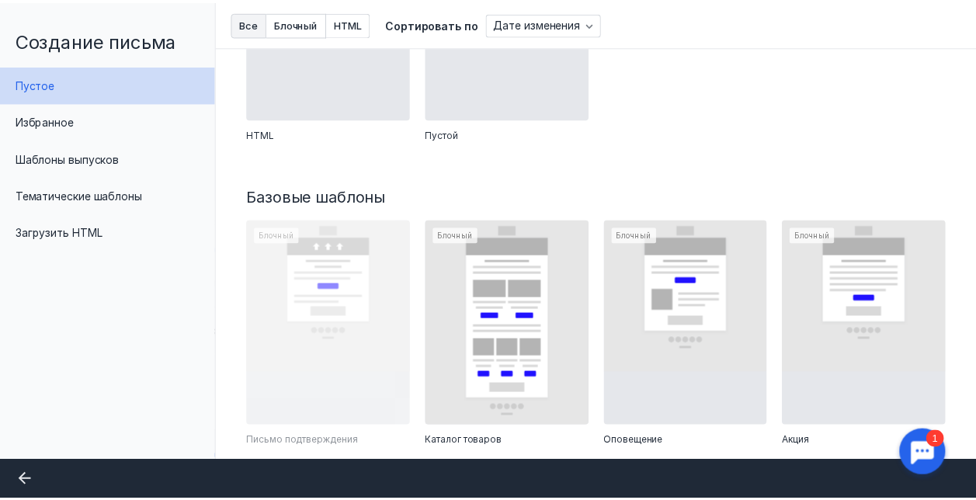
scroll to position [194, 0]
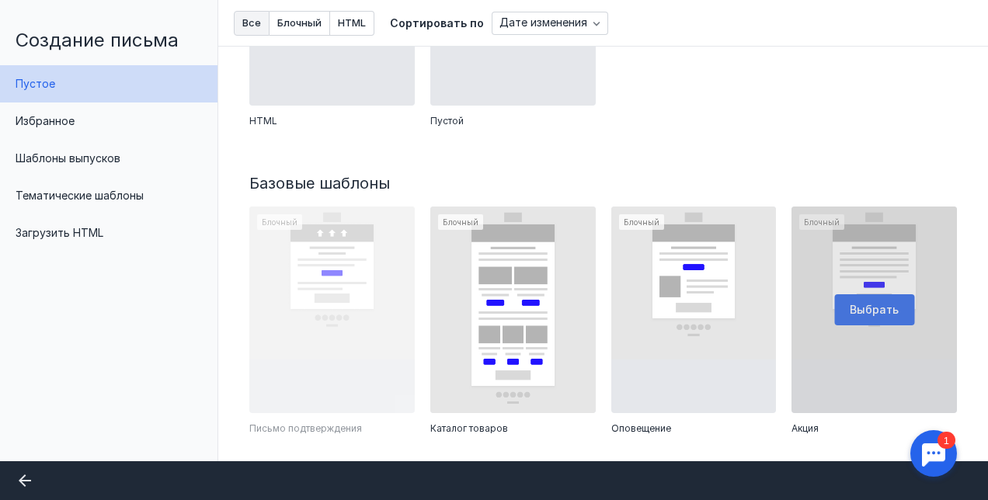
click at [879, 290] on div at bounding box center [873, 310] width 165 height 207
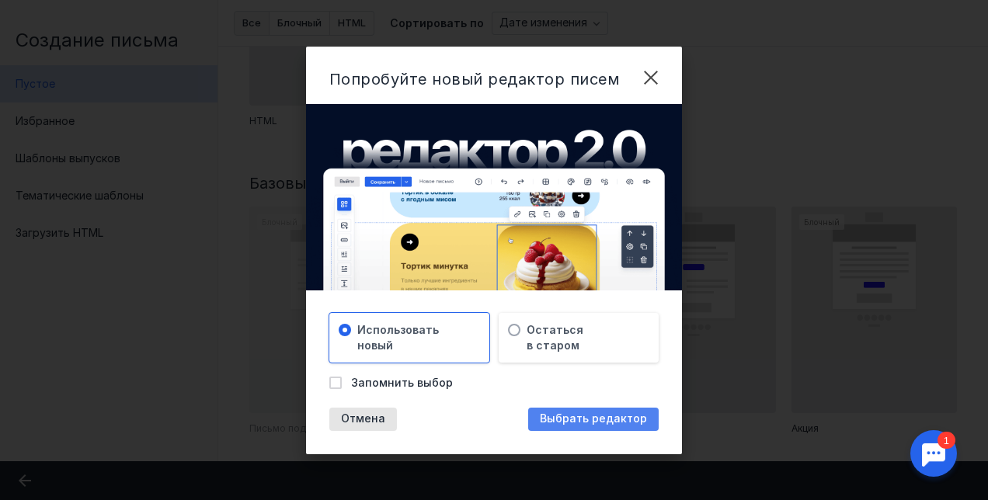
click at [595, 419] on span "Выбрать редактор" at bounding box center [593, 418] width 107 height 13
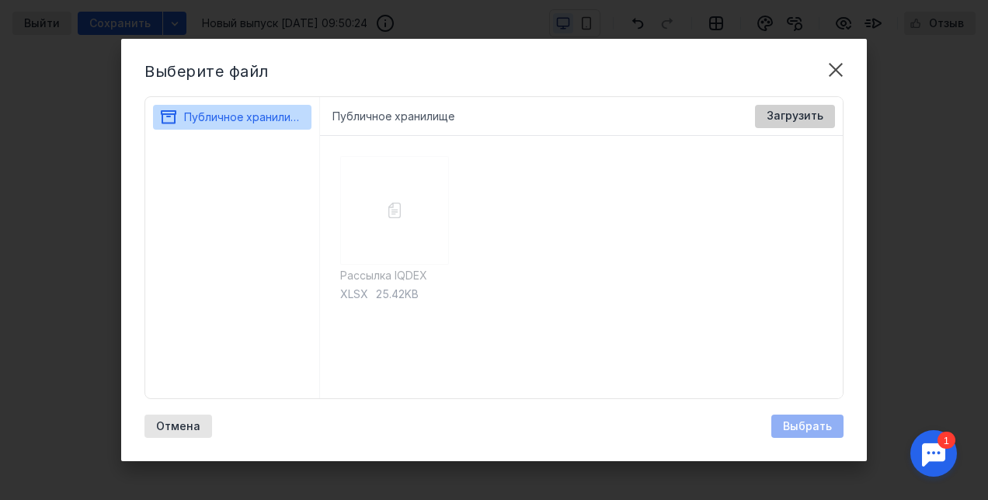
click at [784, 116] on span "Загрузить" at bounding box center [794, 115] width 57 height 13
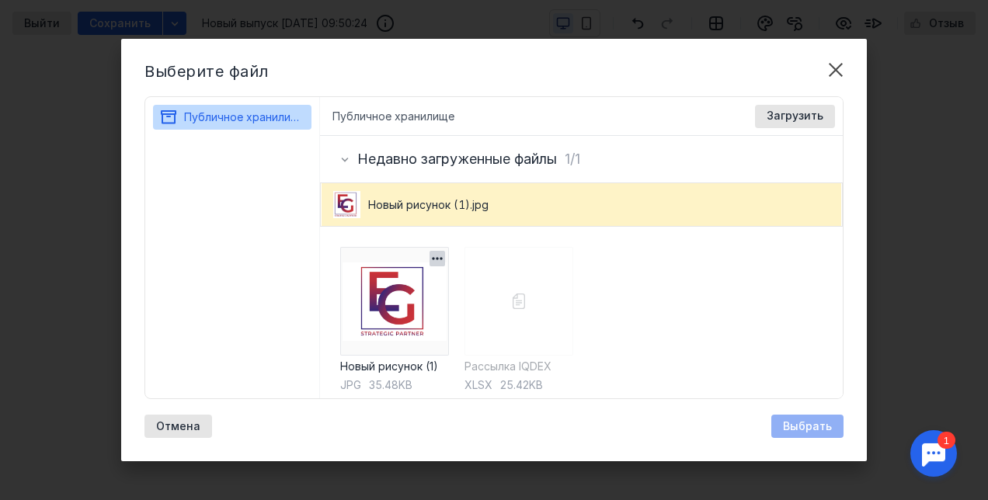
click at [370, 314] on img at bounding box center [394, 301] width 109 height 109
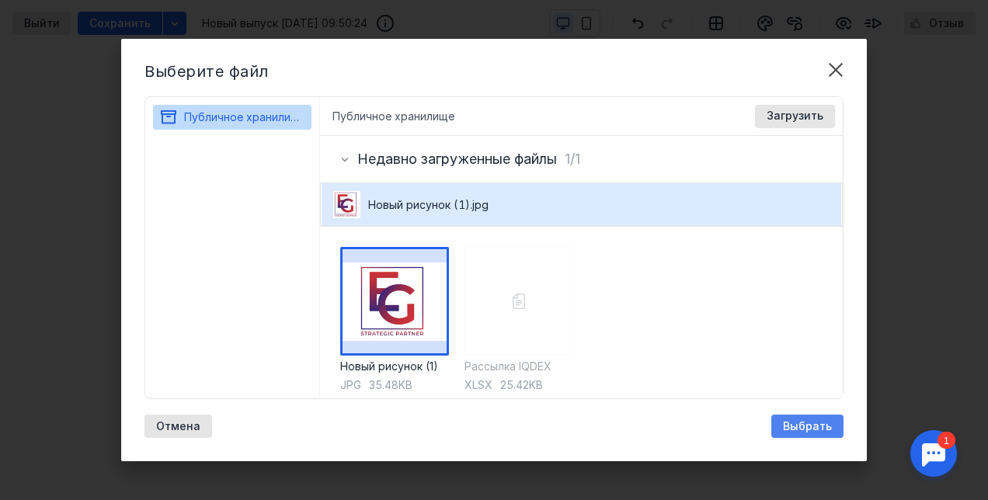
click at [806, 428] on span "Выбрать" at bounding box center [807, 426] width 49 height 13
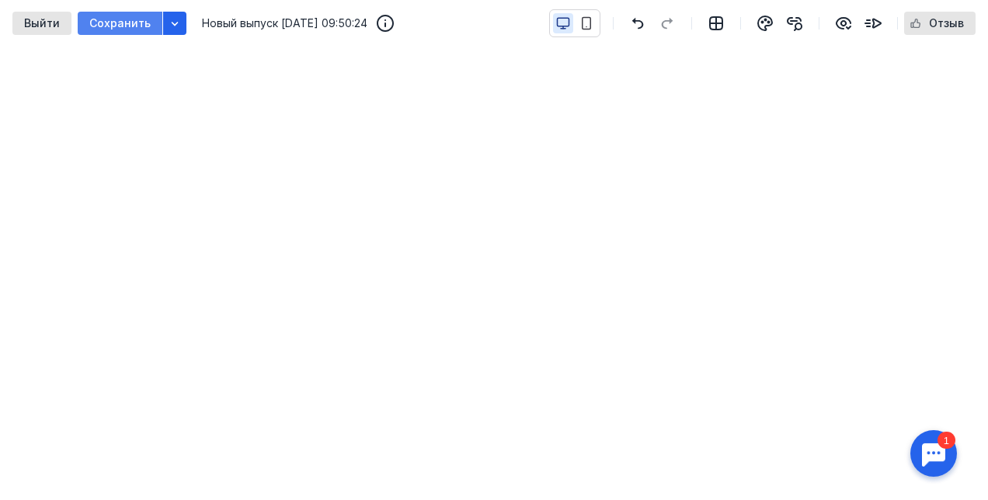
click at [109, 20] on span "Сохранить" at bounding box center [119, 23] width 61 height 13
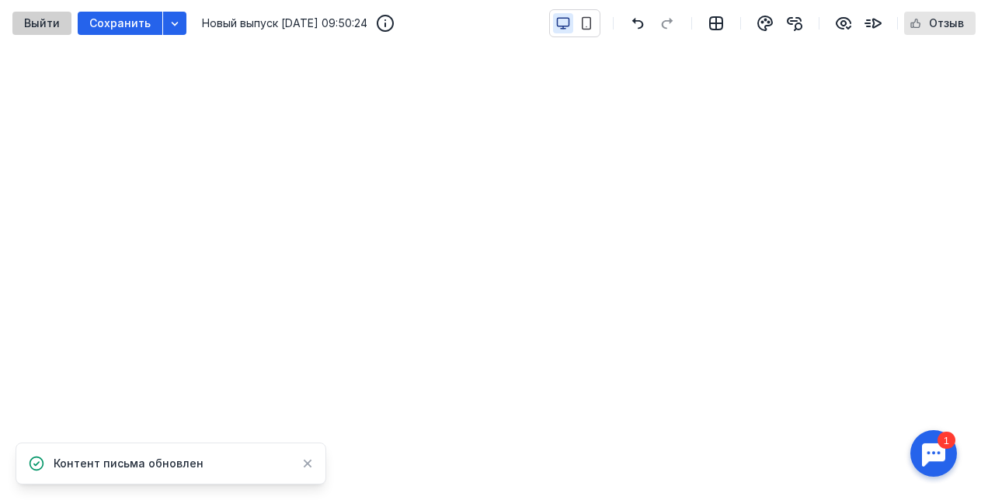
click at [31, 19] on span "Выйти" at bounding box center [42, 23] width 36 height 13
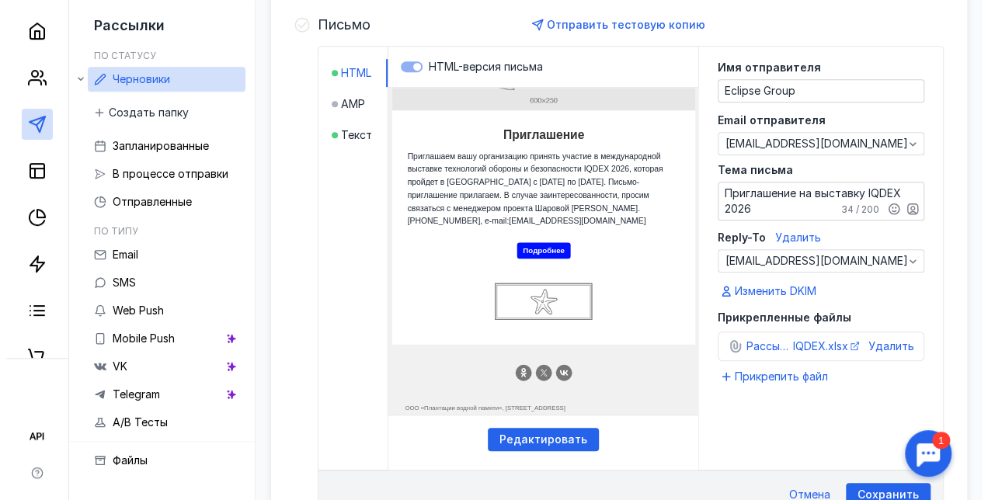
scroll to position [371, 0]
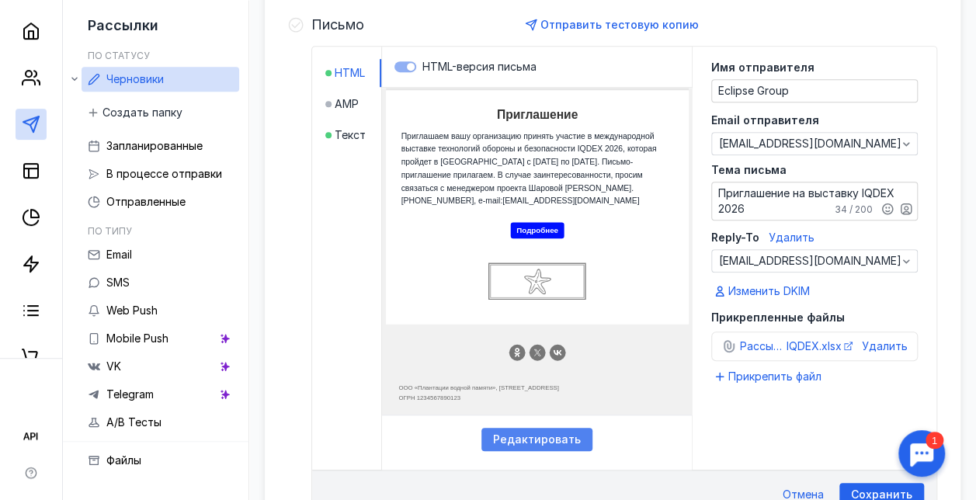
click at [552, 436] on span "Редактировать" at bounding box center [537, 439] width 88 height 13
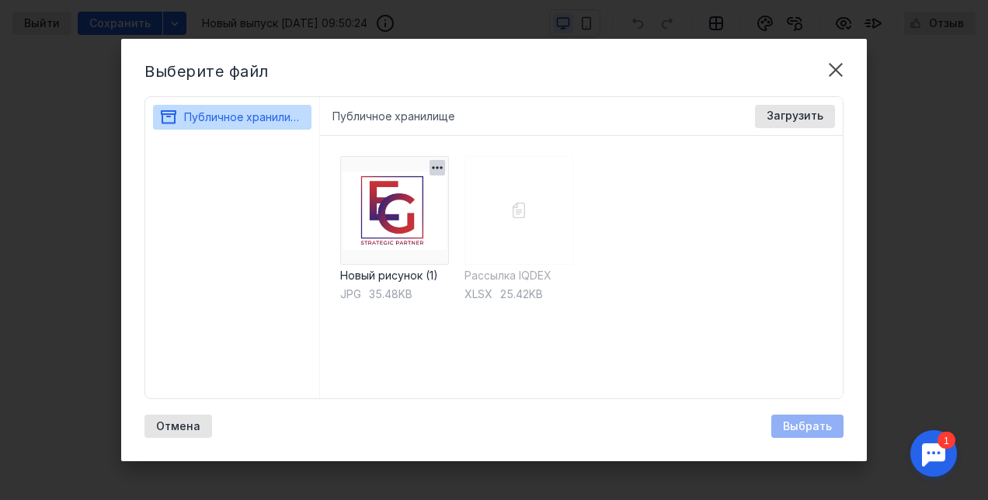
click at [410, 224] on img at bounding box center [394, 210] width 109 height 109
click at [257, 114] on span "Публичное хранилище" at bounding box center [245, 116] width 122 height 13
click at [159, 107] on button "Публичное хранилище" at bounding box center [222, 117] width 127 height 25
click at [777, 108] on div "Загрузить" at bounding box center [795, 116] width 80 height 23
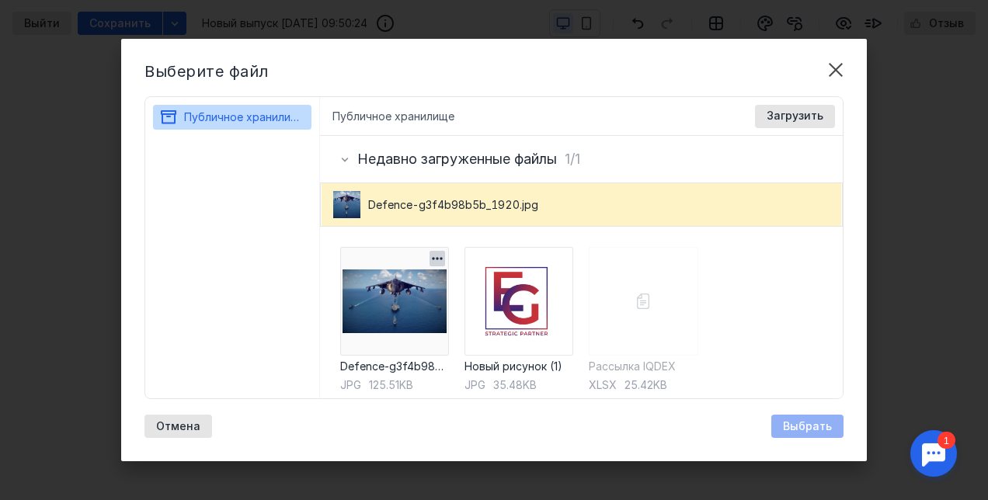
click at [412, 310] on img at bounding box center [394, 301] width 109 height 109
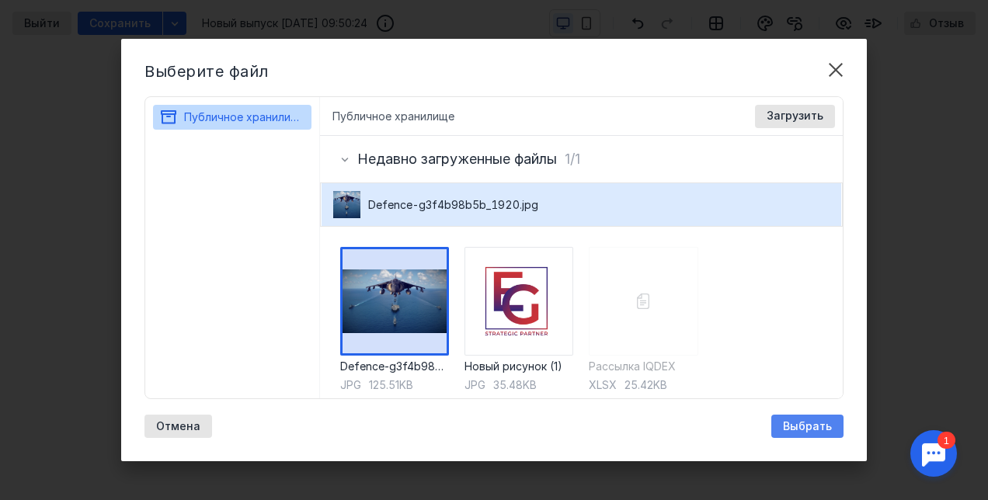
click at [821, 424] on span "Выбрать" at bounding box center [807, 426] width 49 height 13
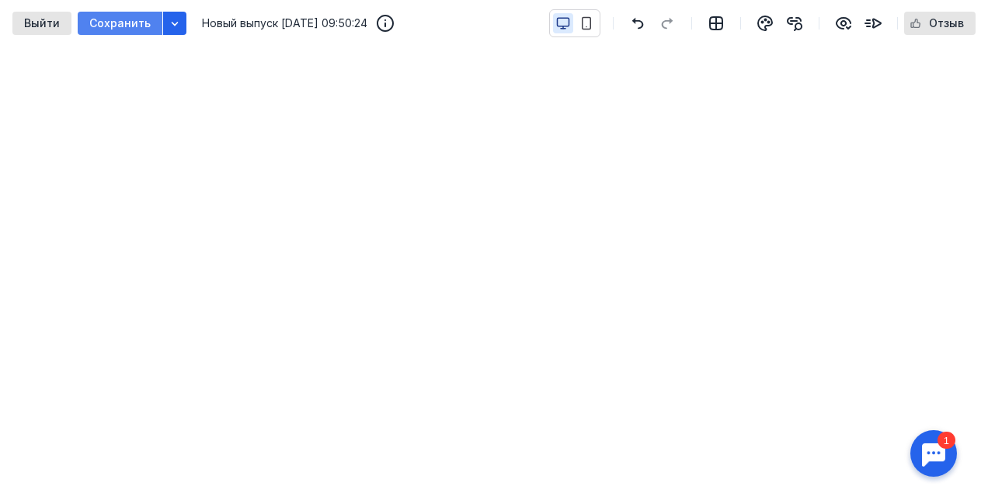
click at [97, 27] on span "Сохранить" at bounding box center [119, 23] width 61 height 13
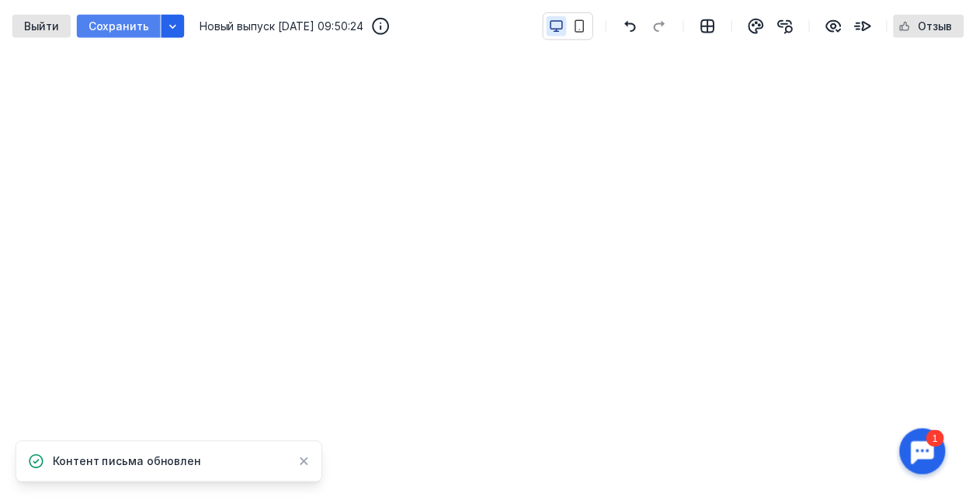
scroll to position [356, 0]
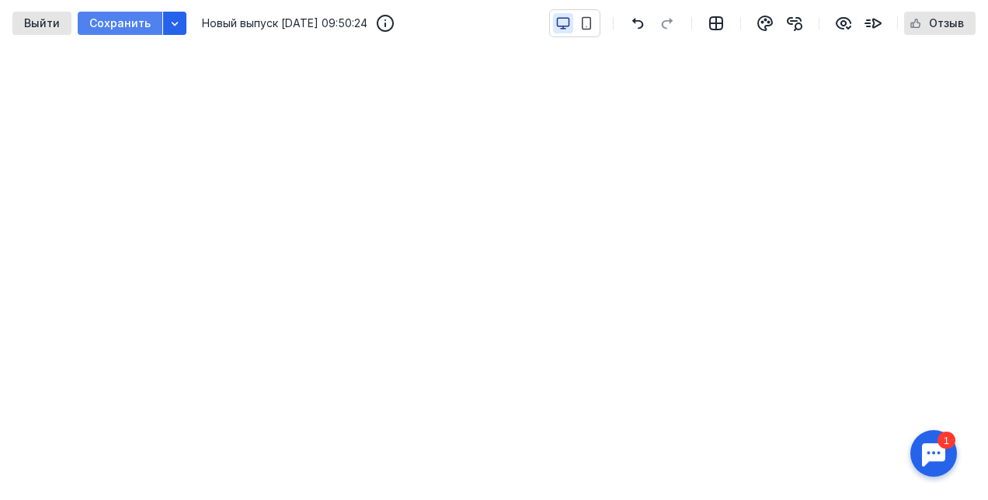
click at [118, 16] on div "Сохранить" at bounding box center [120, 23] width 85 height 23
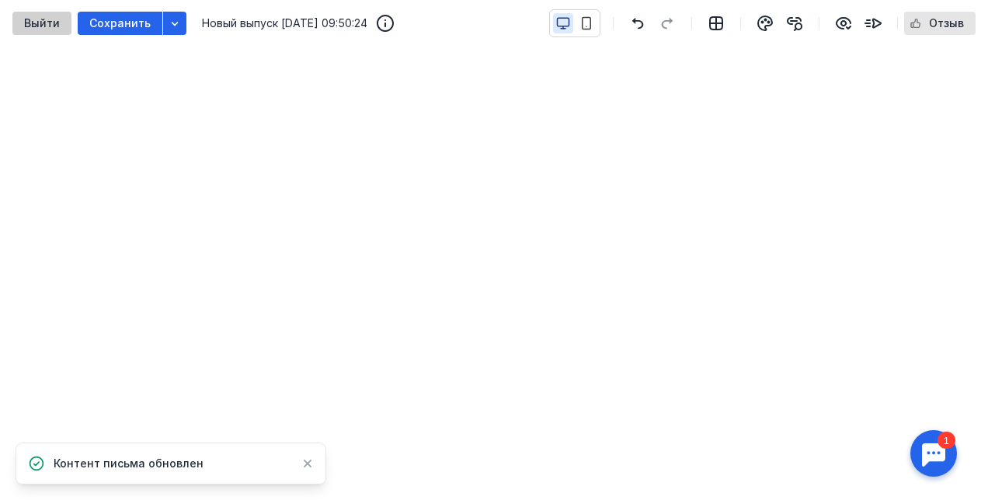
click at [35, 30] on div "Выйти" at bounding box center [41, 23] width 59 height 23
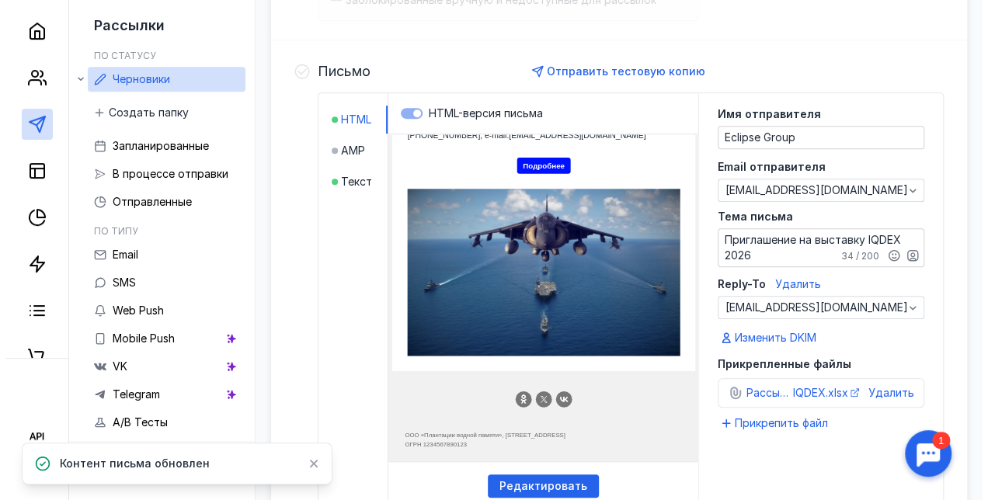
scroll to position [335, 0]
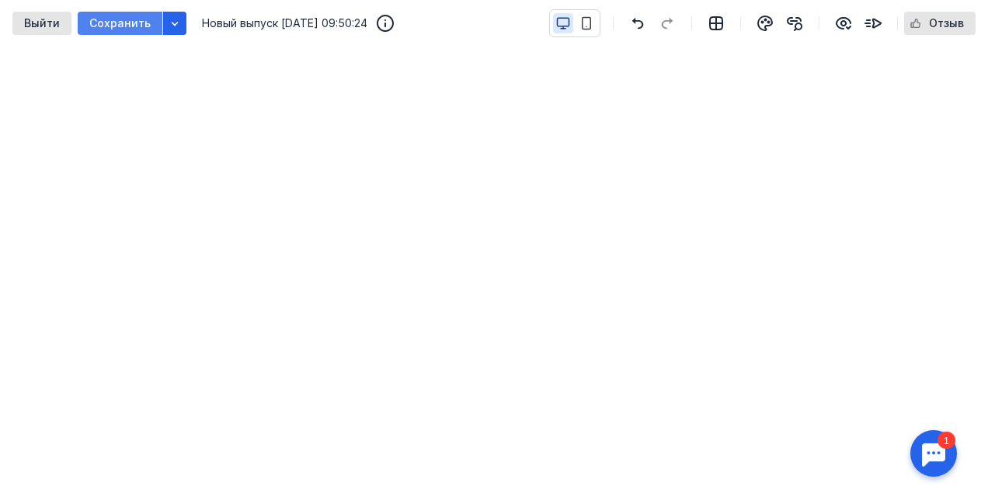
click at [121, 17] on span "Сохранить" at bounding box center [119, 23] width 61 height 13
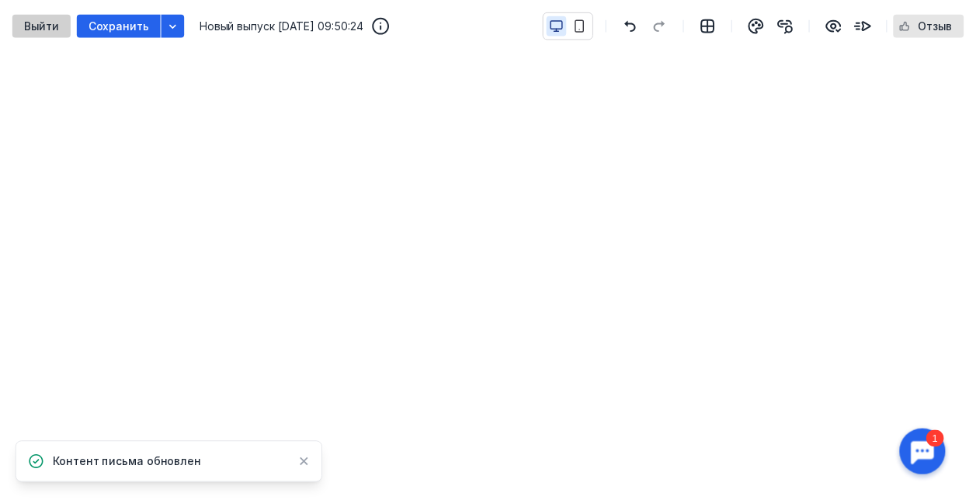
scroll to position [266, 0]
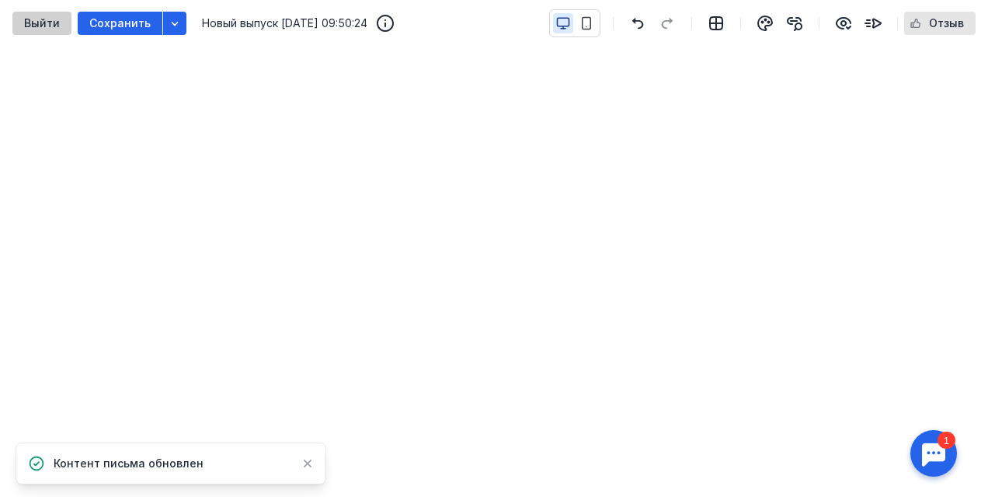
click at [38, 22] on span "Выйти" at bounding box center [42, 23] width 36 height 13
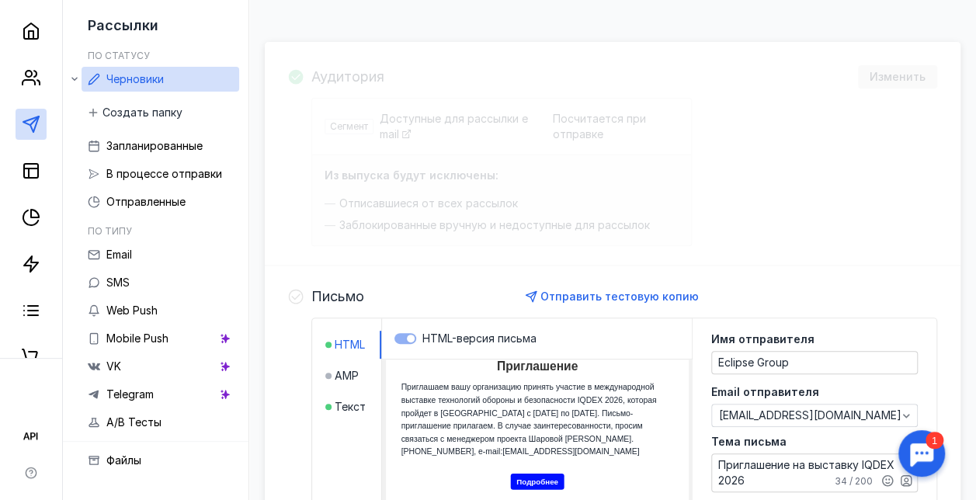
scroll to position [254, 0]
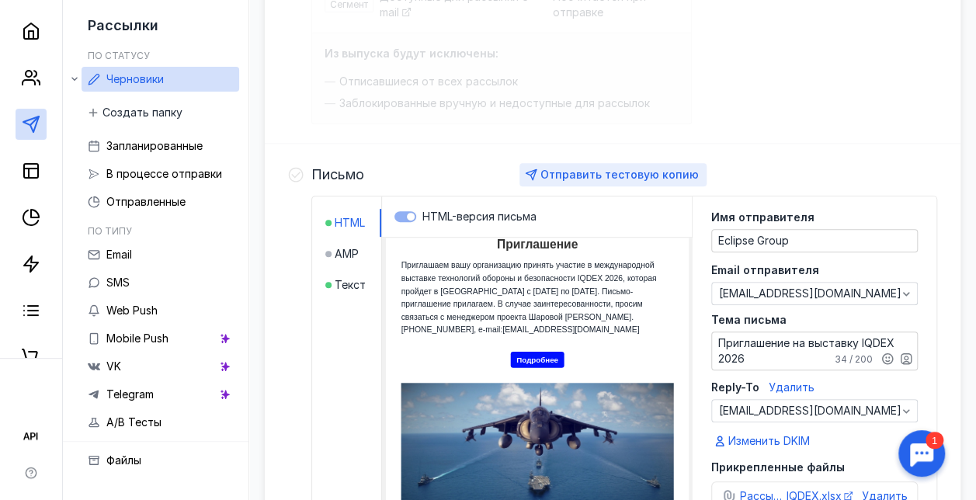
click at [624, 169] on span "Отправить тестовую копию" at bounding box center [619, 174] width 158 height 13
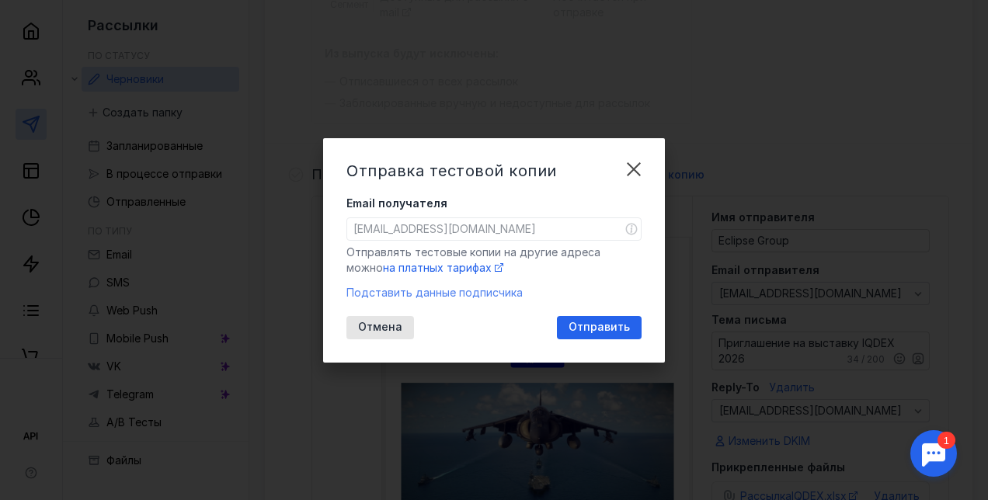
click at [418, 297] on span "Подставить данные подписчика" at bounding box center [434, 292] width 176 height 13
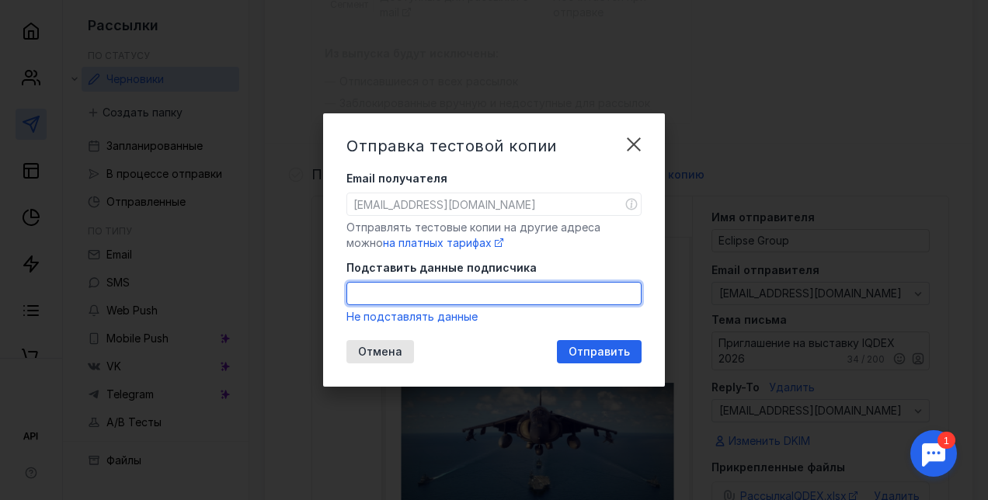
click at [418, 297] on input "Подставить данные подписчика" at bounding box center [493, 294] width 293 height 22
type input "[EMAIL_ADDRESS][DOMAIN_NAME]"
click at [604, 349] on span "Отправить" at bounding box center [598, 351] width 61 height 13
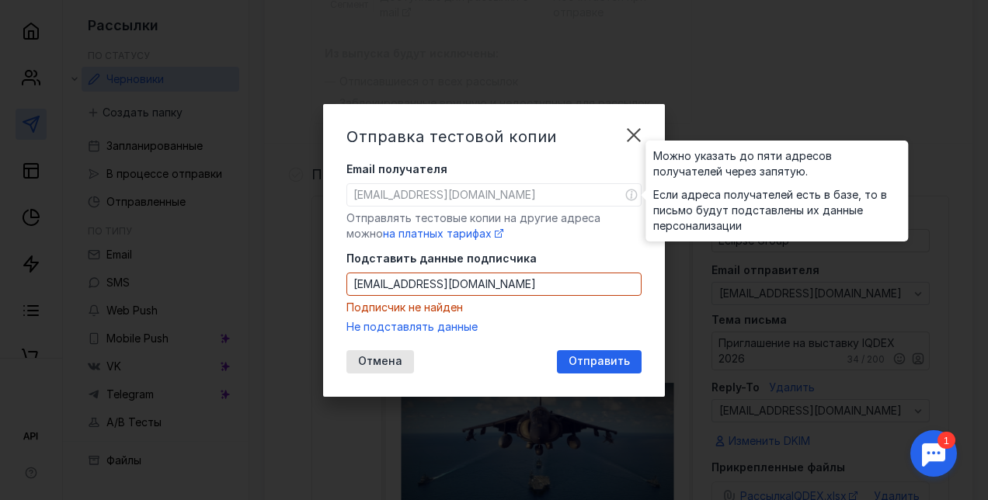
click at [630, 194] on icon at bounding box center [631, 195] width 2 height 8
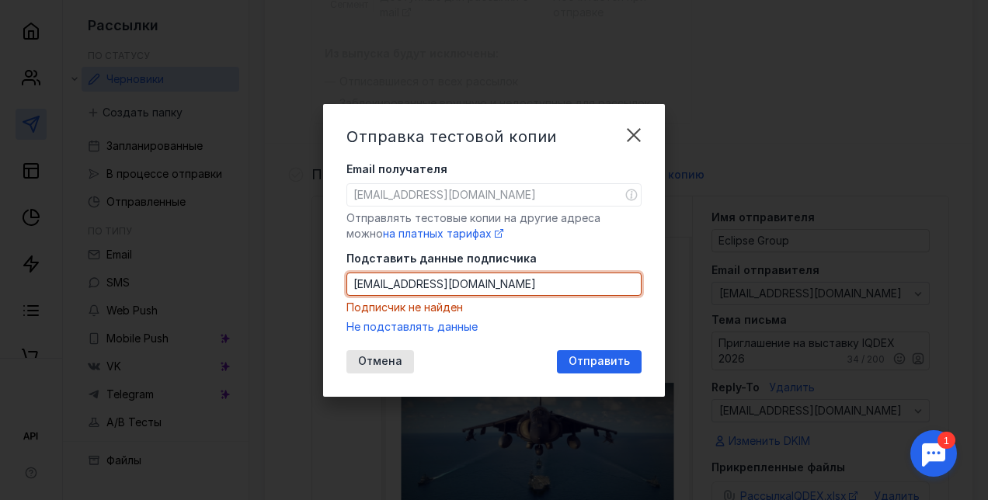
drag, startPoint x: 519, startPoint y: 280, endPoint x: 274, endPoint y: 295, distance: 245.0
click at [274, 295] on div "Отправка тестовой копии Email получателя [EMAIL_ADDRESS][DOMAIN_NAME] Отправлят…" at bounding box center [494, 250] width 988 height 500
click at [474, 340] on div "Отправка тестовой копии Email получателя [EMAIL_ADDRESS][DOMAIN_NAME] Отправлят…" at bounding box center [494, 250] width 342 height 293
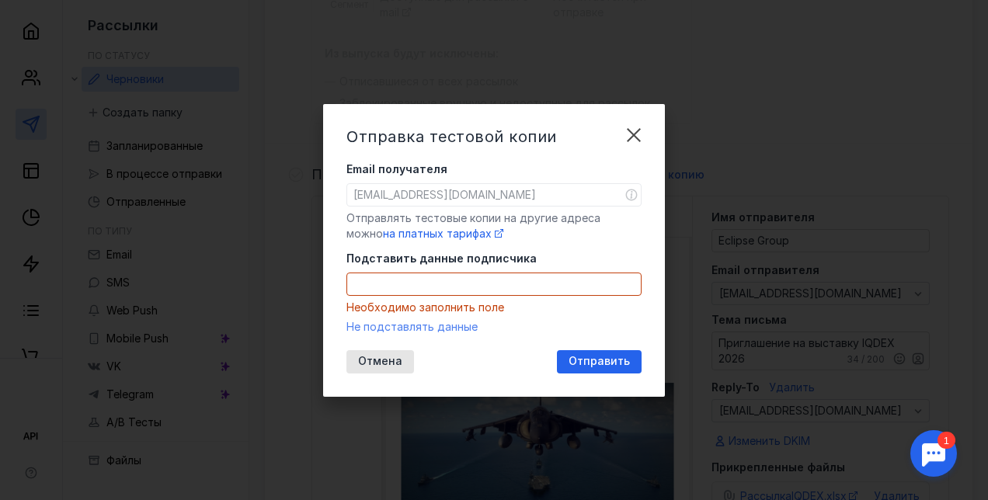
click at [422, 328] on span "Не подставлять данные" at bounding box center [411, 326] width 131 height 13
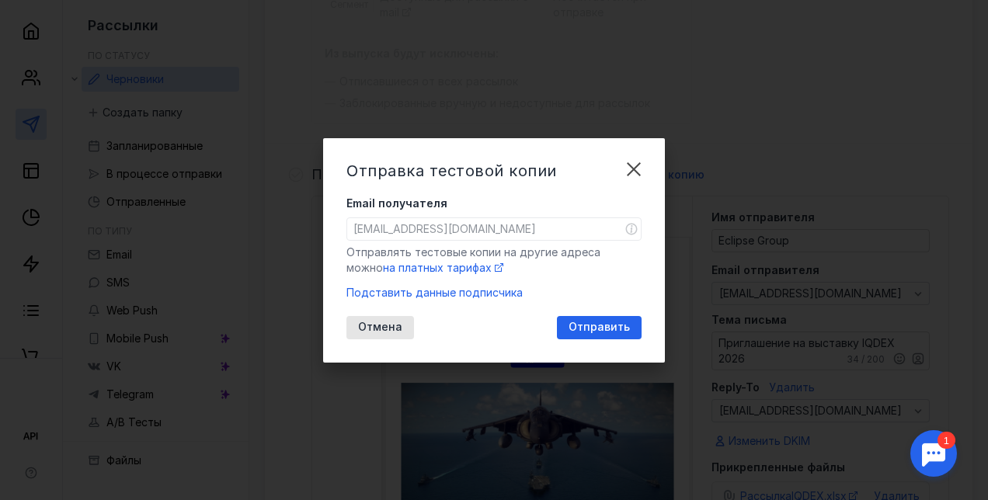
drag, startPoint x: 479, startPoint y: 225, endPoint x: 525, endPoint y: 273, distance: 65.9
click at [525, 273] on div "Отправлять тестовые копии на другие адреса можно на платных тарифах" at bounding box center [493, 260] width 295 height 31
click at [613, 328] on span "Отправить" at bounding box center [598, 327] width 61 height 13
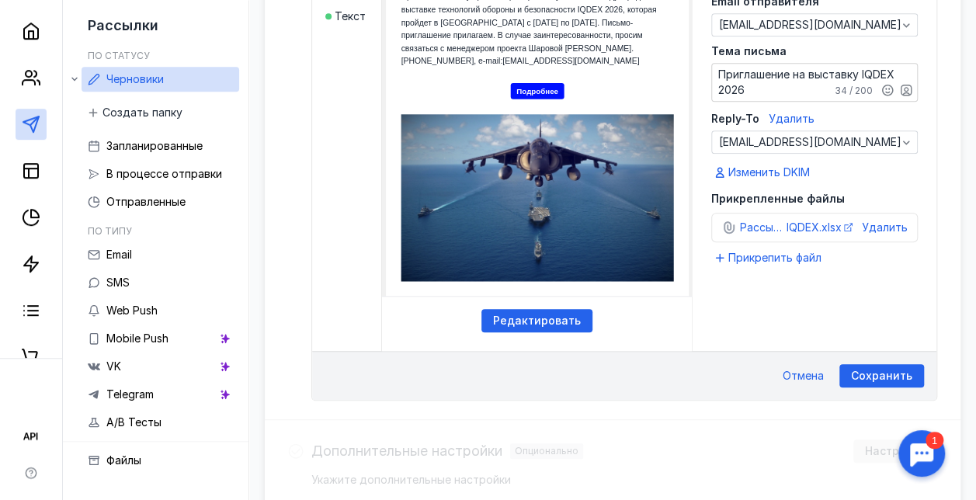
scroll to position [519, 0]
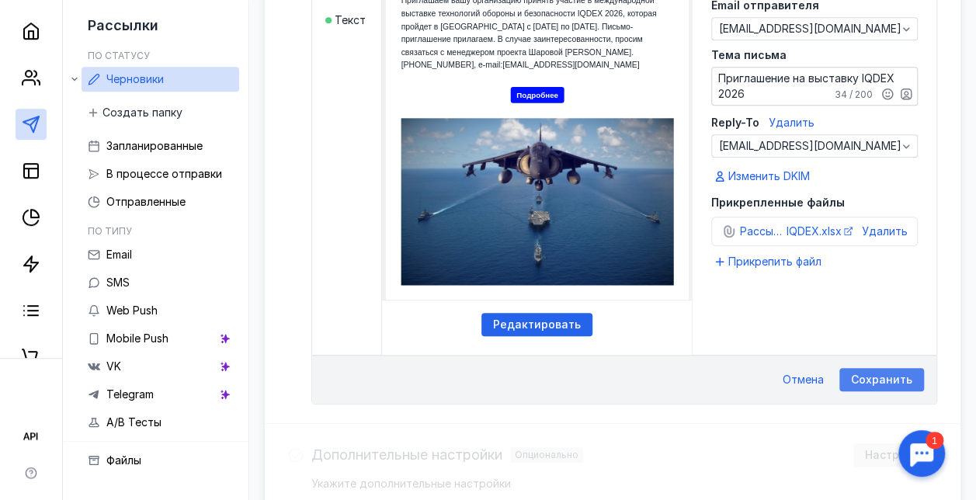
click at [879, 368] on div "Сохранить" at bounding box center [881, 379] width 85 height 23
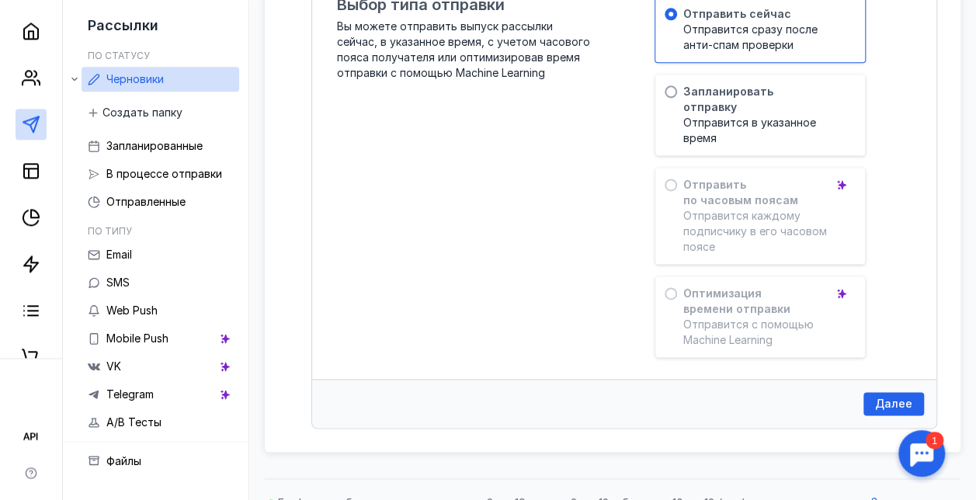
scroll to position [1006, 0]
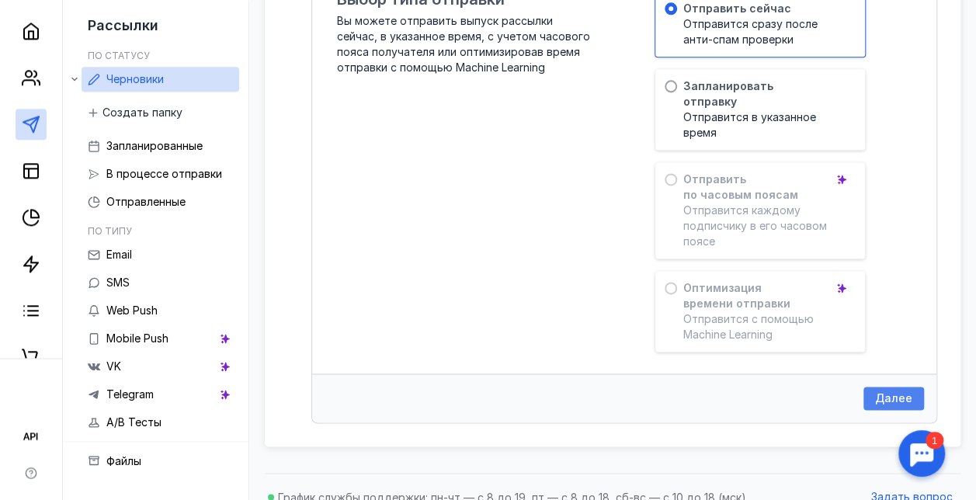
click at [884, 388] on div "Далее" at bounding box center [893, 398] width 61 height 23
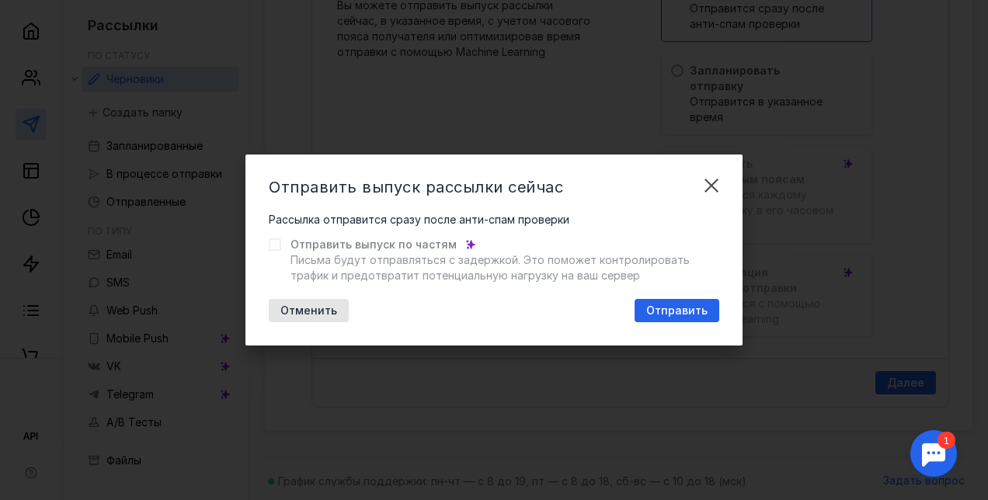
click at [273, 241] on icon at bounding box center [274, 244] width 11 height 11
click at [276, 244] on icon at bounding box center [274, 244] width 11 height 11
click at [658, 214] on form "Рассылка отправится сразу после анти-спам проверки Отправить выпуск по частям П…" at bounding box center [494, 247] width 450 height 71
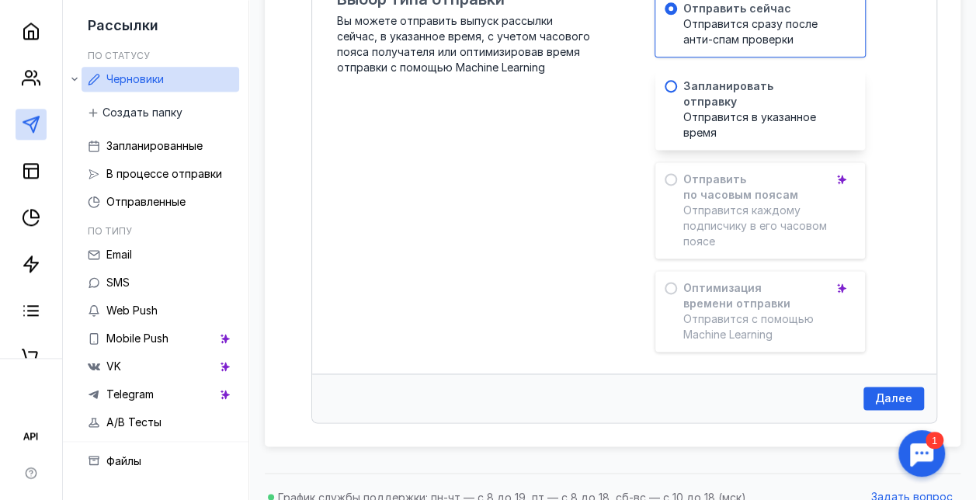
click at [675, 84] on span at bounding box center [671, 86] width 12 height 12
click at [0, 0] on input "radio" at bounding box center [0, 0] width 0 height 0
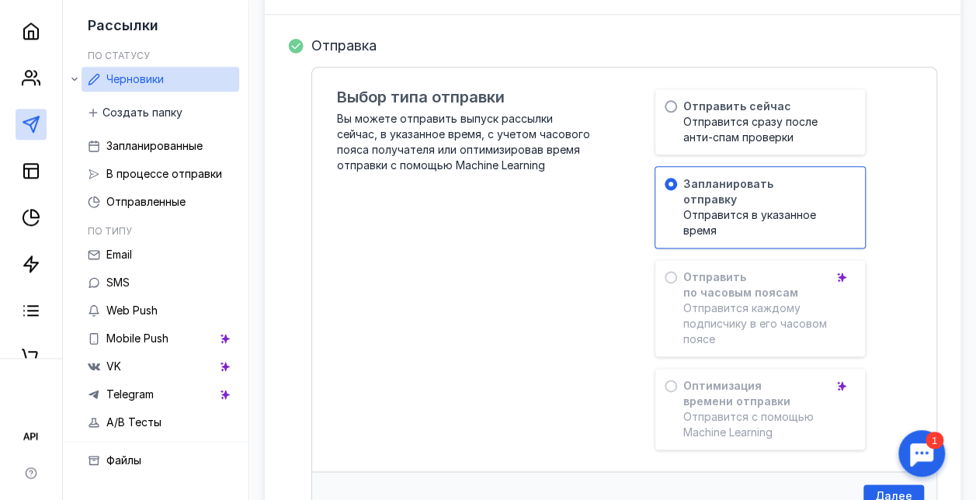
scroll to position [909, 0]
click at [671, 99] on span at bounding box center [671, 105] width 12 height 12
click at [0, 0] on input "radio" at bounding box center [0, 0] width 0 height 0
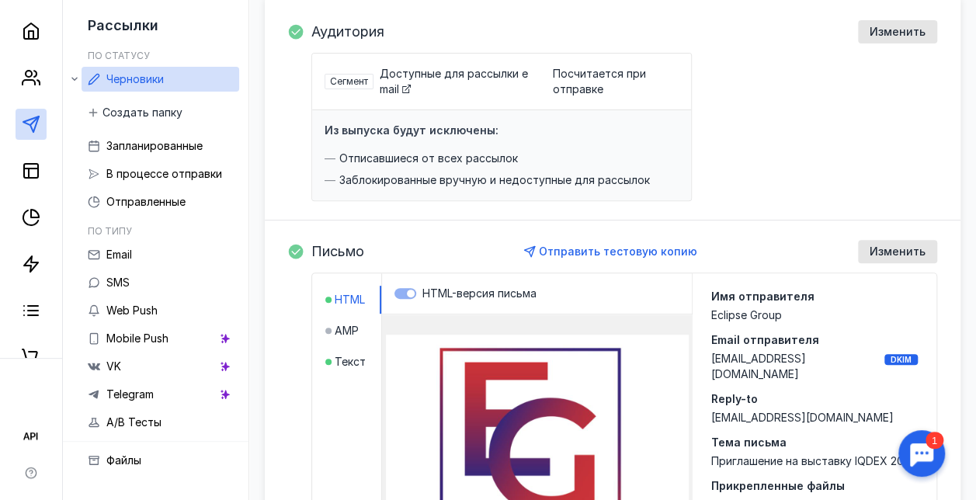
scroll to position [176, 0]
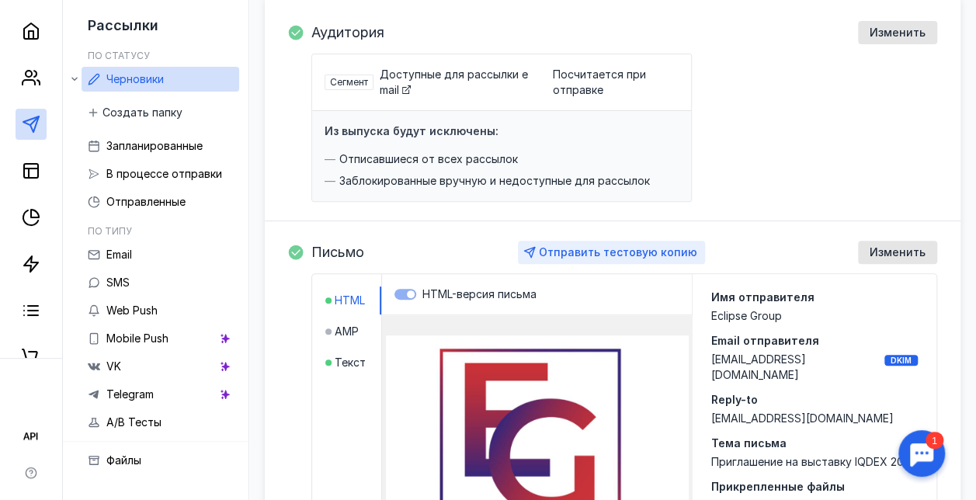
click at [630, 250] on span "Отправить тестовую копию" at bounding box center [618, 251] width 158 height 13
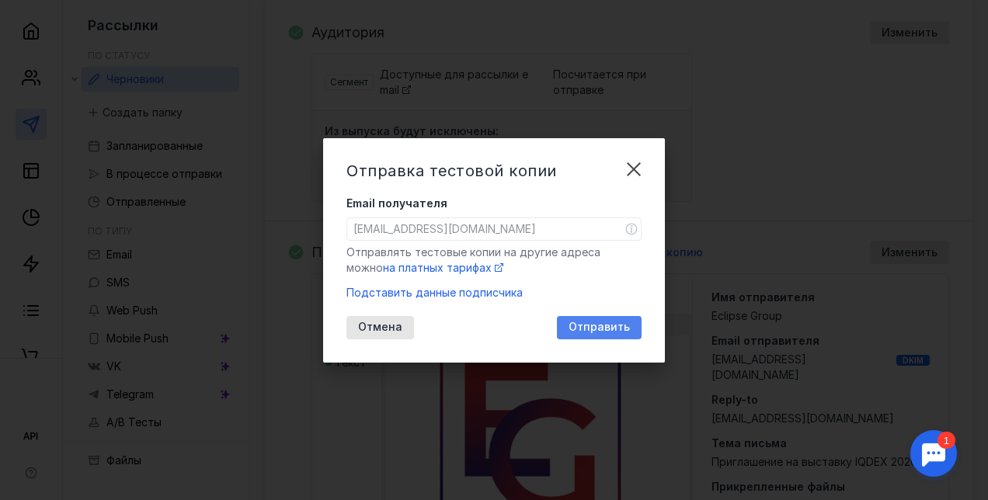
click at [598, 327] on span "Отправить" at bounding box center [598, 327] width 61 height 13
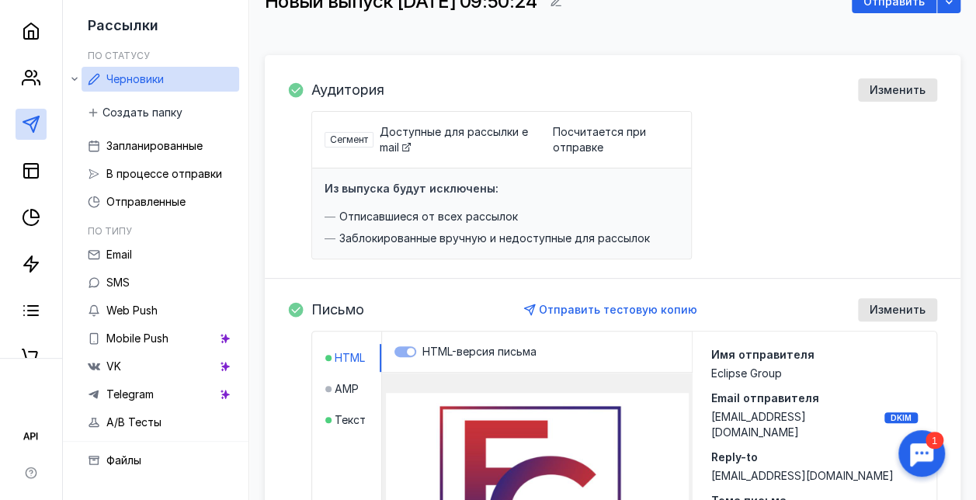
scroll to position [116, 0]
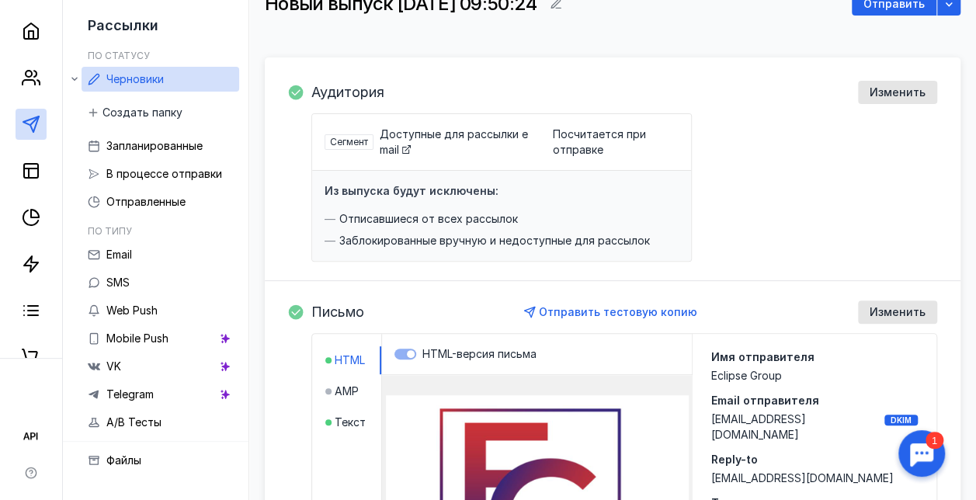
click at [411, 150] on icon at bounding box center [406, 149] width 9 height 9
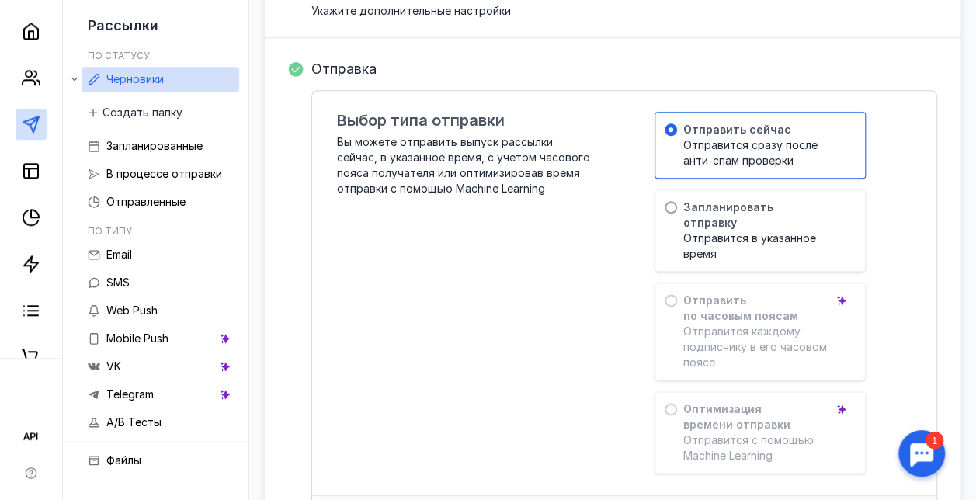
scroll to position [1022, 0]
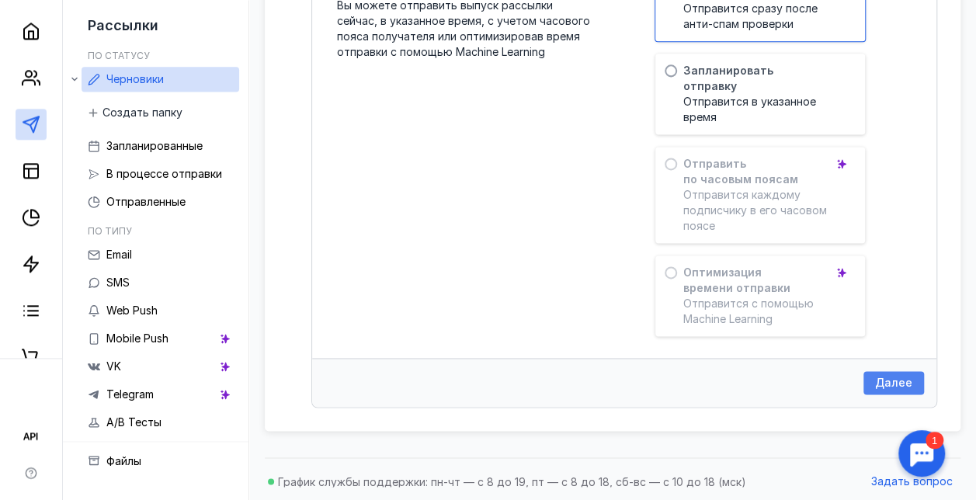
click at [887, 384] on span "Далее" at bounding box center [893, 383] width 37 height 13
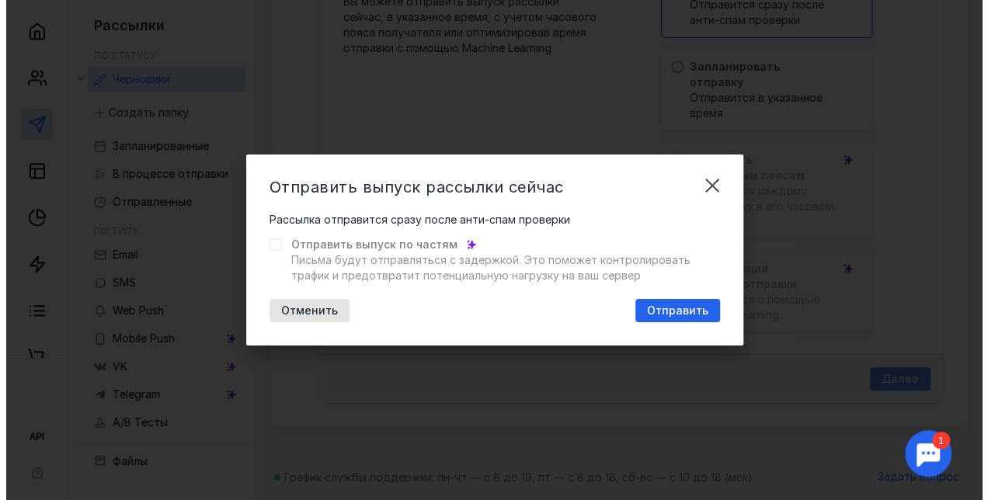
scroll to position [1006, 0]
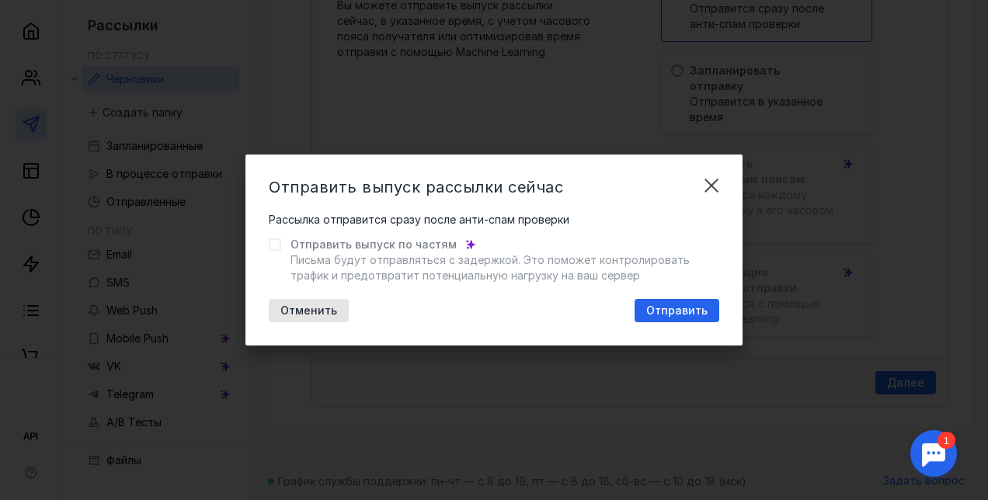
click at [272, 243] on icon at bounding box center [274, 244] width 11 height 11
click at [272, 242] on icon at bounding box center [274, 244] width 11 height 11
click at [662, 318] on div "Отправить" at bounding box center [676, 310] width 85 height 23
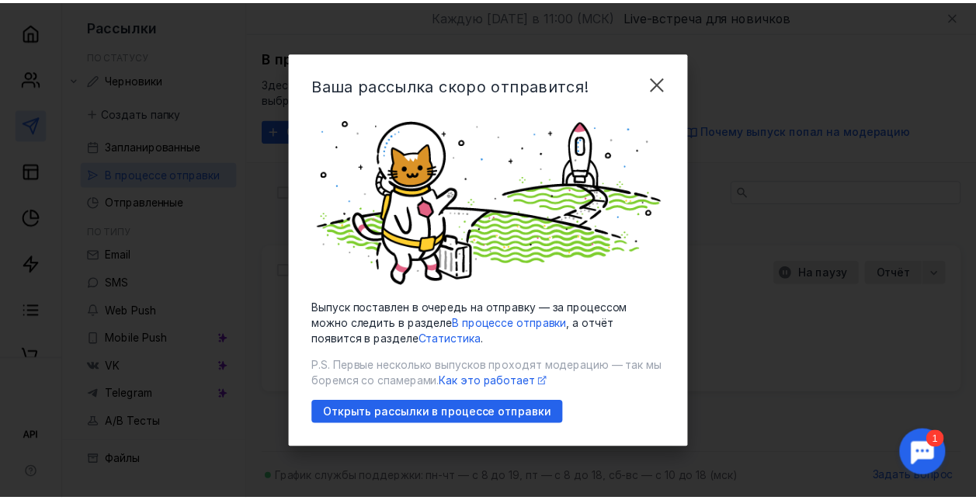
scroll to position [47, 0]
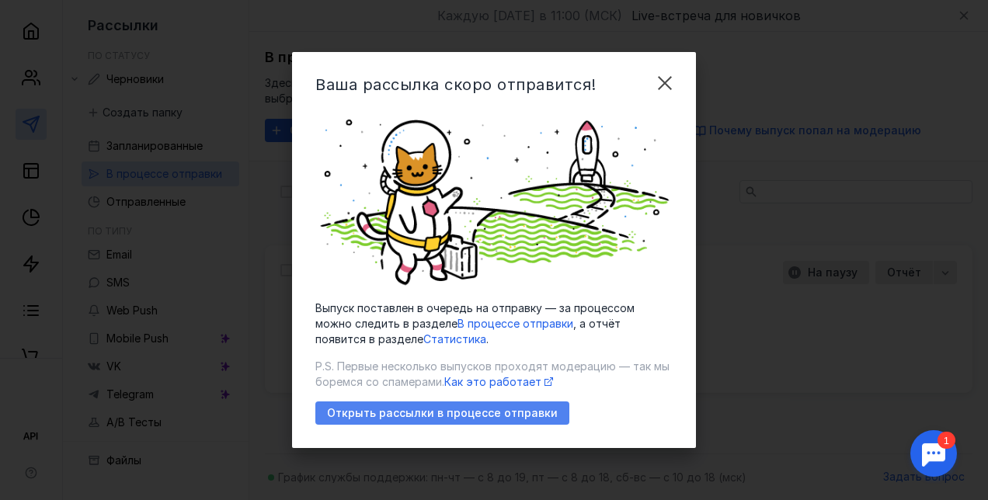
click at [457, 411] on span "Открыть рассылки в процессе отправки" at bounding box center [442, 413] width 231 height 13
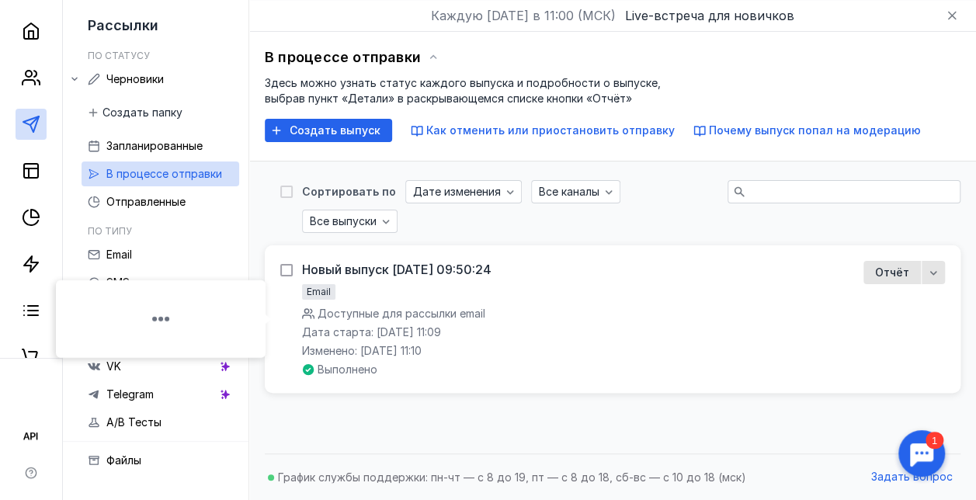
click at [292, 267] on icon at bounding box center [286, 270] width 11 height 11
click at [290, 267] on input "checkbox" at bounding box center [285, 267] width 10 height 10
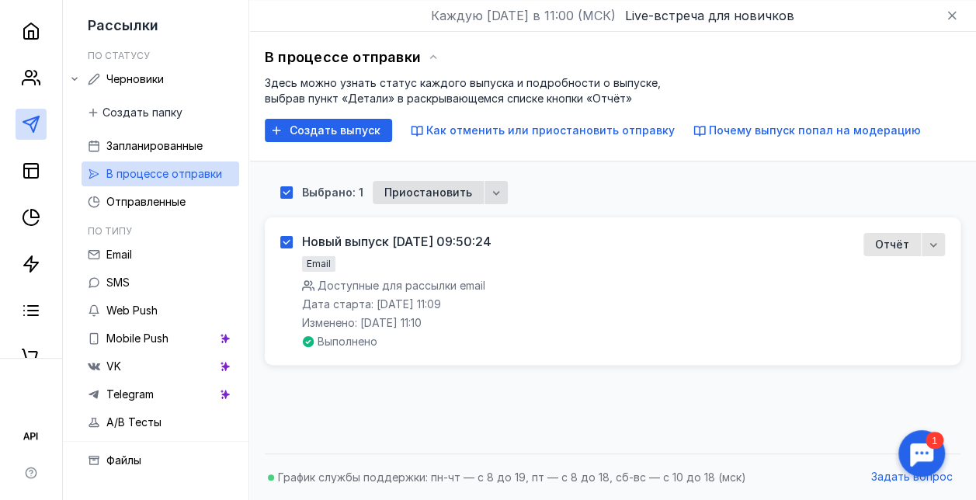
click at [292, 244] on icon at bounding box center [286, 242] width 11 height 11
click at [290, 244] on input "checkbox" at bounding box center [285, 239] width 10 height 10
checkbox input "false"
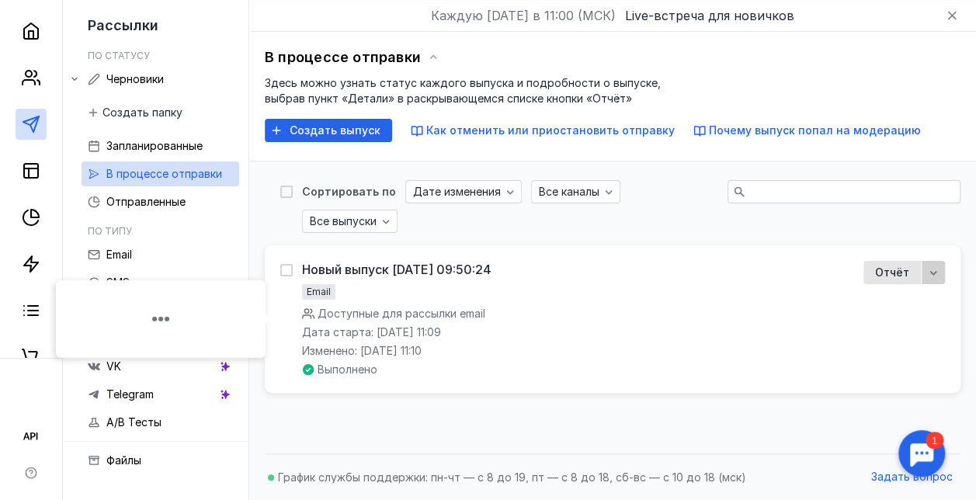
click at [936, 273] on icon "button" at bounding box center [933, 272] width 12 height 12
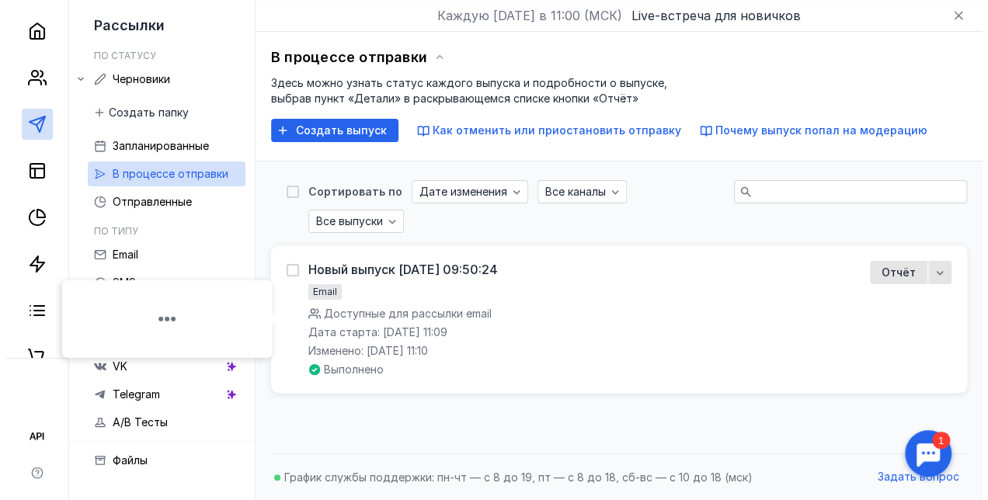
scroll to position [0, 0]
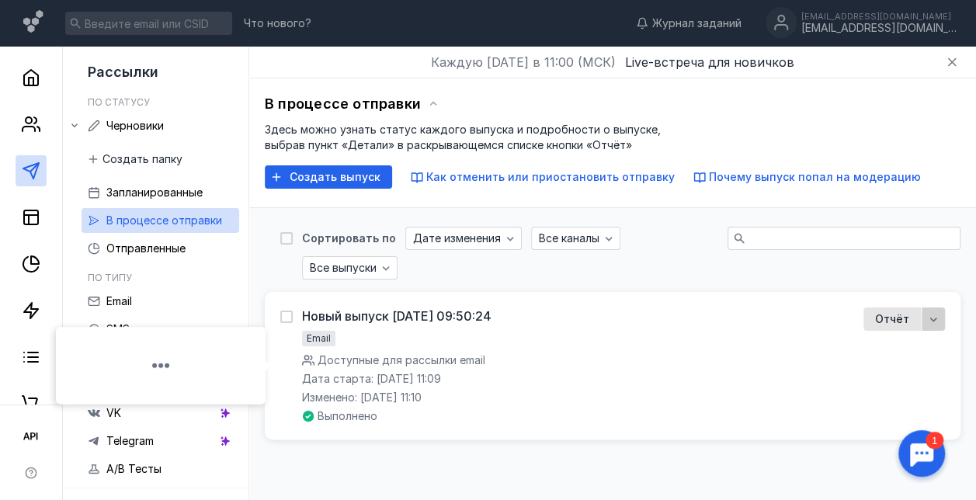
click at [931, 318] on icon "button" at bounding box center [933, 320] width 7 height 4
click at [922, 349] on span "тали" at bounding box center [920, 348] width 25 height 16
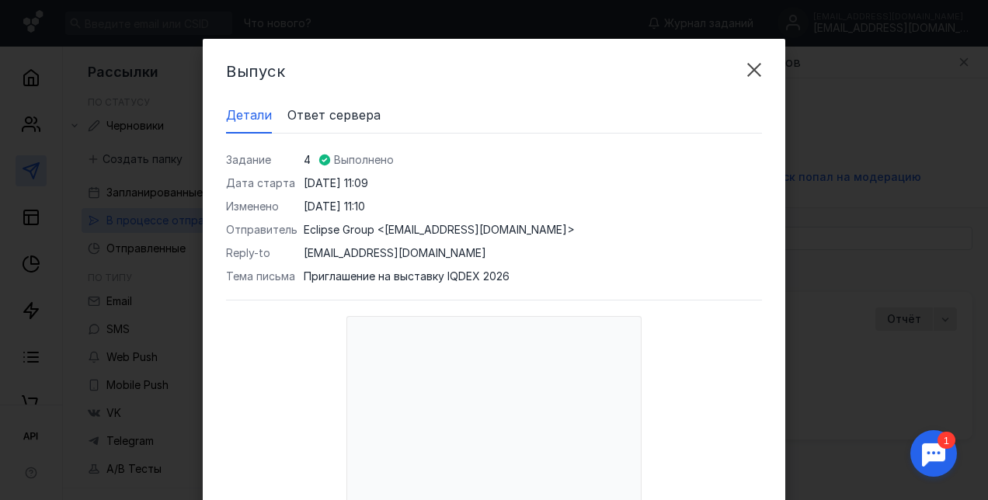
click at [332, 116] on span "Ответ сервера" at bounding box center [333, 115] width 93 height 19
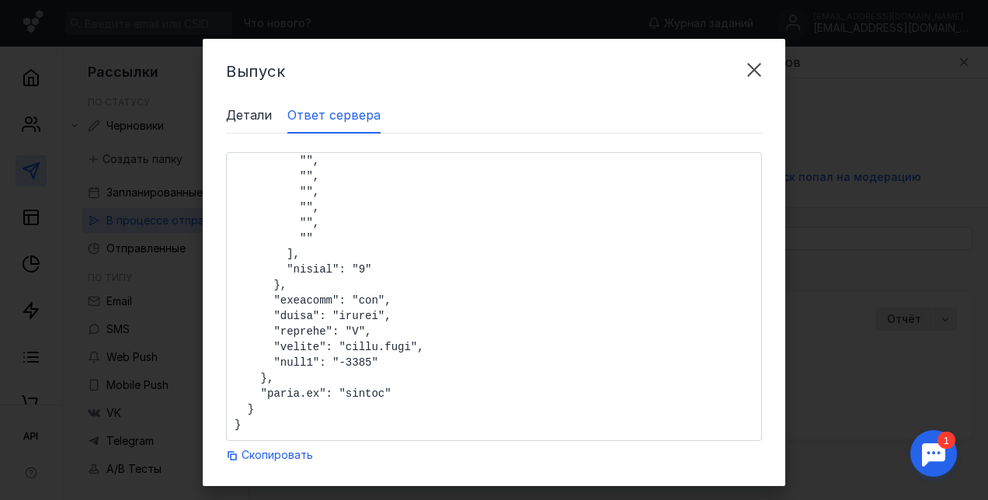
scroll to position [25, 0]
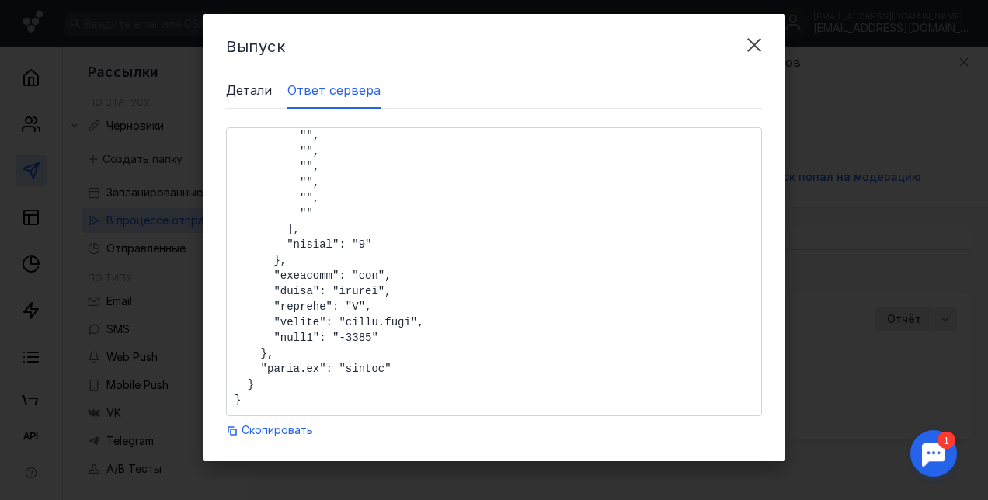
click at [234, 87] on span "Детали" at bounding box center [249, 90] width 46 height 19
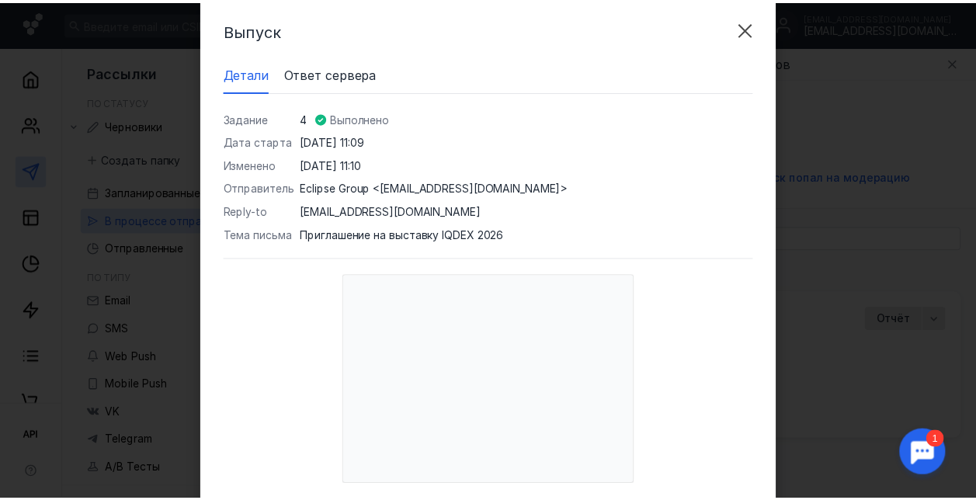
scroll to position [0, 0]
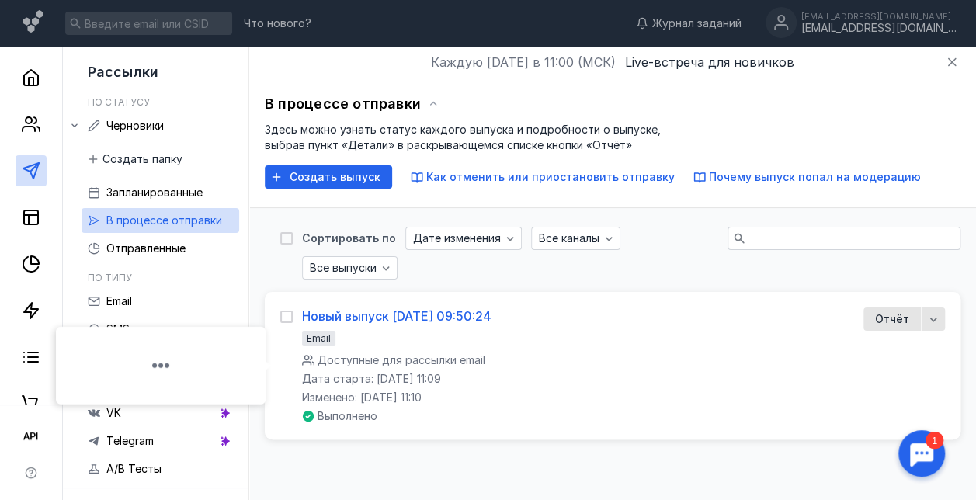
click at [398, 311] on div "Новый выпуск [DATE] 09:50:24" at bounding box center [396, 316] width 189 height 16
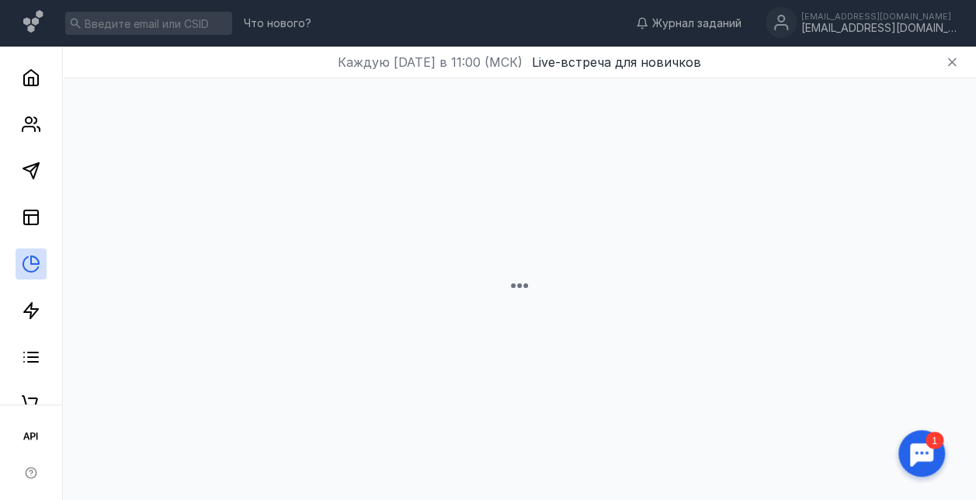
click at [398, 311] on div at bounding box center [519, 285] width 882 height 414
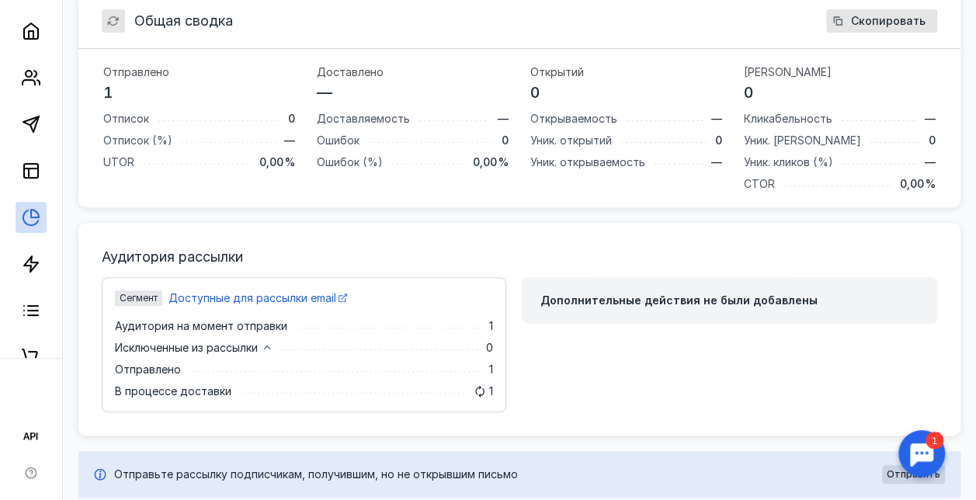
scroll to position [302, 0]
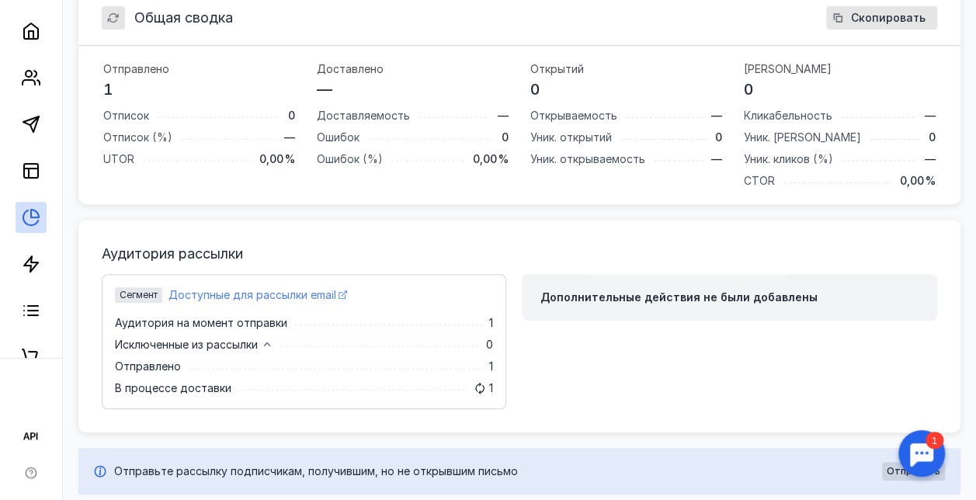
click at [301, 292] on span "Доступные для рассылки email" at bounding box center [252, 295] width 168 height 16
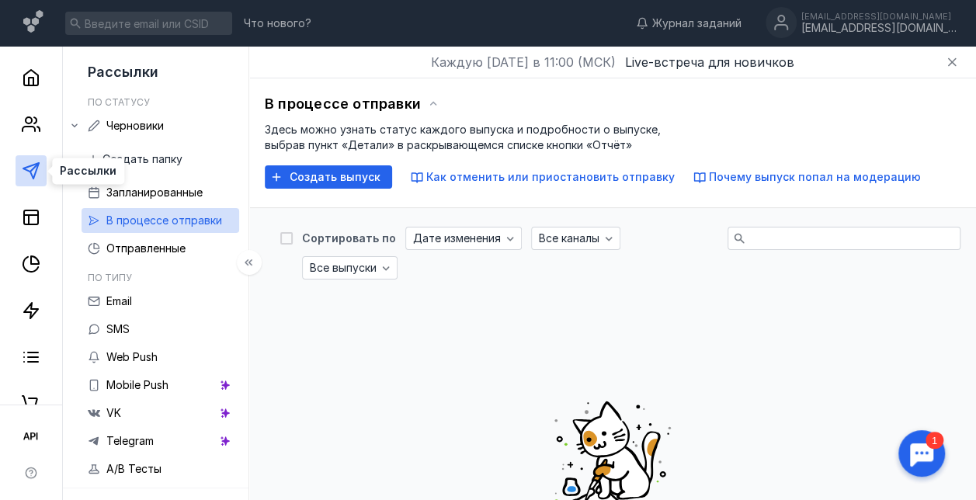
click at [33, 168] on line at bounding box center [34, 167] width 9 height 9
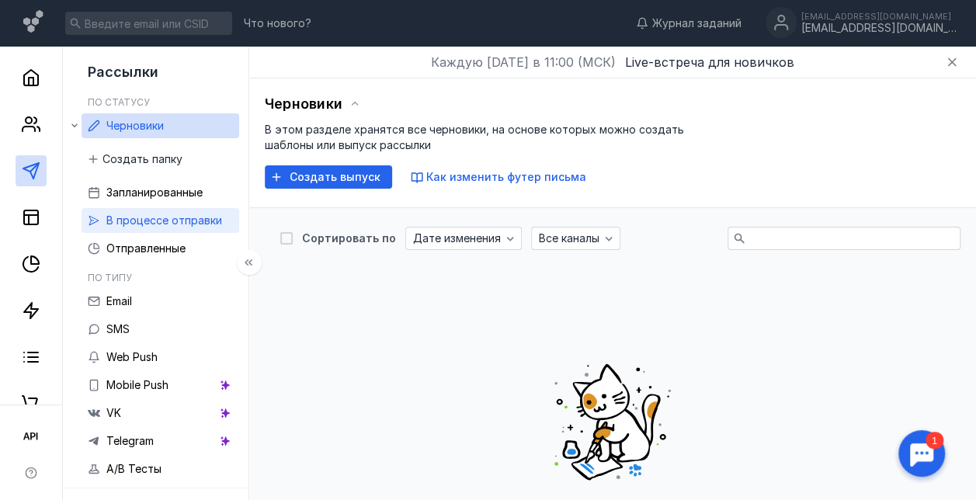
click at [170, 219] on span "В процессе отправки" at bounding box center [164, 220] width 116 height 13
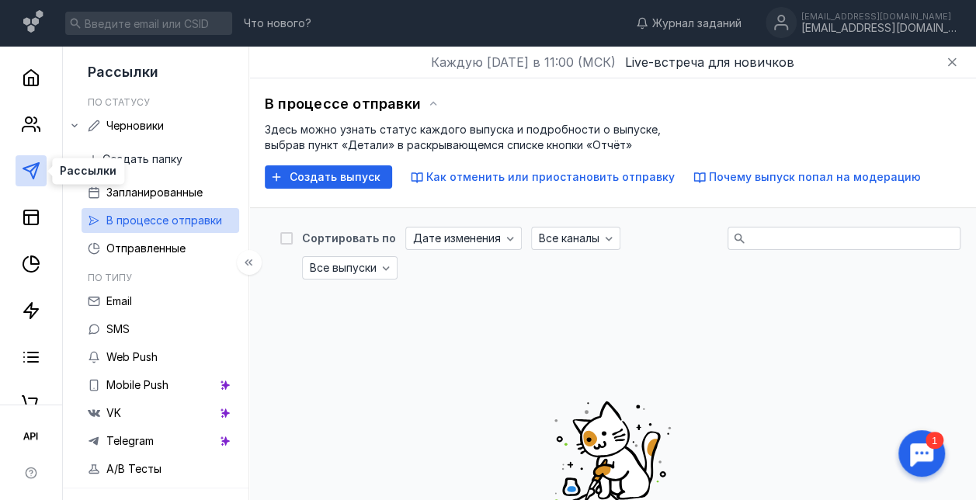
click at [34, 165] on polygon at bounding box center [31, 171] width 16 height 16
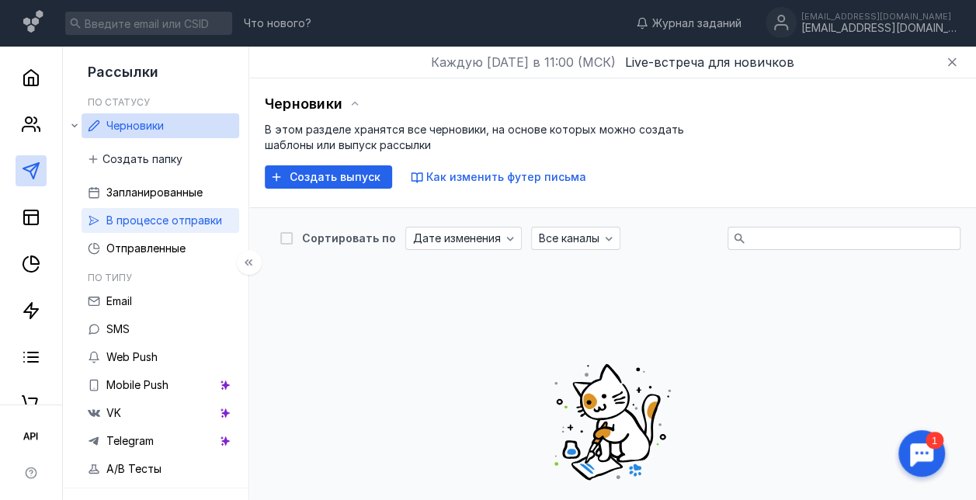
click at [208, 218] on span "В процессе отправки" at bounding box center [164, 220] width 116 height 13
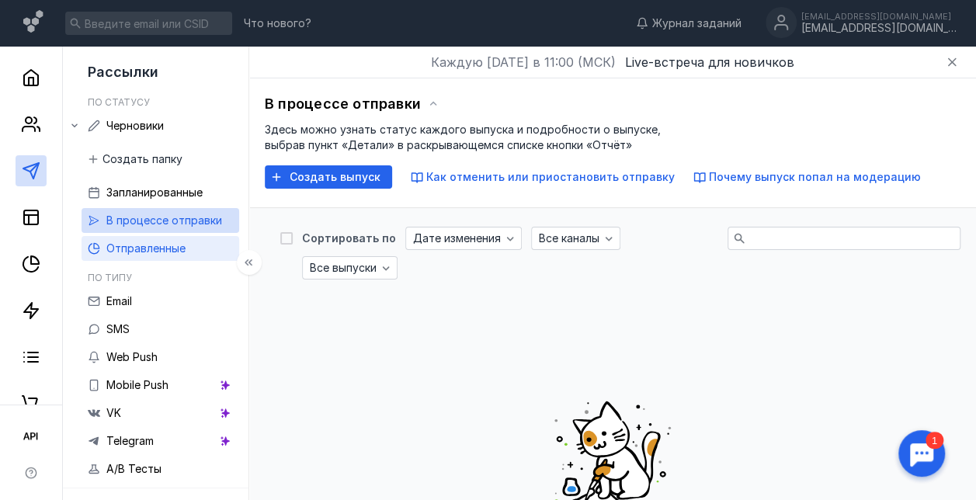
click at [186, 250] on span "Отправленные" at bounding box center [145, 247] width 79 height 13
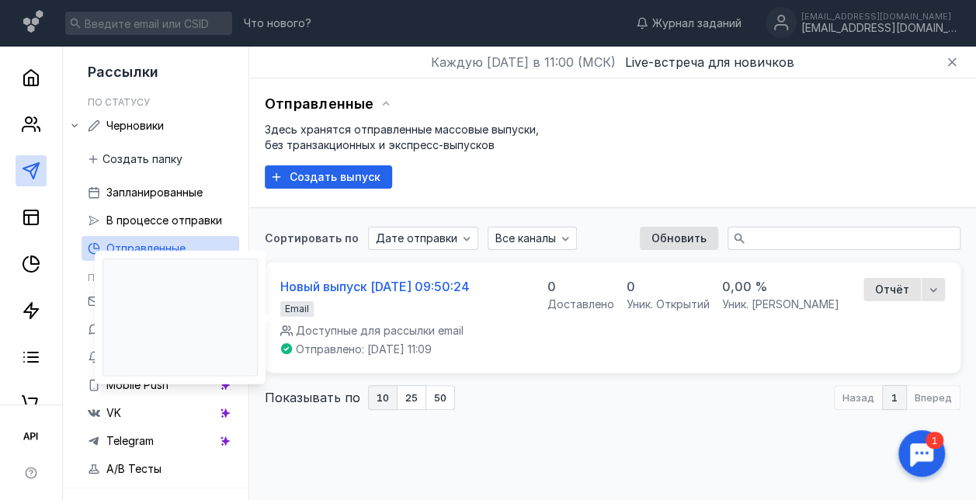
click at [411, 283] on div "Новый выпуск [DATE] 09:50:24" at bounding box center [374, 287] width 189 height 16
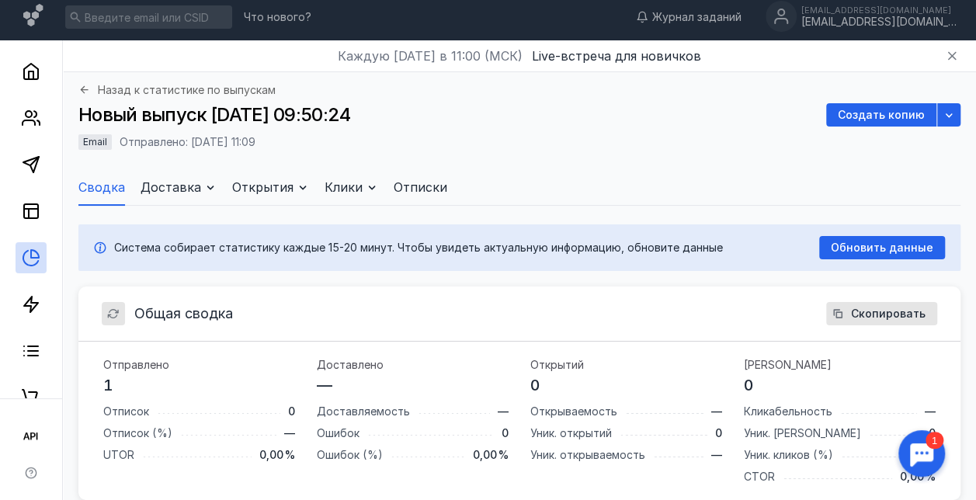
scroll to position [4, 0]
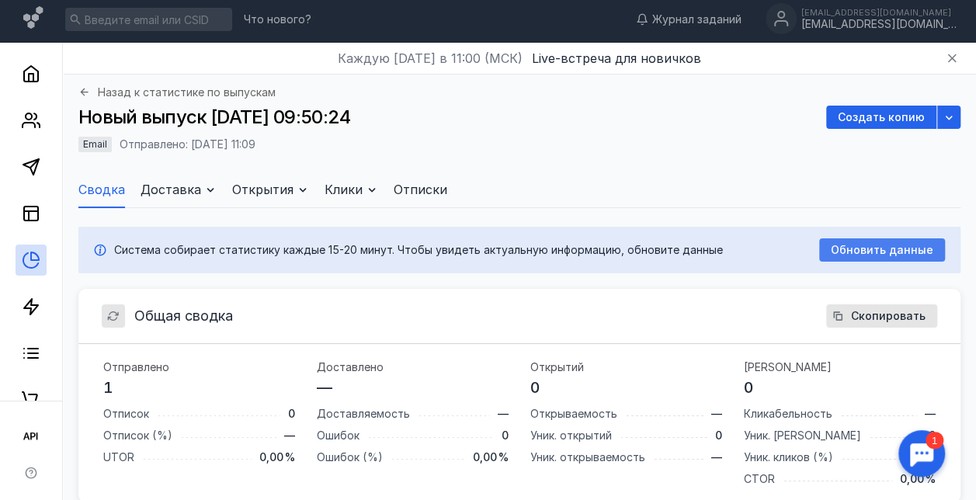
click at [862, 244] on span "Обновить данные" at bounding box center [882, 250] width 102 height 13
click at [188, 183] on span "Доставка" at bounding box center [171, 189] width 61 height 19
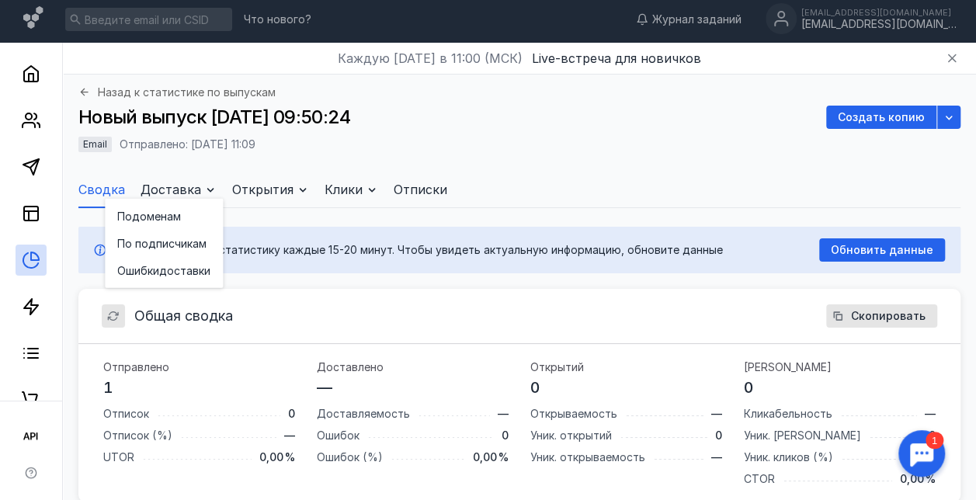
click at [188, 183] on span "Доставка" at bounding box center [171, 189] width 61 height 19
click at [176, 187] on span "Доставка" at bounding box center [171, 189] width 61 height 19
click at [188, 238] on span "одписчикам" at bounding box center [173, 243] width 65 height 16
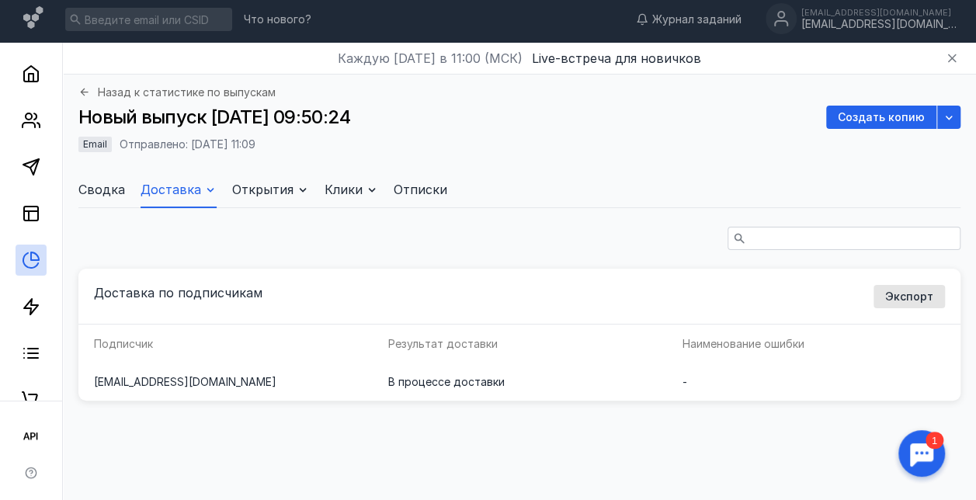
click at [217, 192] on icon at bounding box center [210, 189] width 12 height 12
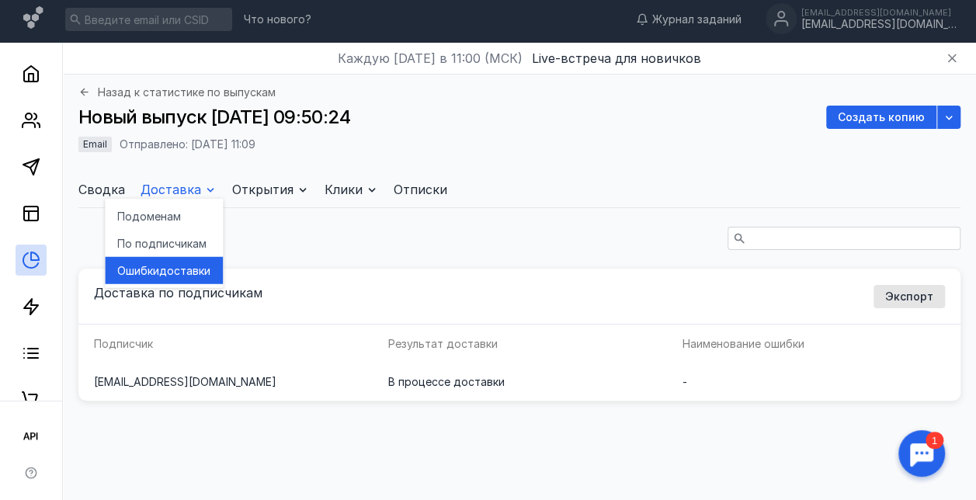
click at [172, 278] on div "Ошибки доставки" at bounding box center [163, 270] width 93 height 27
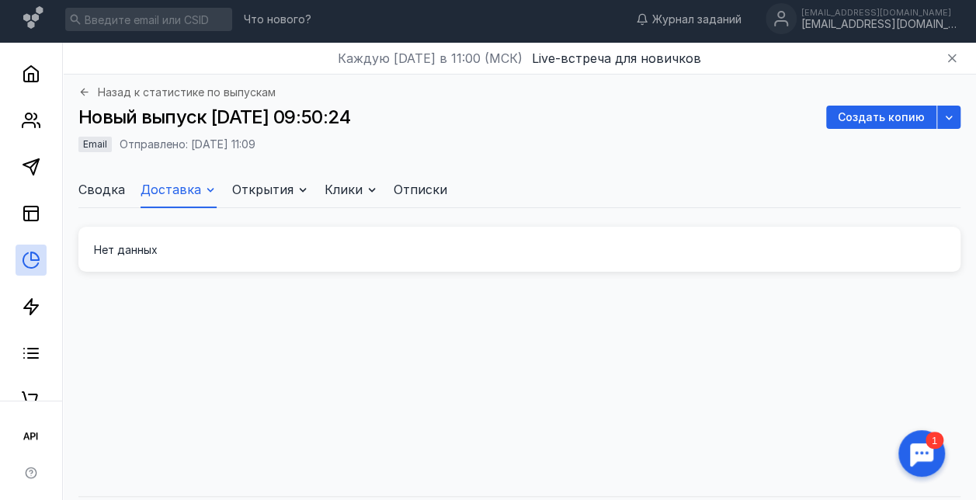
click at [177, 186] on span "Доставка" at bounding box center [171, 189] width 61 height 19
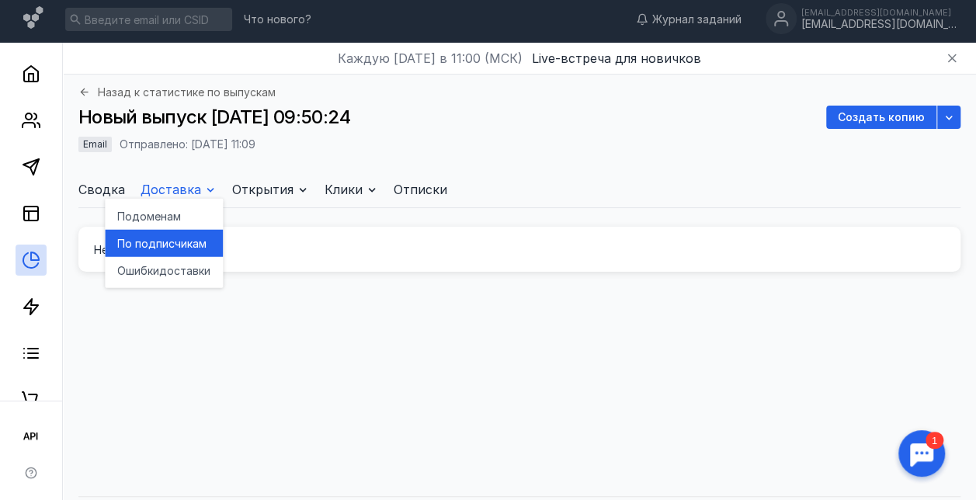
click at [176, 245] on span "одписчикам" at bounding box center [173, 243] width 65 height 16
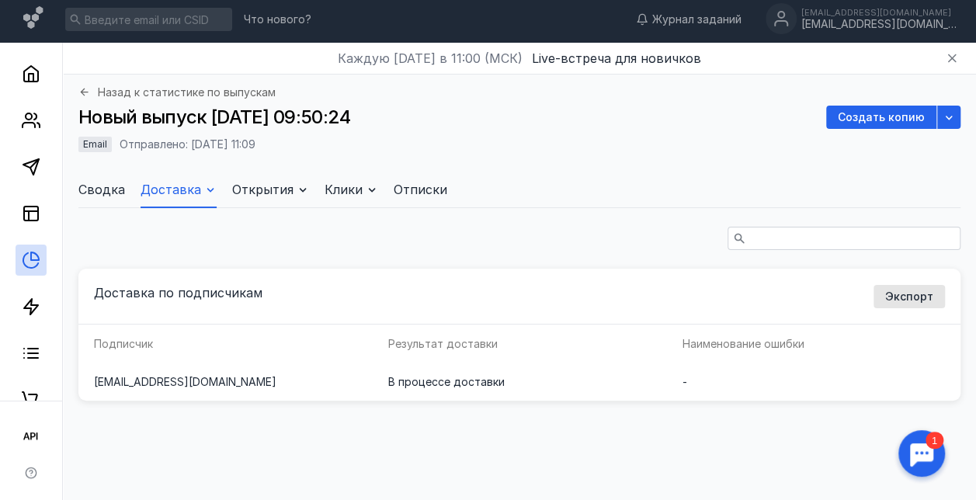
click at [277, 193] on span "Открытия" at bounding box center [262, 189] width 61 height 19
click at [353, 186] on span "Клики" at bounding box center [344, 189] width 38 height 19
click at [120, 191] on span "Сводка" at bounding box center [101, 189] width 47 height 19
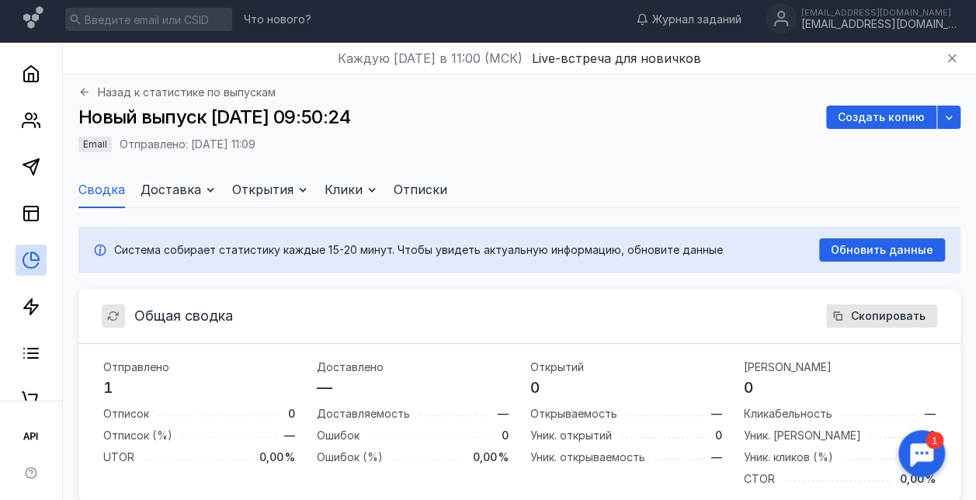
scroll to position [241, 870]
click at [894, 249] on span "Обновить данные" at bounding box center [882, 250] width 102 height 13
click at [851, 250] on span "Обновить данные" at bounding box center [882, 250] width 102 height 13
click at [166, 185] on span "Доставка" at bounding box center [171, 189] width 61 height 19
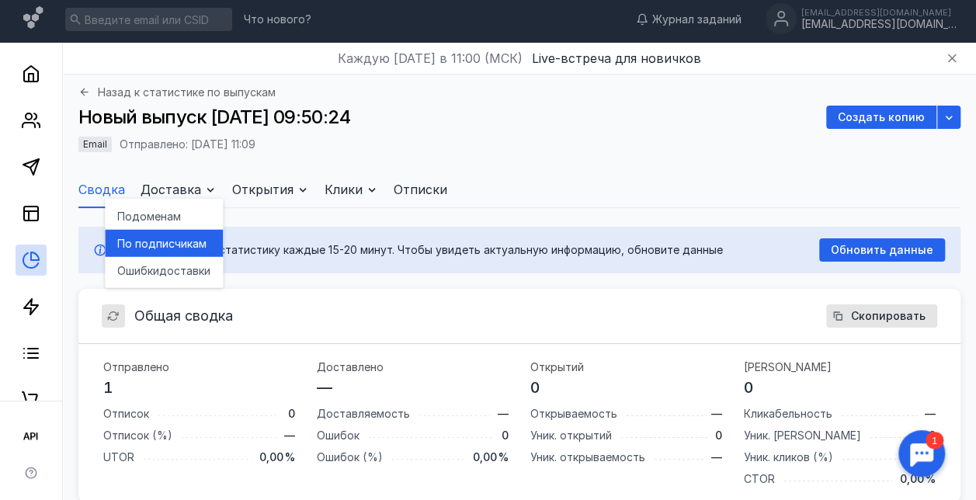
click at [163, 237] on span "одписчикам" at bounding box center [173, 243] width 65 height 16
